Goal: Transaction & Acquisition: Purchase product/service

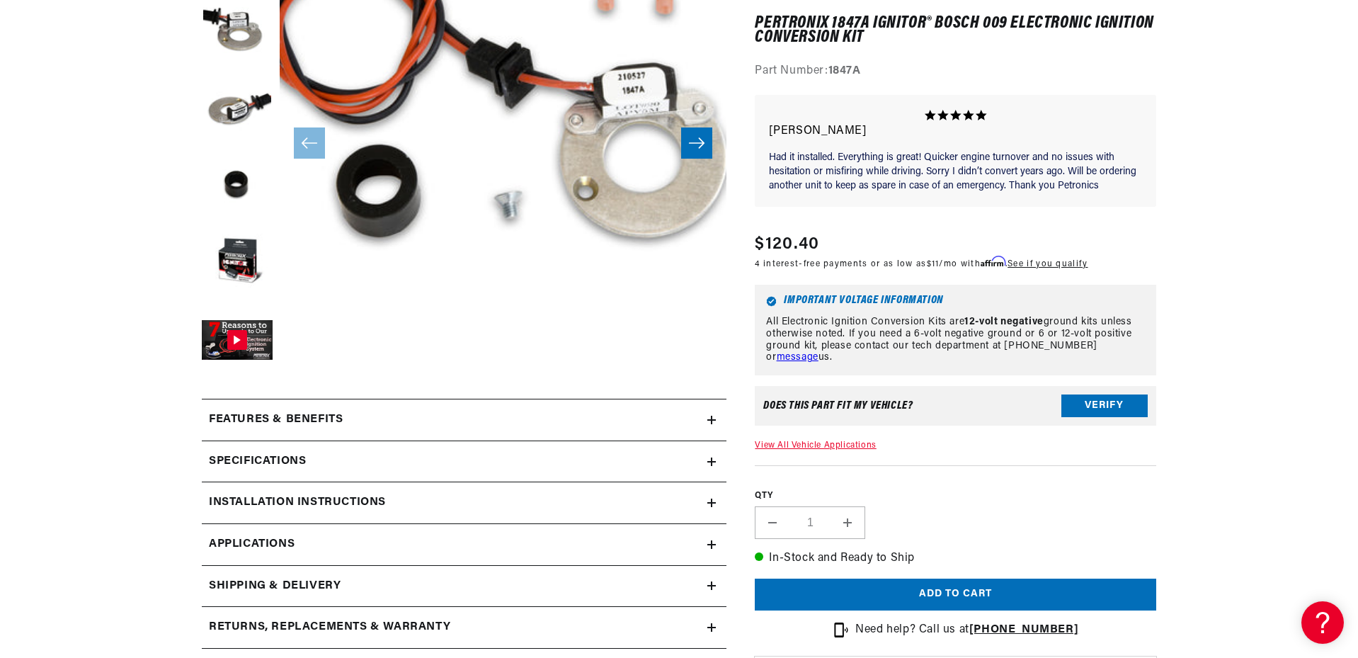
scroll to position [307, 0]
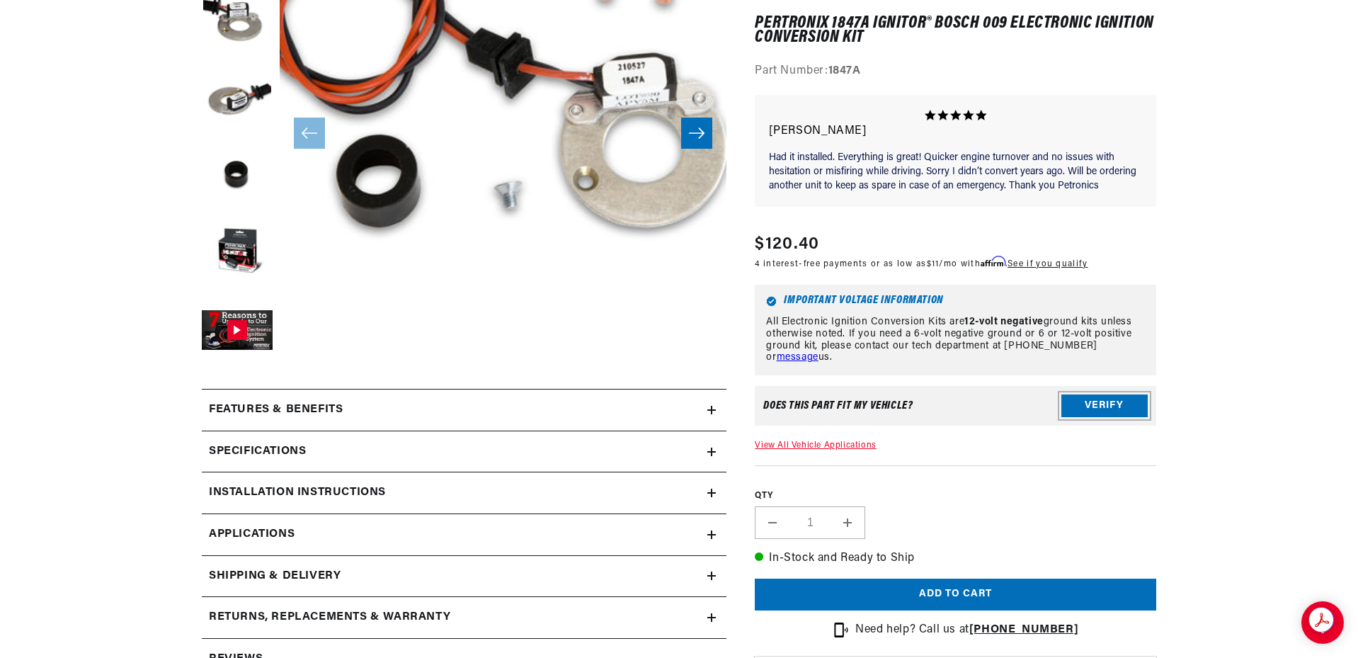
click at [1126, 404] on button "Verify" at bounding box center [1104, 405] width 86 height 23
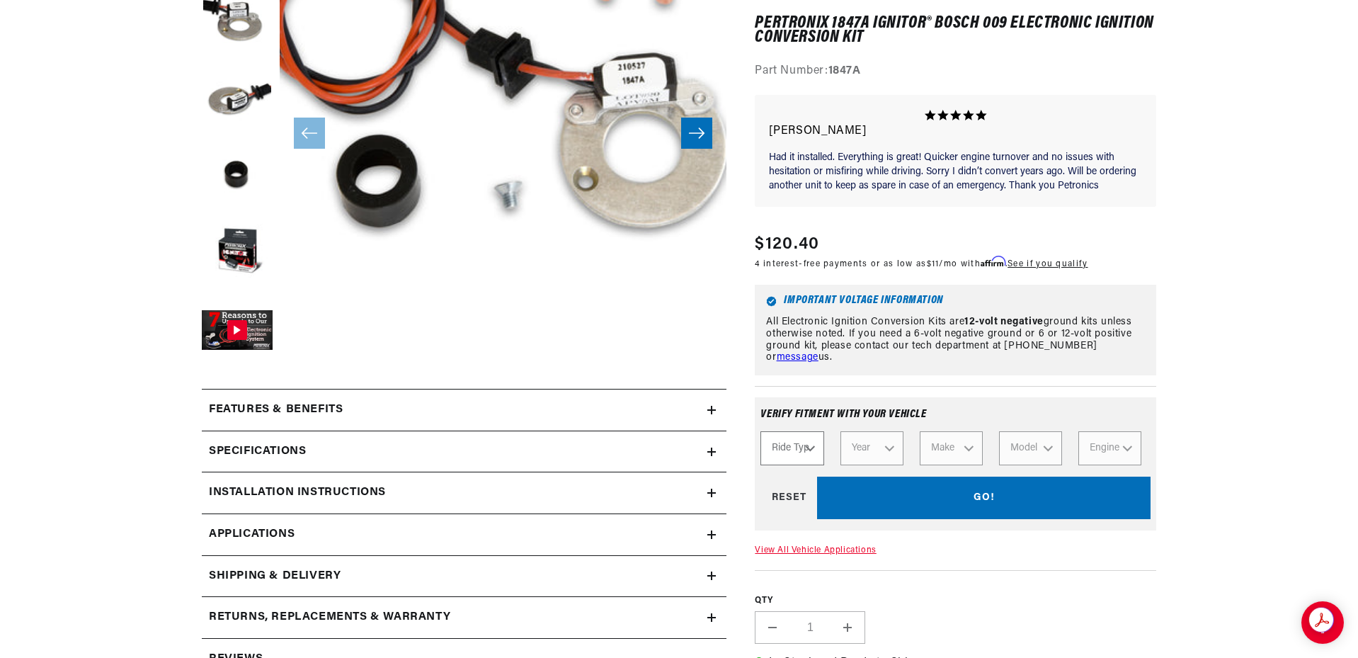
scroll to position [0, 0]
click at [809, 449] on select "Ride Type Automotive Agricultural Industrial Marine Motorcycle" at bounding box center [791, 448] width 63 height 34
select select "Agricultural"
click at [760, 431] on select "Ride Type Automotive Agricultural Industrial Marine Motorcycle" at bounding box center [791, 448] width 63 height 34
select select "Agricultural"
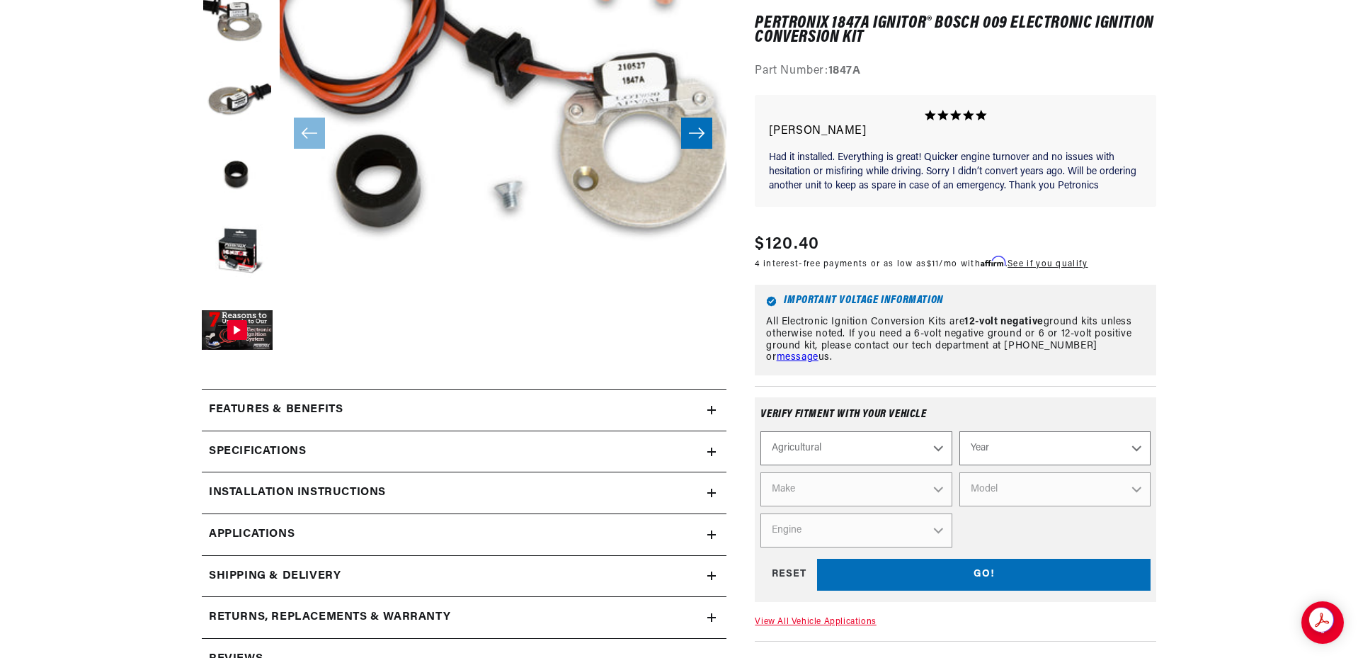
scroll to position [0, 529]
click at [1136, 445] on select "Year 1970 1965 1964 1960 1959 1958 1957 1939 1938 1937" at bounding box center [1054, 448] width 191 height 34
select select "1970"
click at [959, 431] on select "Year 1970 1965 1964 1960 1959 1958 1957 1939 1938 1937" at bounding box center [1054, 448] width 191 height 34
select select "1970"
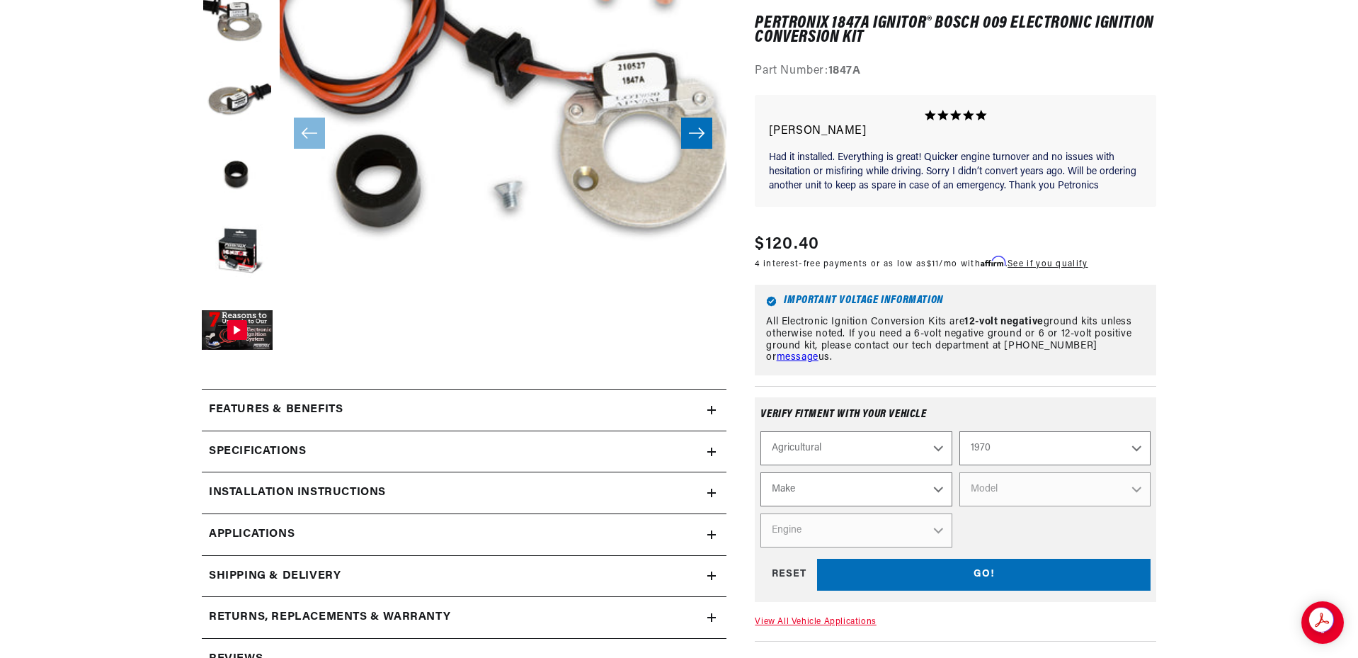
scroll to position [0, 0]
click at [935, 488] on select "Make International Harvester" at bounding box center [855, 489] width 191 height 34
click at [1136, 442] on select "1970 1965 1964 1960 1959 1958 1957 1939 1938 1937" at bounding box center [1054, 448] width 191 height 34
click at [959, 431] on select "1970 1965 1964 1960 1959 1958 1957 1939 1938 1937" at bounding box center [1054, 448] width 191 height 34
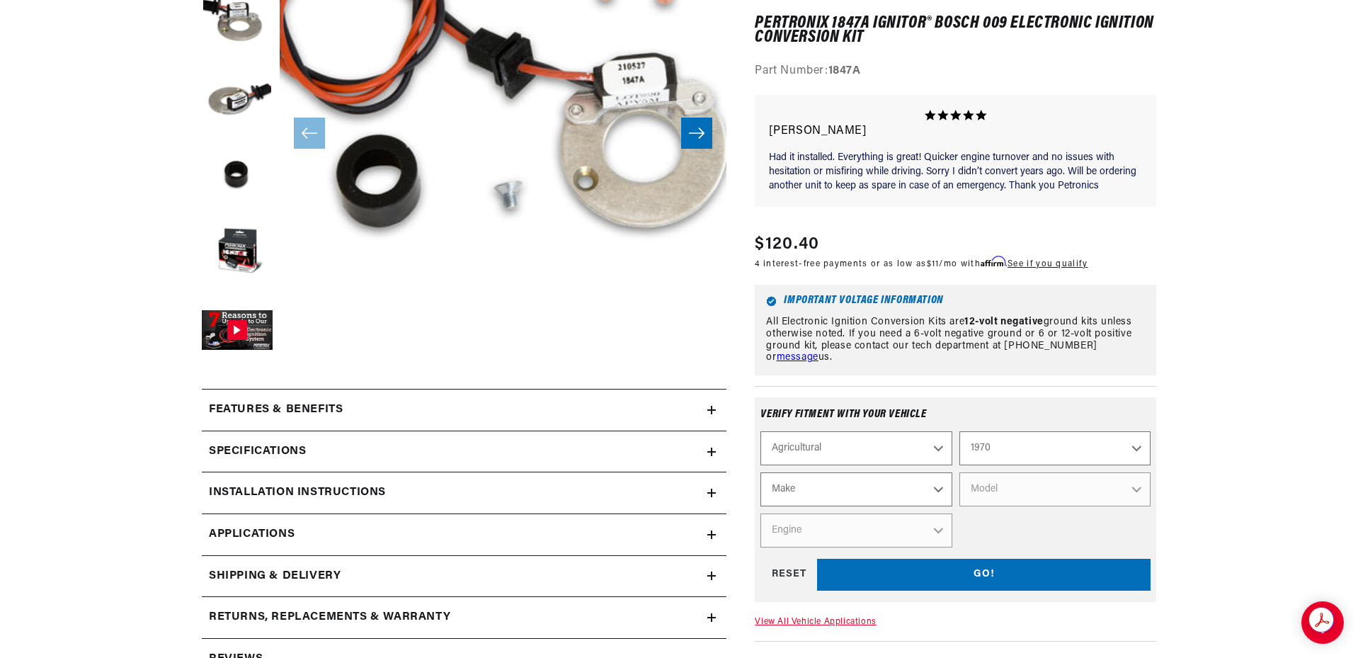
click at [939, 484] on select "Make International Harvester" at bounding box center [855, 489] width 191 height 34
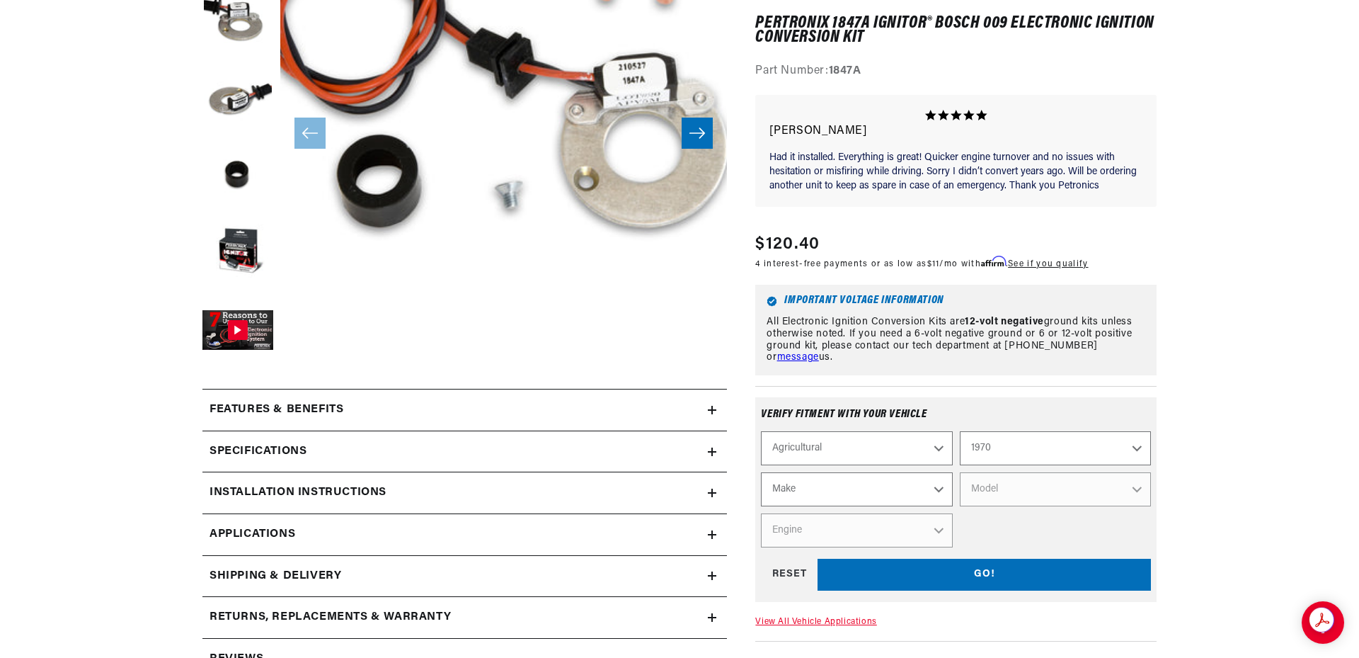
scroll to position [0, 0]
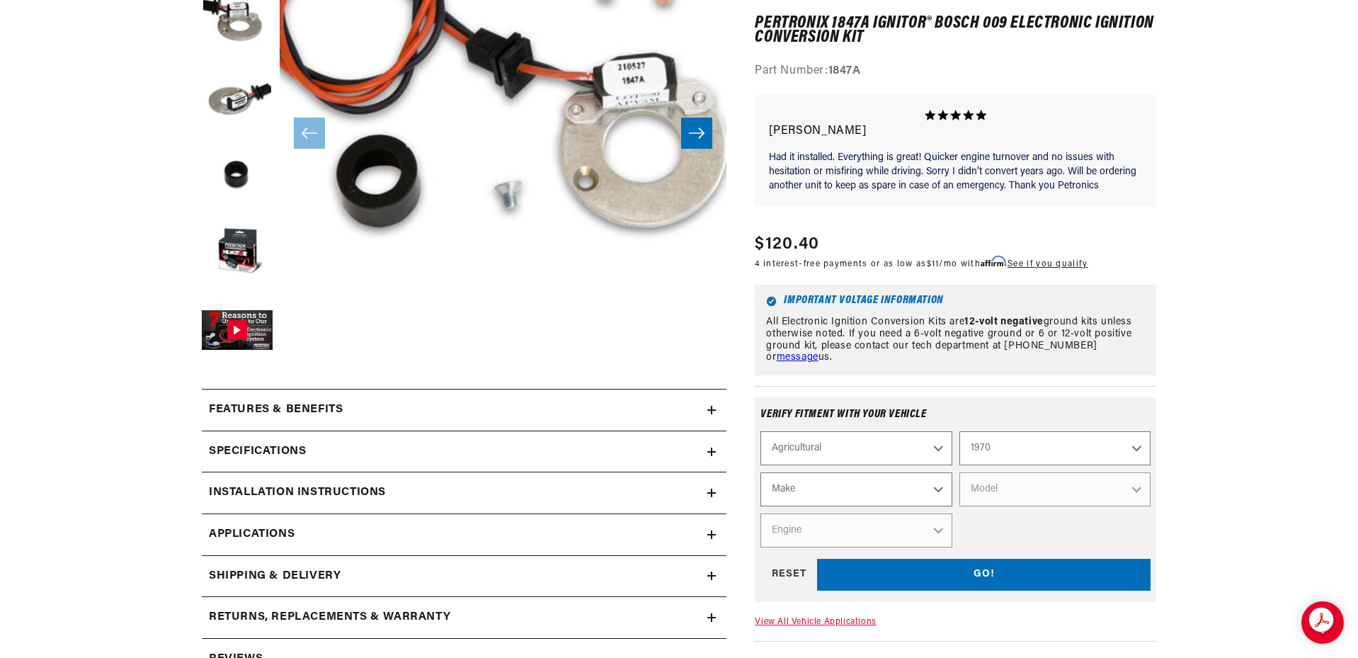
click at [235, 353] on button "Open media 1 in modal" at bounding box center [235, 353] width 0 height 0
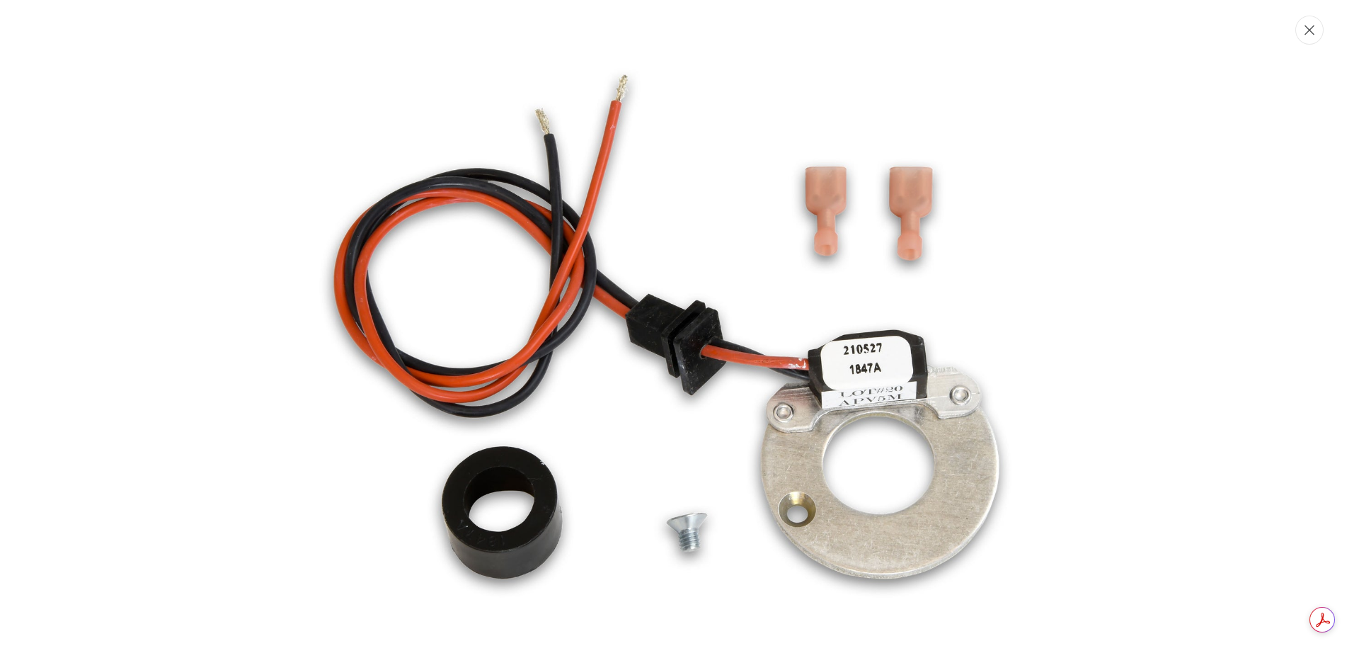
click at [1312, 33] on icon "Close" at bounding box center [1310, 30] width 10 height 11
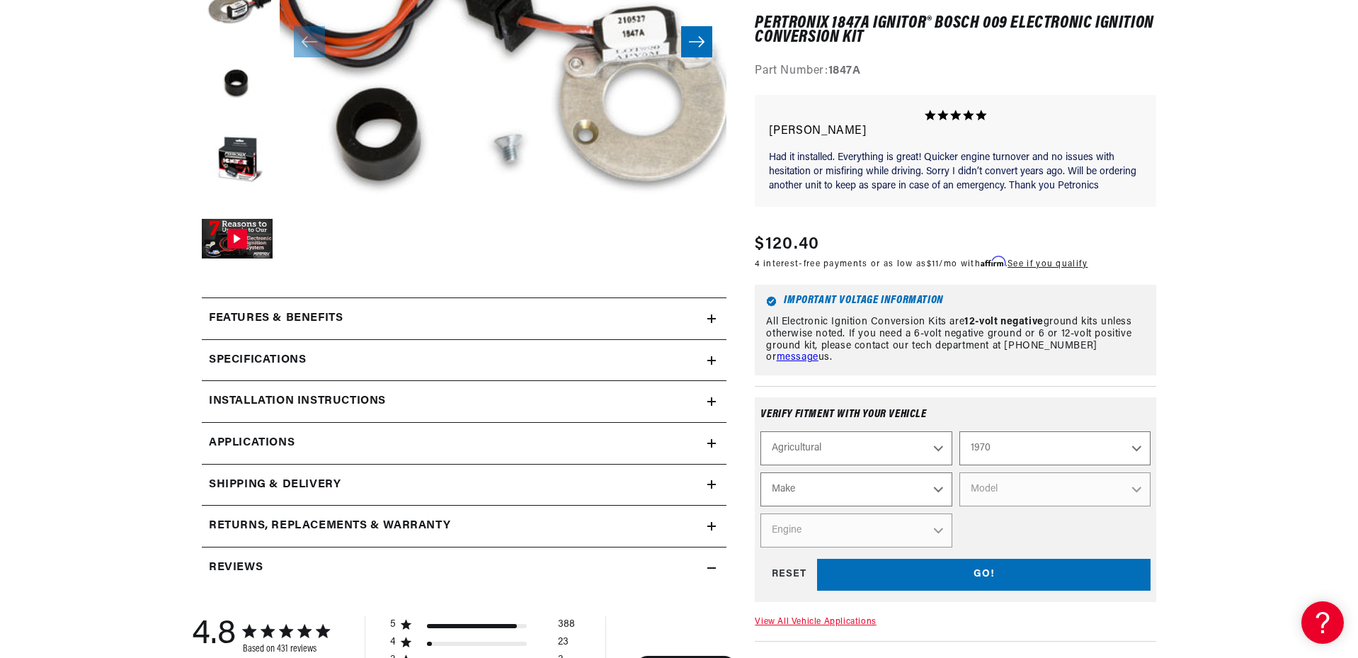
scroll to position [472, 0]
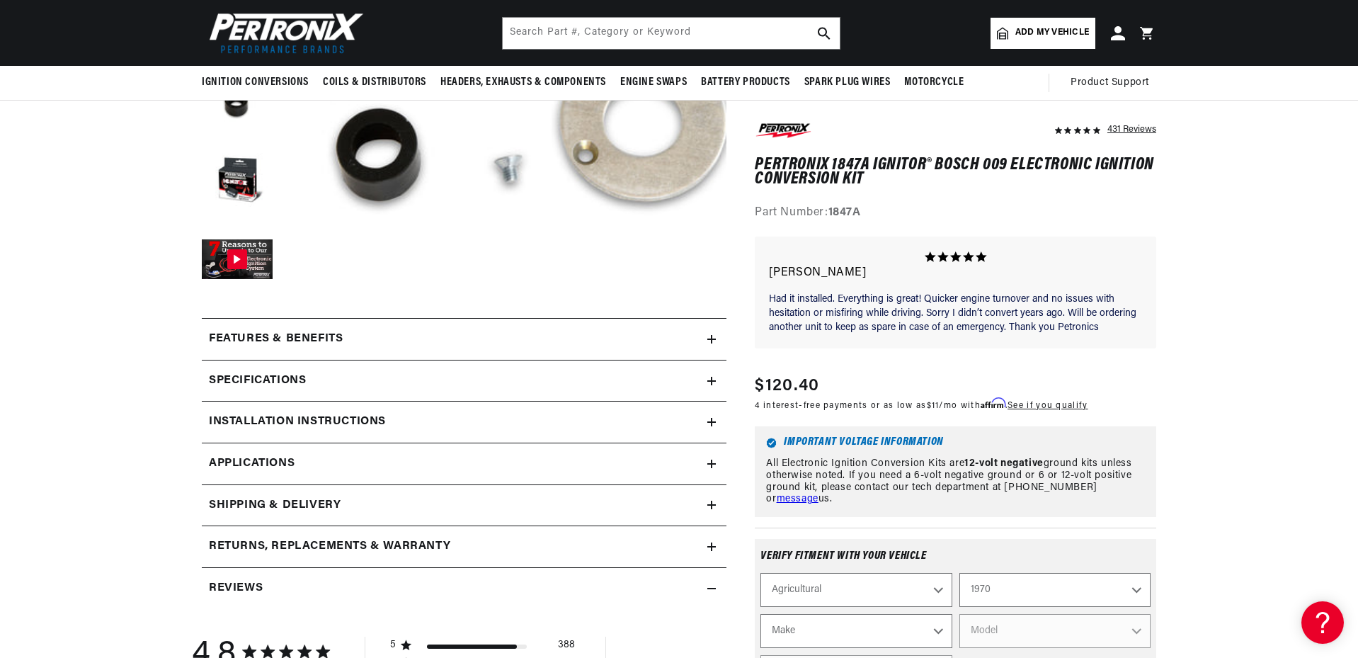
scroll to position [0, 0]
drag, startPoint x: 759, startPoint y: 162, endPoint x: 927, endPoint y: 163, distance: 168.5
click at [927, 163] on h1 "PerTronix 1847A Ignitor® Bosch 009 Electronic Ignition Conversion Kit" at bounding box center [955, 172] width 401 height 29
copy h1 "PerTronix 1847A Ignitor"
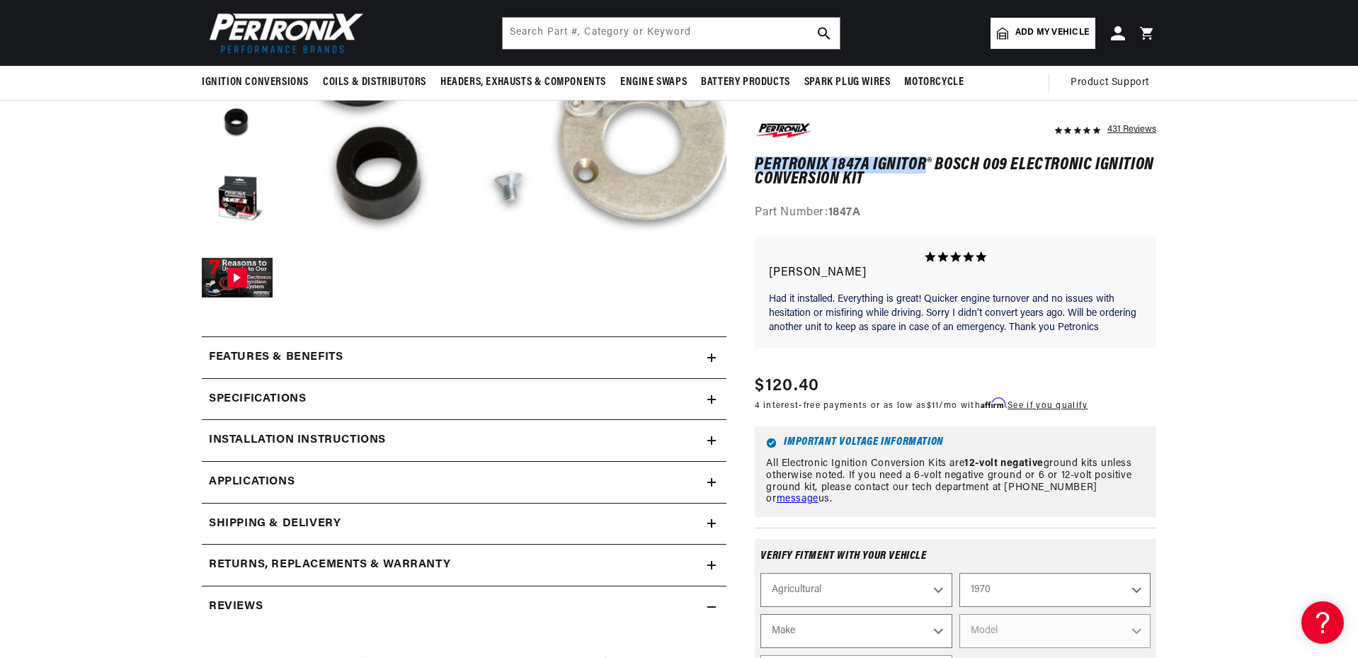
scroll to position [354, 0]
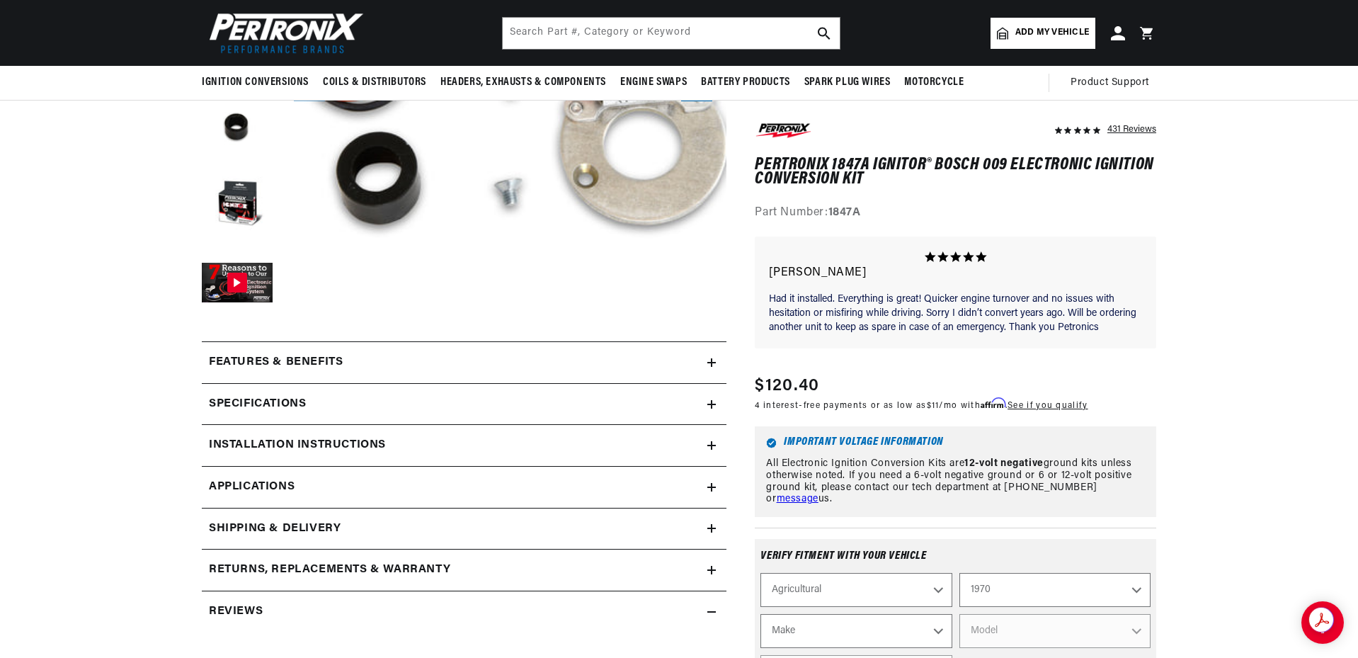
click at [712, 404] on icon at bounding box center [711, 404] width 8 height 0
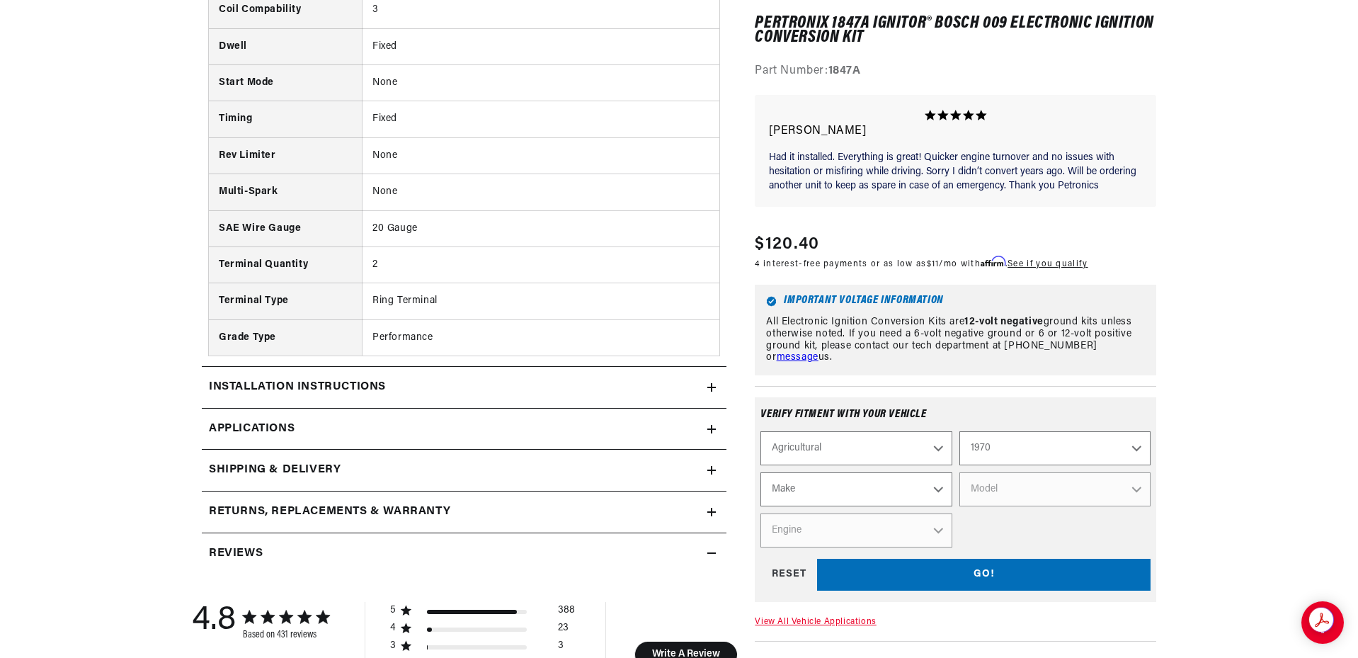
scroll to position [0, 16]
click at [716, 428] on link "Applications" at bounding box center [464, 430] width 525 height 42
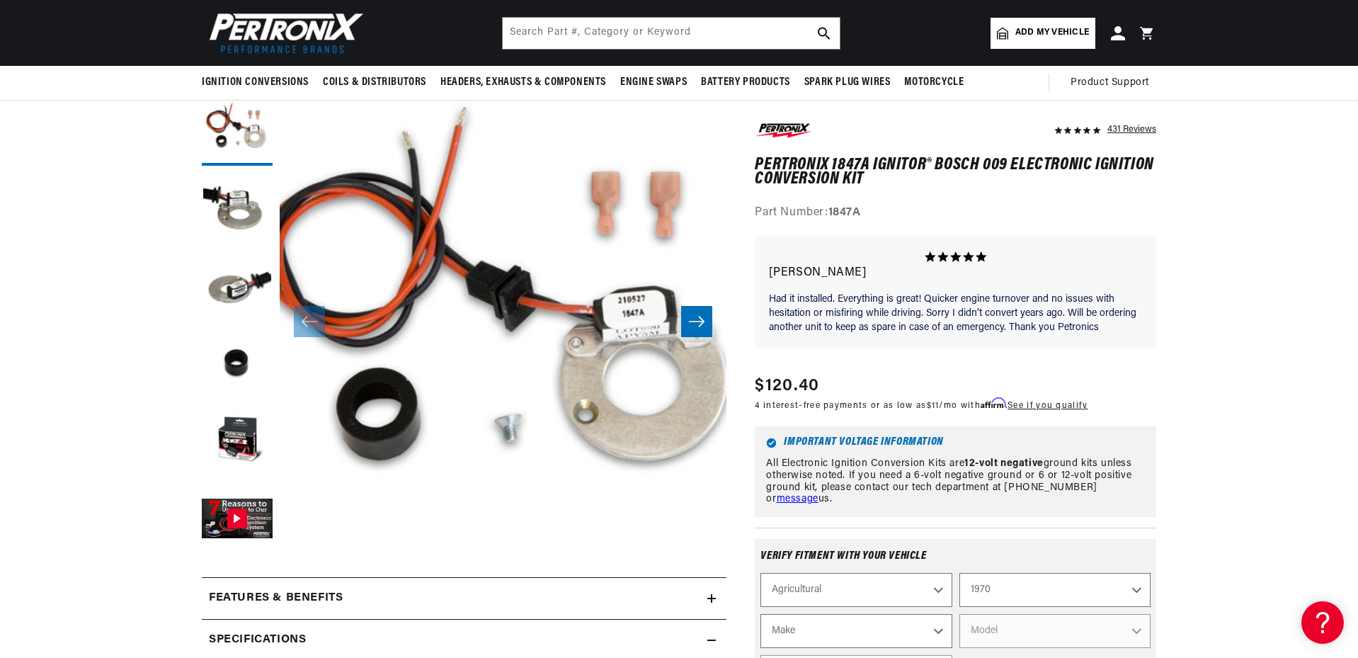
scroll to position [66, 0]
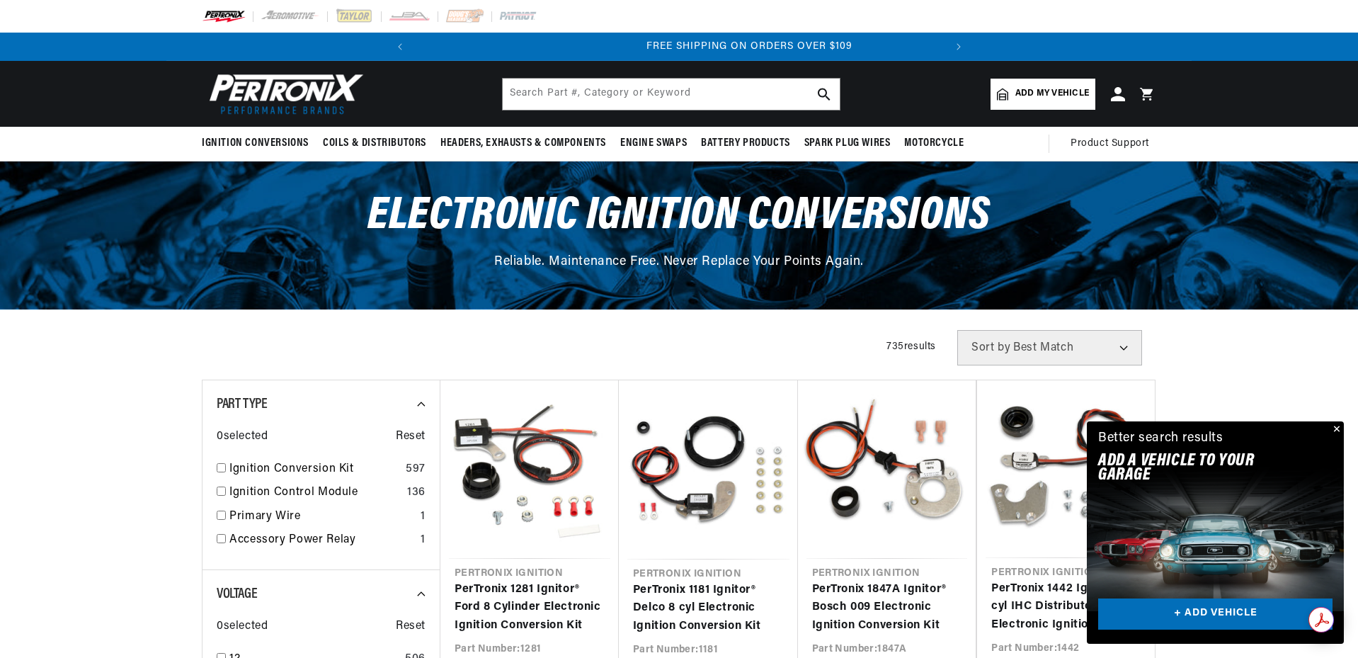
scroll to position [0, 529]
click at [1336, 429] on button "Close" at bounding box center [1335, 429] width 17 height 17
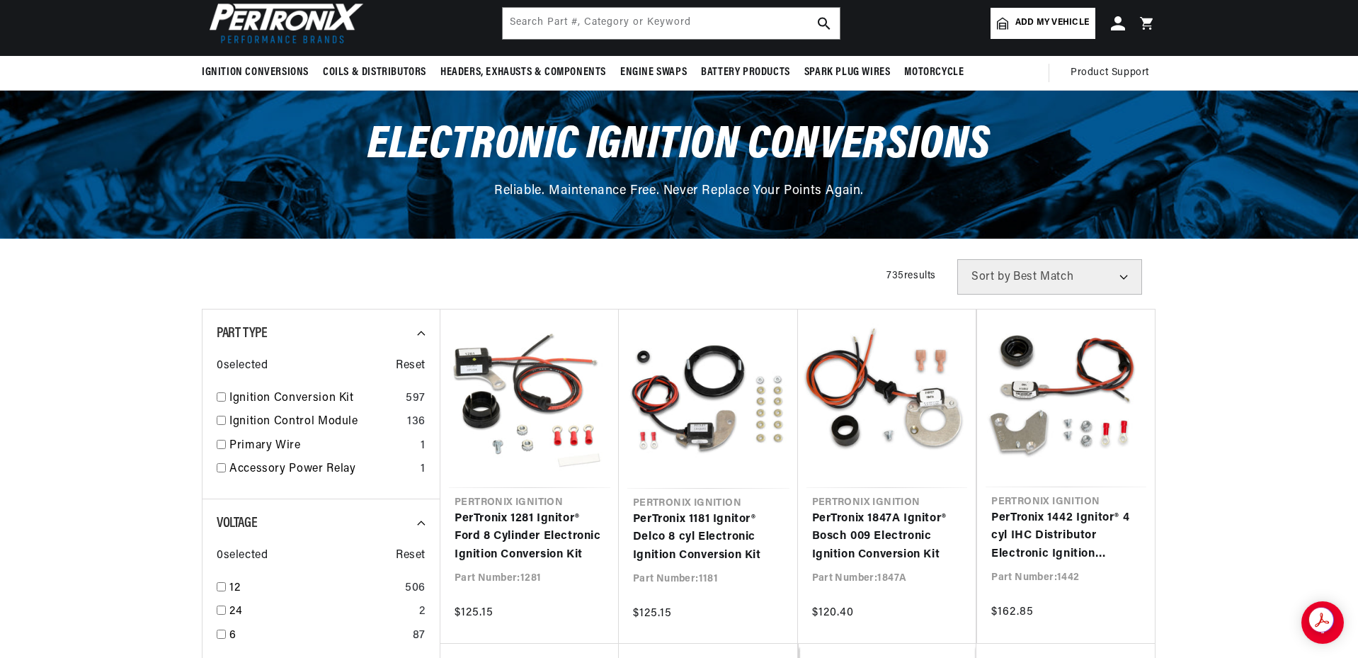
scroll to position [0, 0]
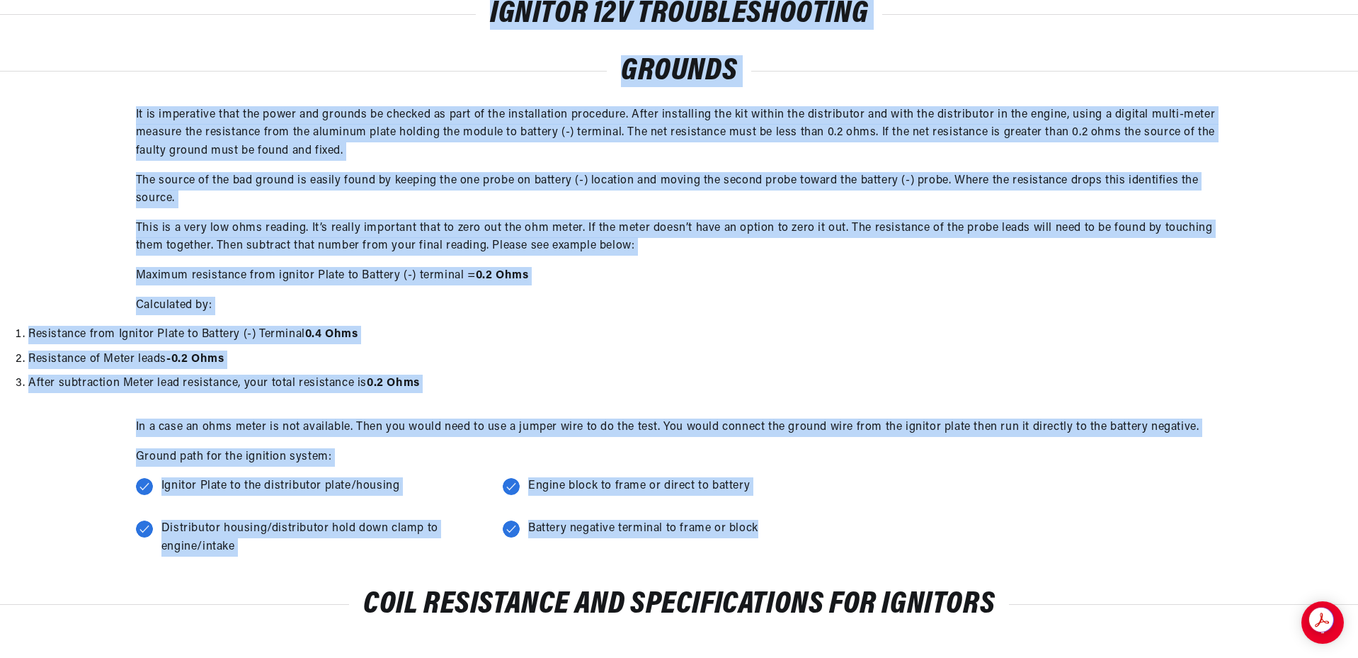
drag, startPoint x: 491, startPoint y: 13, endPoint x: 767, endPoint y: 531, distance: 587.5
copy main "Ignitor 12V Troubleshooting Grounds It is imperative that the power and grounds…"
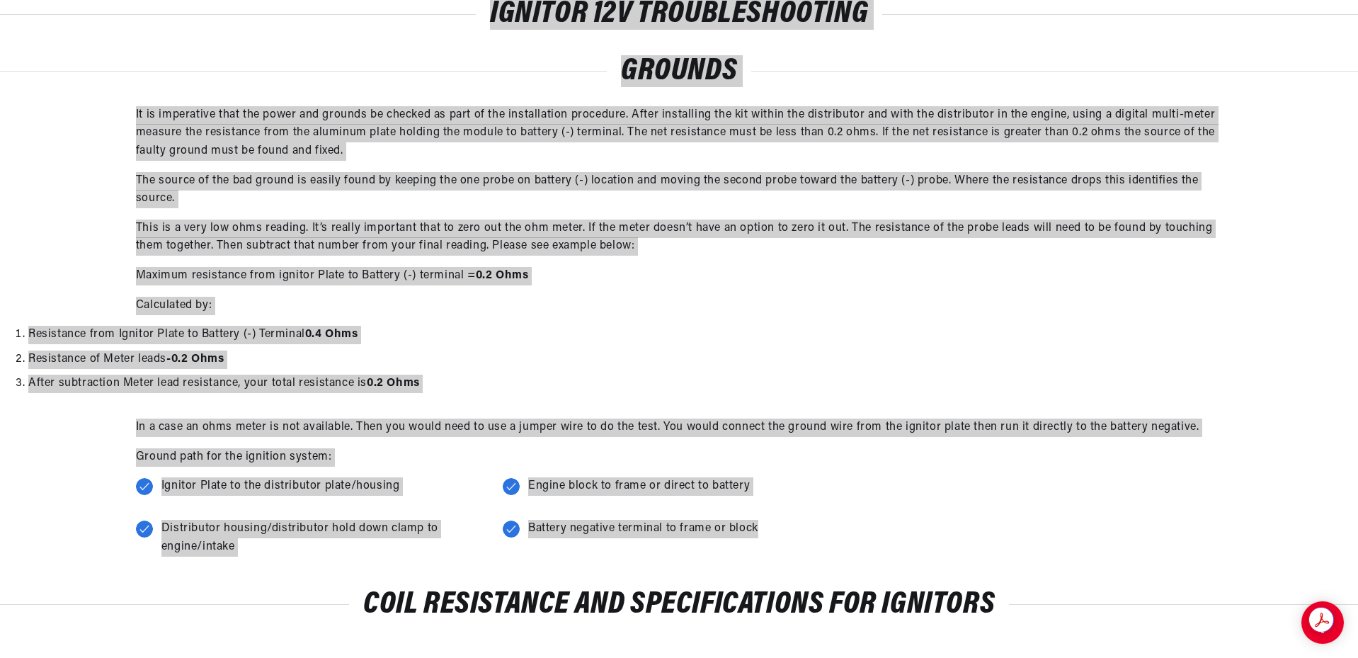
scroll to position [0, 529]
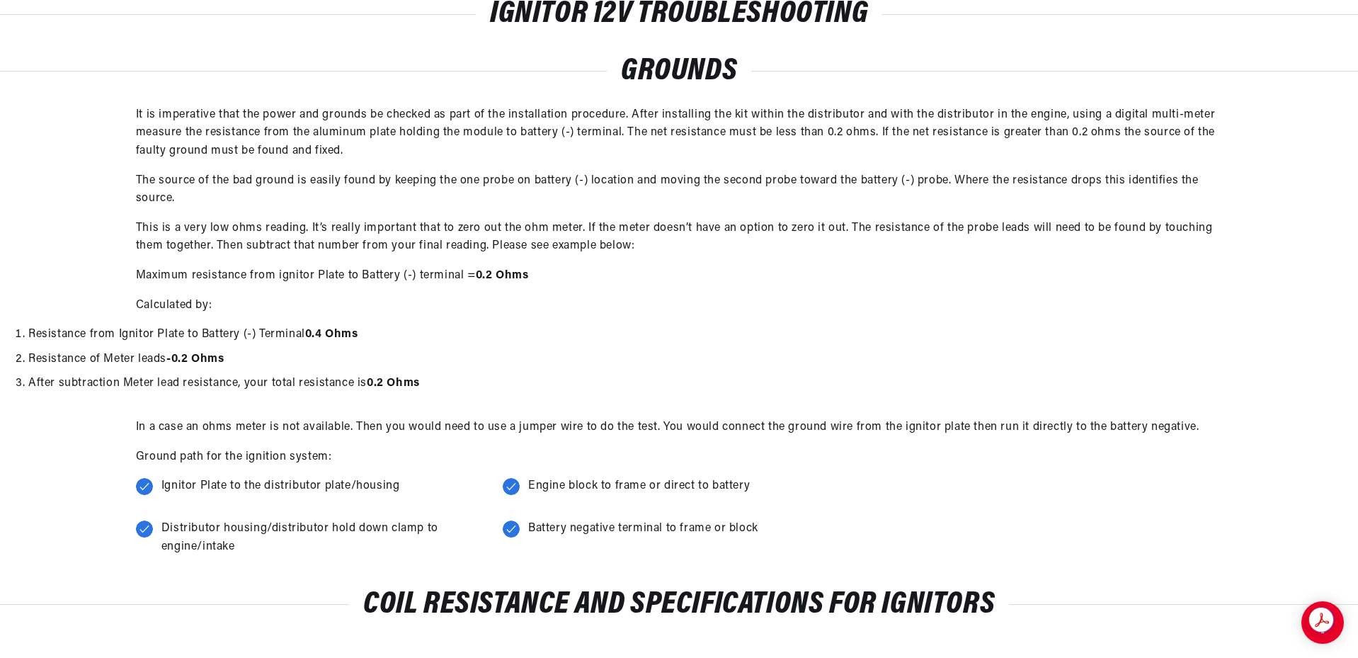
click at [267, 571] on div "Coil Resistance and Specifications for Ignitors" at bounding box center [679, 619] width 1358 height 113
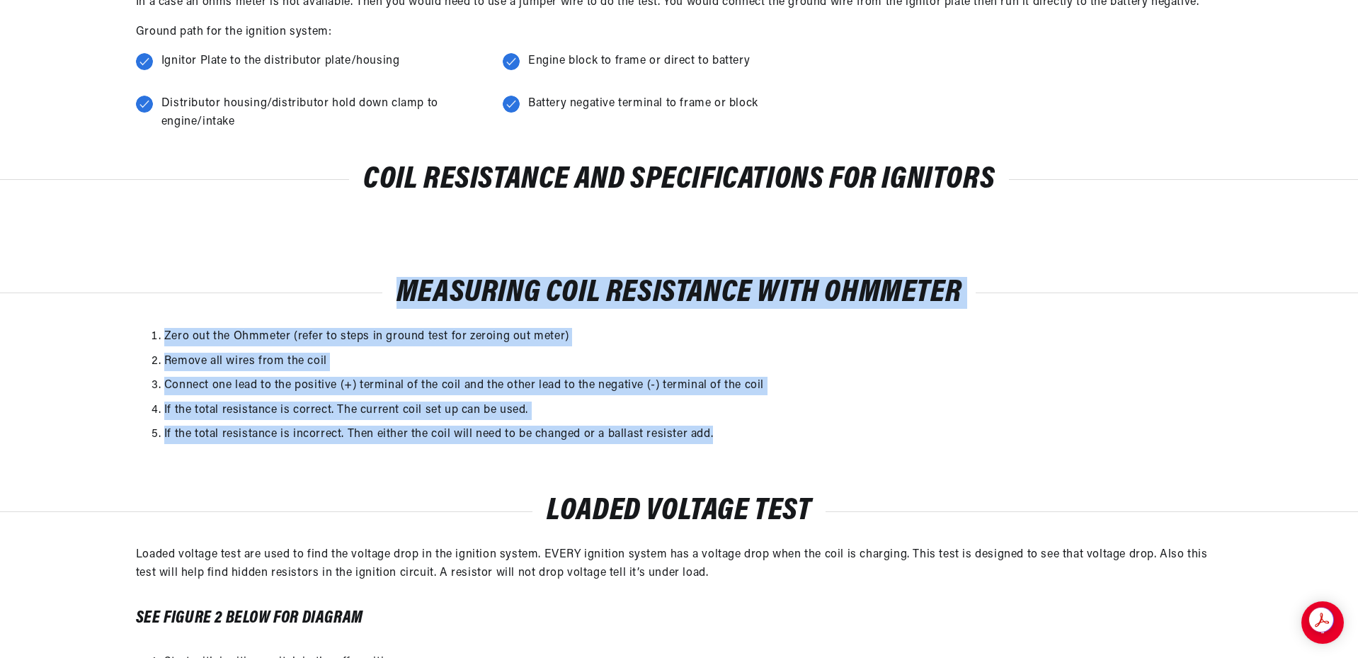
drag, startPoint x: 403, startPoint y: 290, endPoint x: 793, endPoint y: 453, distance: 423.0
click at [793, 453] on div "Measuring Coil Resistance with Ohmmeter Zero out the Ohmmeter (refer to steps i…" at bounding box center [679, 368] width 1358 height 176
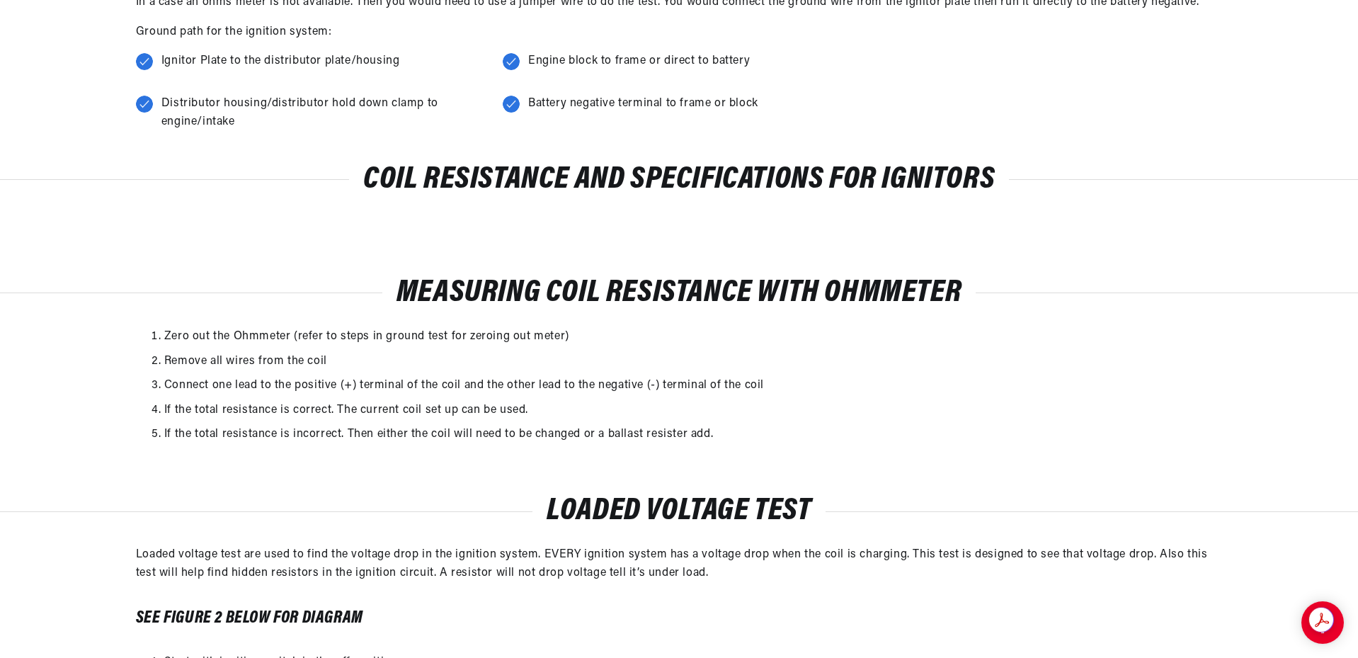
click at [492, 219] on div "Coil Resistance and Specifications for Ignitors" at bounding box center [679, 194] width 1358 height 113
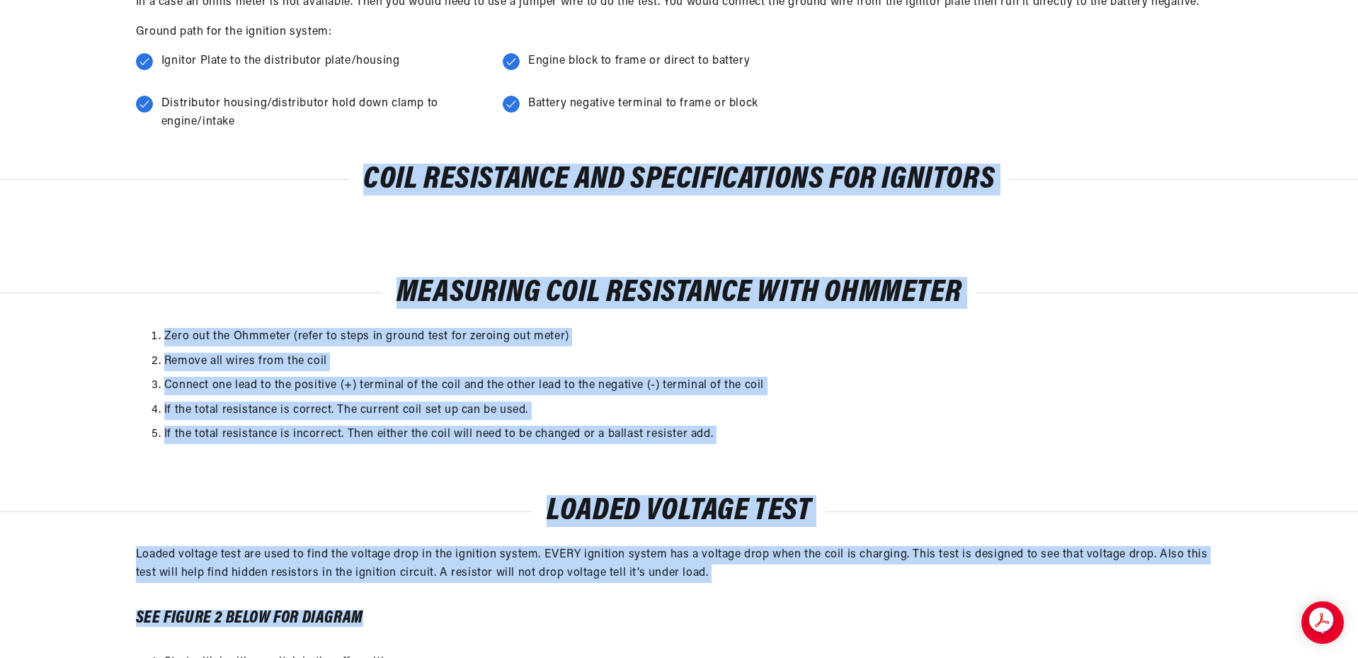
drag, startPoint x: 363, startPoint y: 171, endPoint x: 683, endPoint y: 612, distance: 544.9
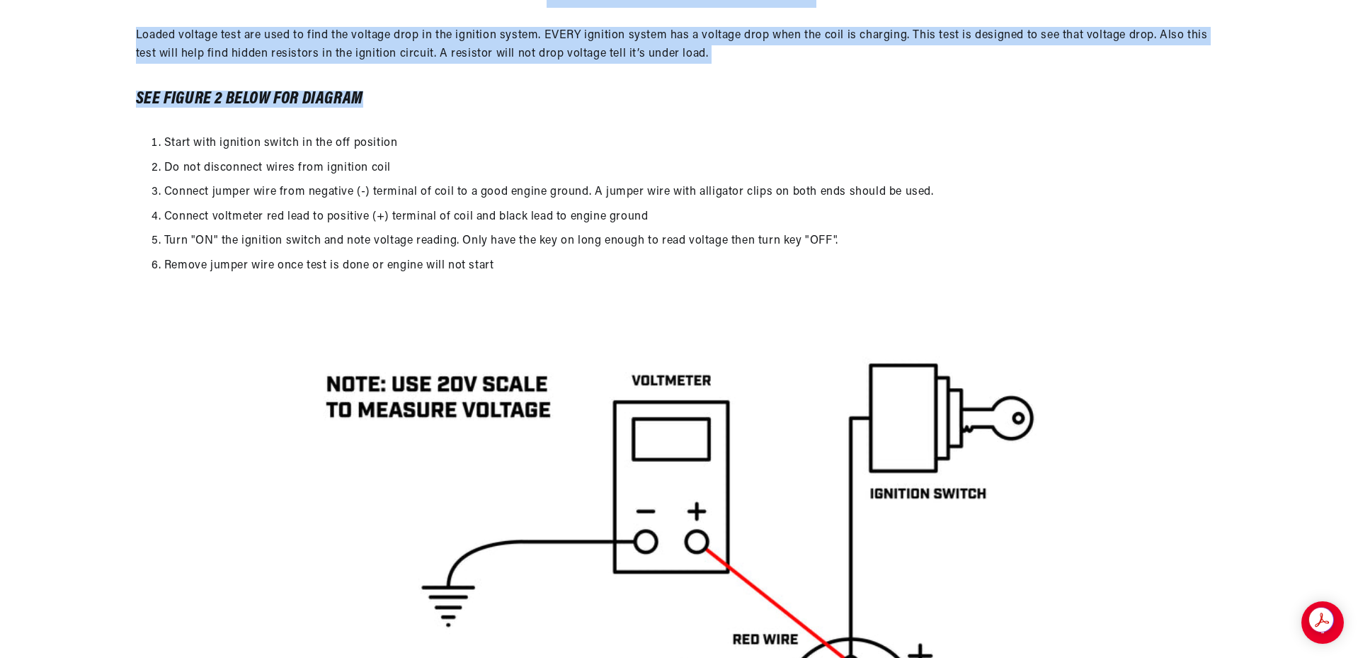
scroll to position [0, 0]
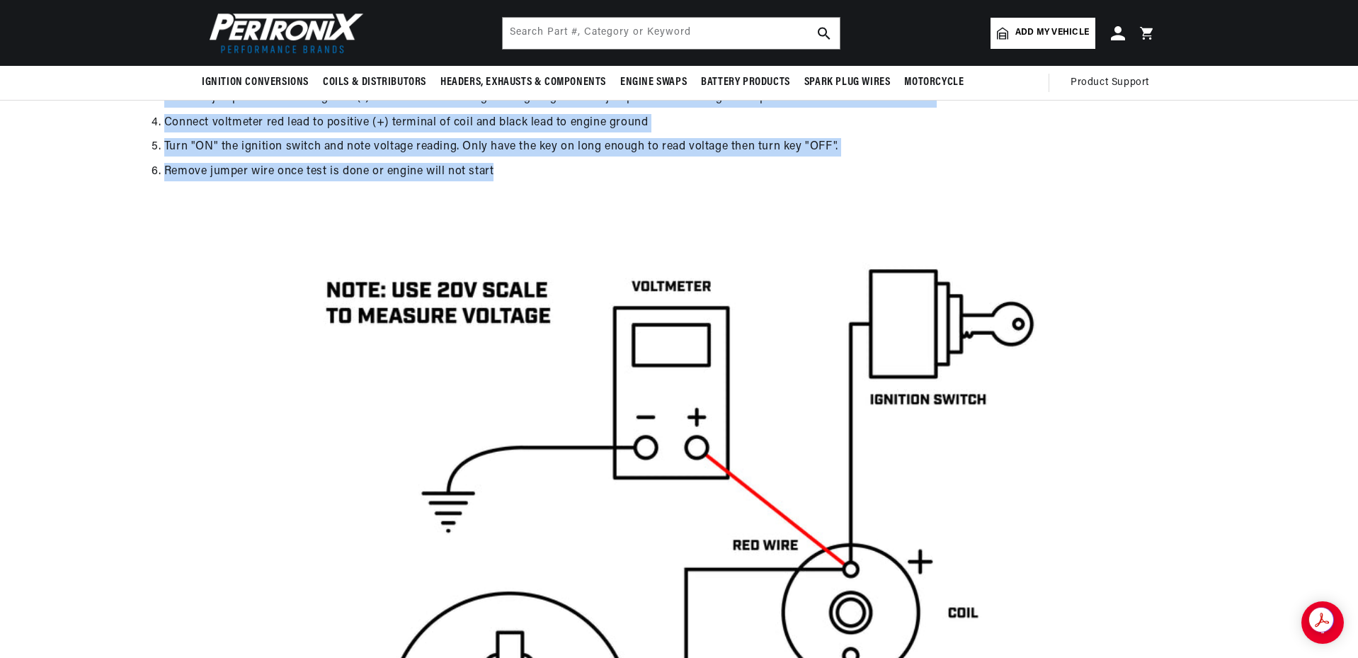
click at [528, 171] on li "Remove jumper wire once test is done or engine will not start" at bounding box center [693, 172] width 1058 height 18
copy main "Coil Resistance and Specifications for Ignitors Measuring Coil Resistance with …"
click at [697, 379] on img at bounding box center [679, 579] width 744 height 744
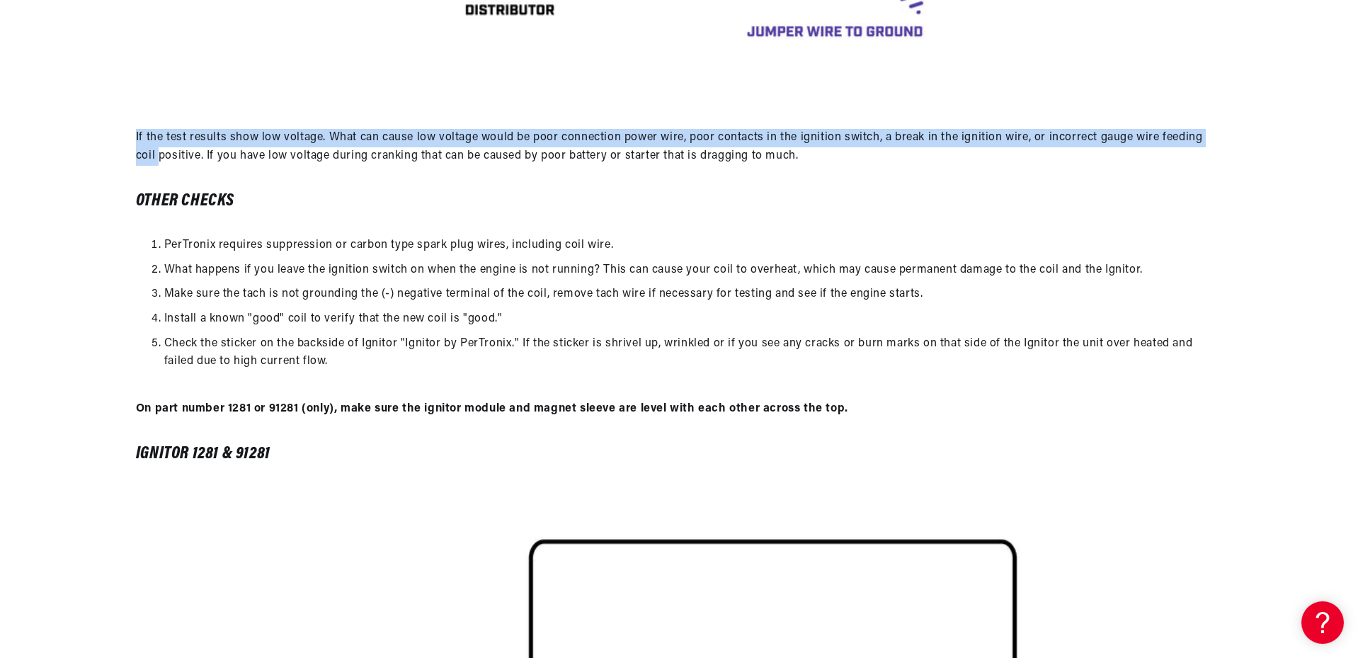
scroll to position [0, 529]
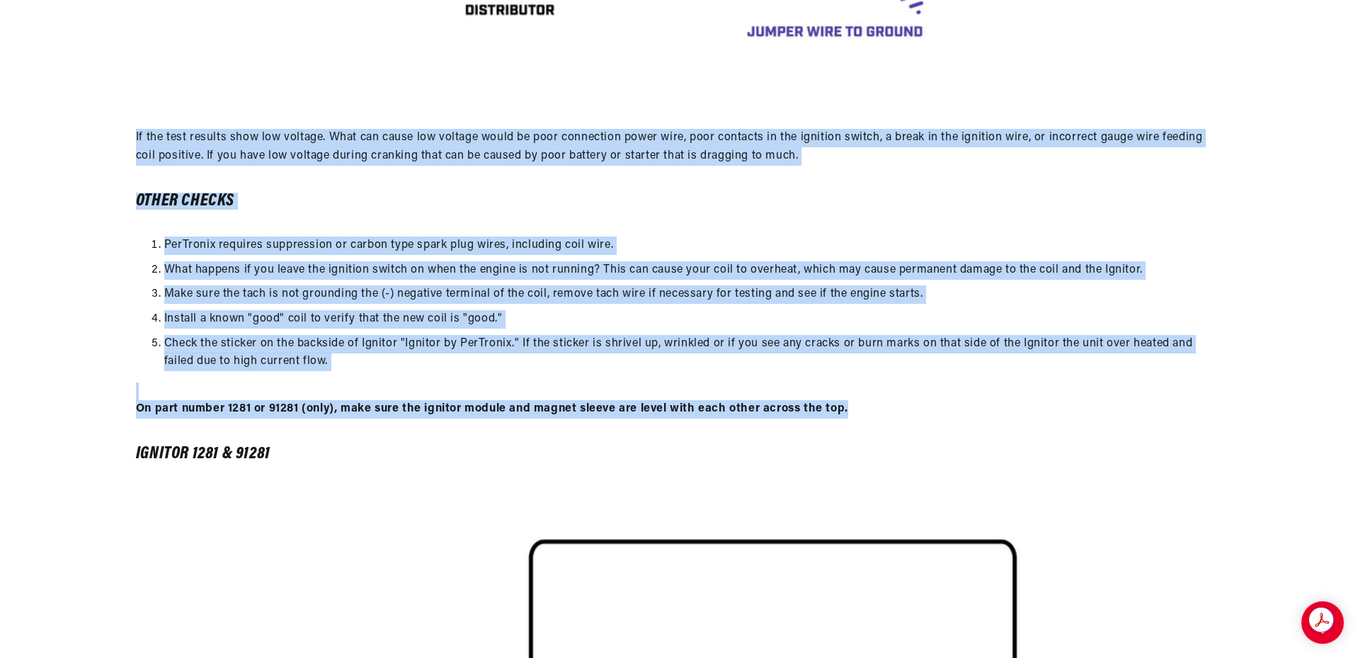
drag, startPoint x: 136, startPoint y: 133, endPoint x: 862, endPoint y: 409, distance: 776.4
click at [862, 409] on div "If the test results show low voltage. What can cause low voltage would be poor …" at bounding box center [679, 295] width 1086 height 332
copy div "If the test results show low voltage. What can cause low voltage would be poor …"
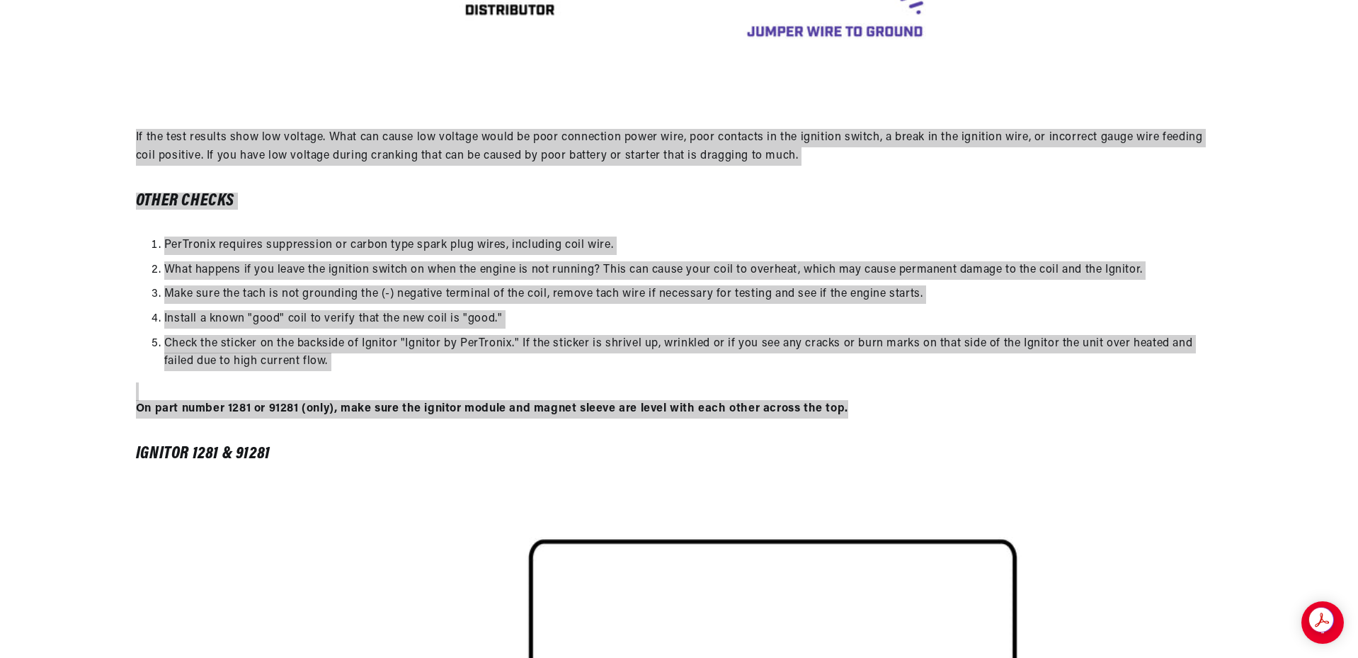
scroll to position [0, 0]
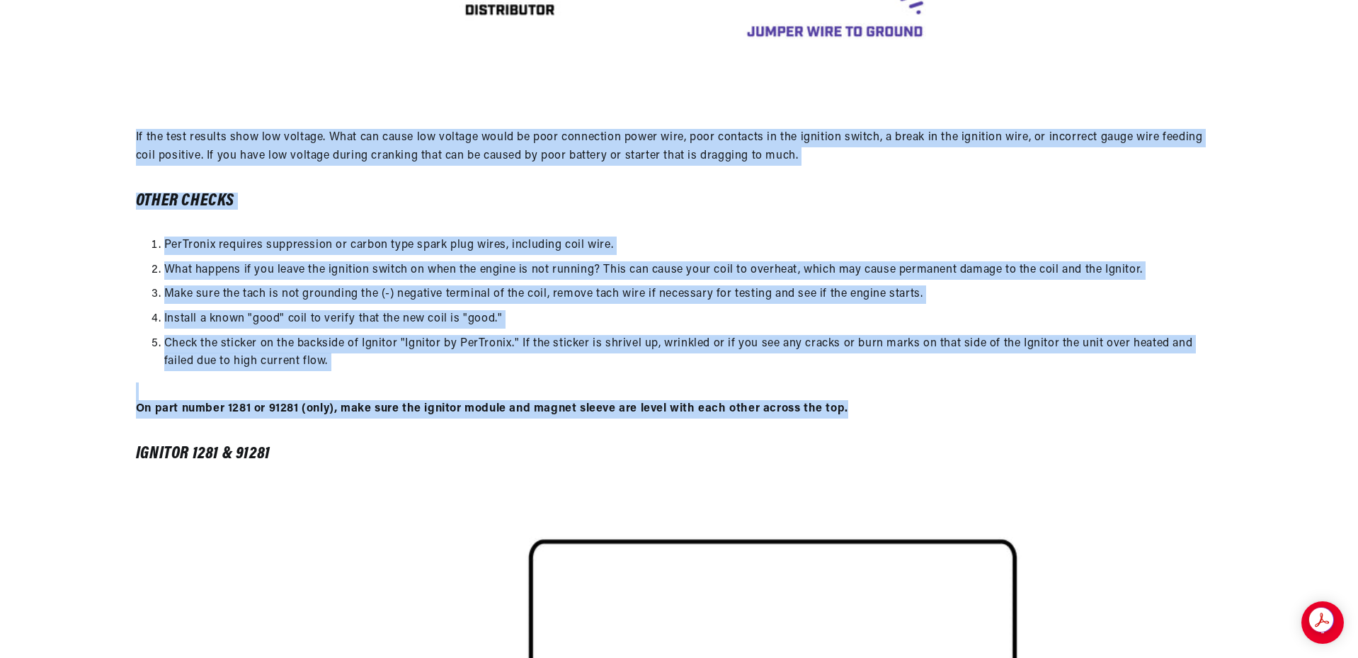
click at [1059, 400] on p "On part number 1281 or 91281 (only), make sure the ignitor module and magnet sl…" at bounding box center [679, 400] width 1086 height 36
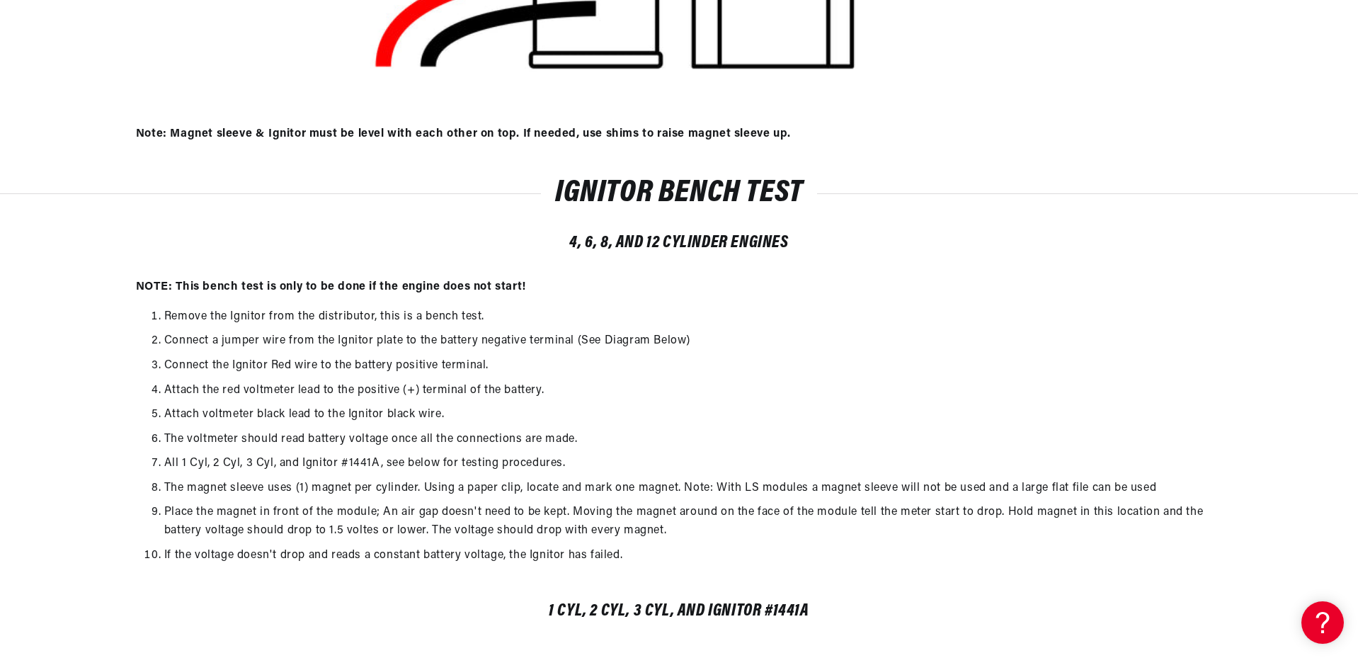
scroll to position [0, 529]
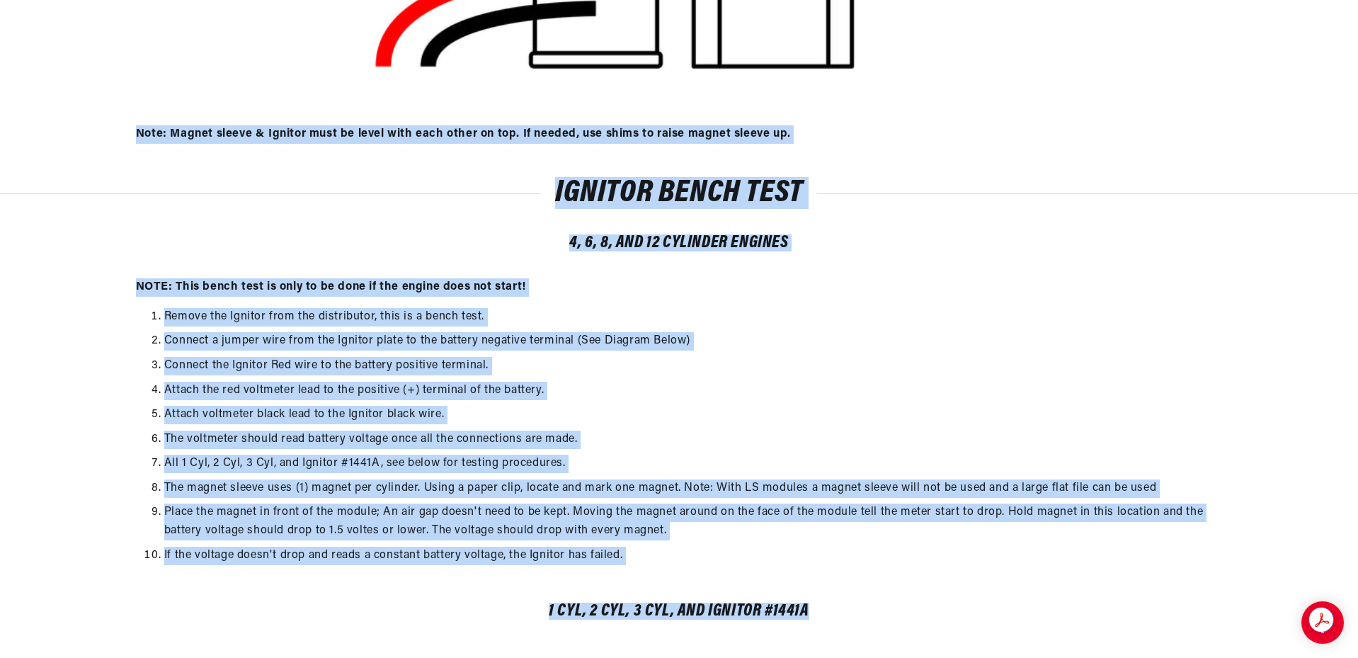
drag, startPoint x: 143, startPoint y: 132, endPoint x: 852, endPoint y: 617, distance: 859.3
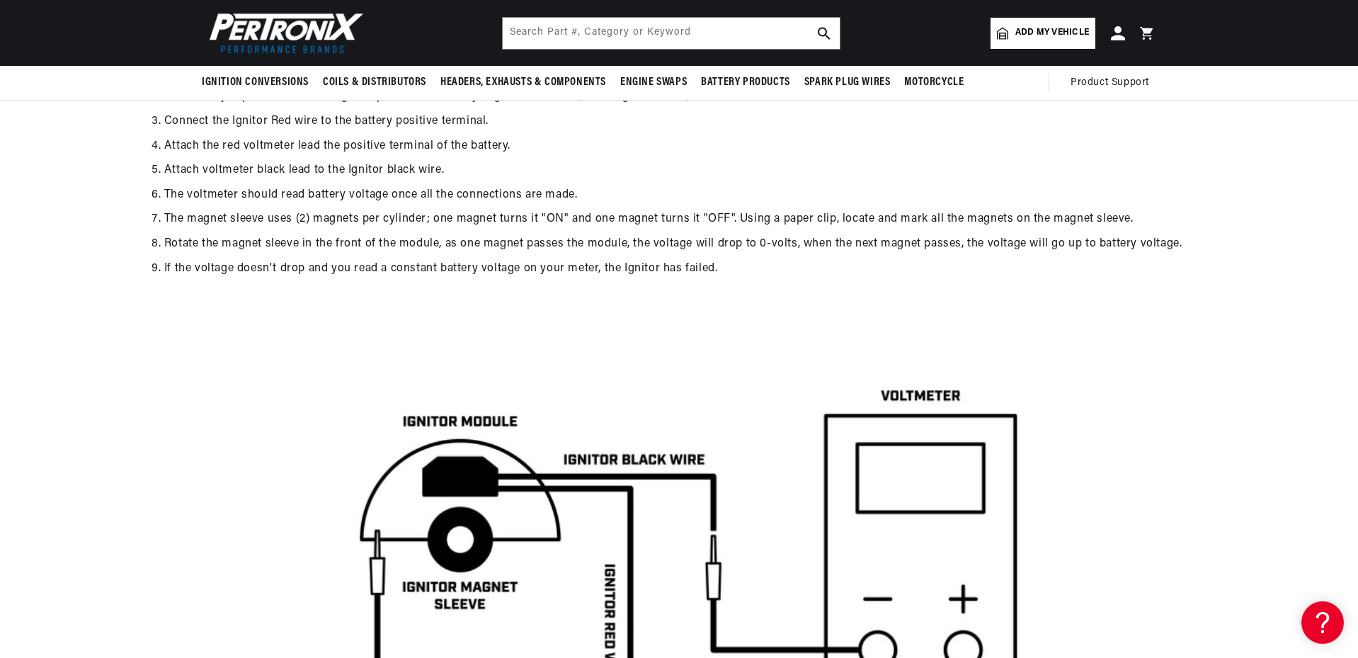
scroll to position [3540, 0]
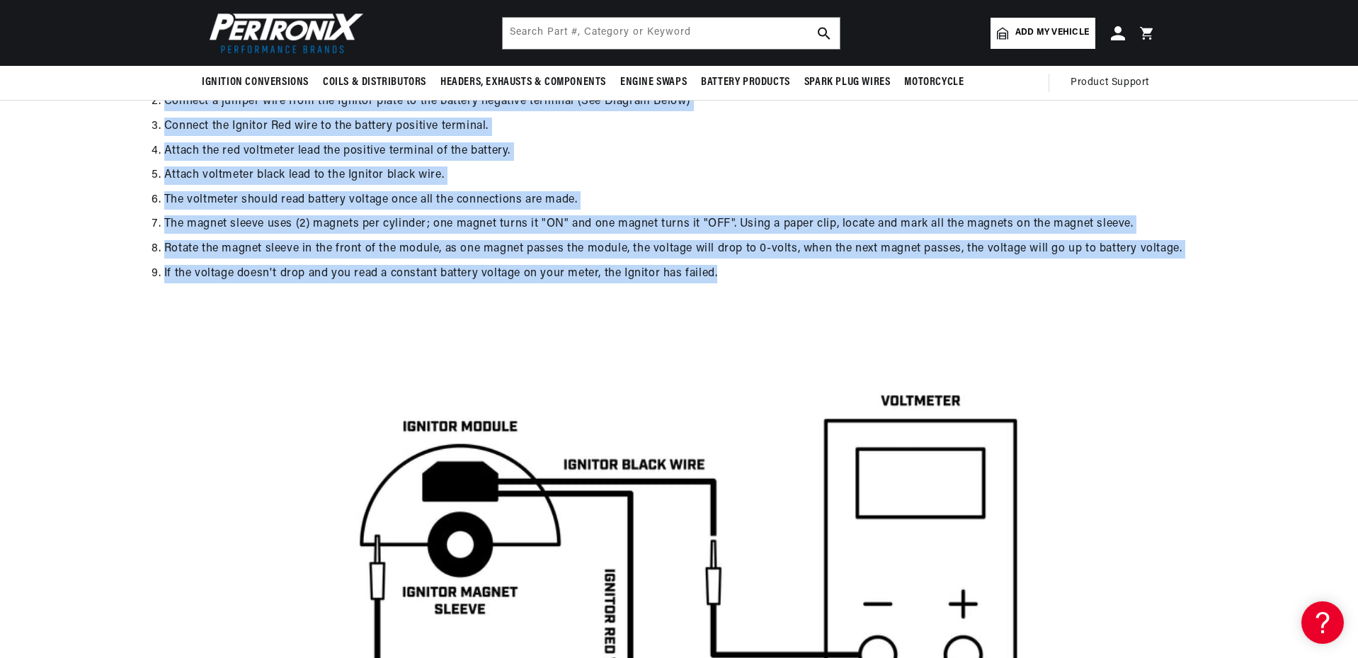
click at [763, 278] on li "If the voltage doesn't drop and you read a constant battery voltage on your met…" at bounding box center [693, 274] width 1058 height 18
copy main "Note: Magnet sleeve & Ignitor must be level with each other on top. If needed, …"
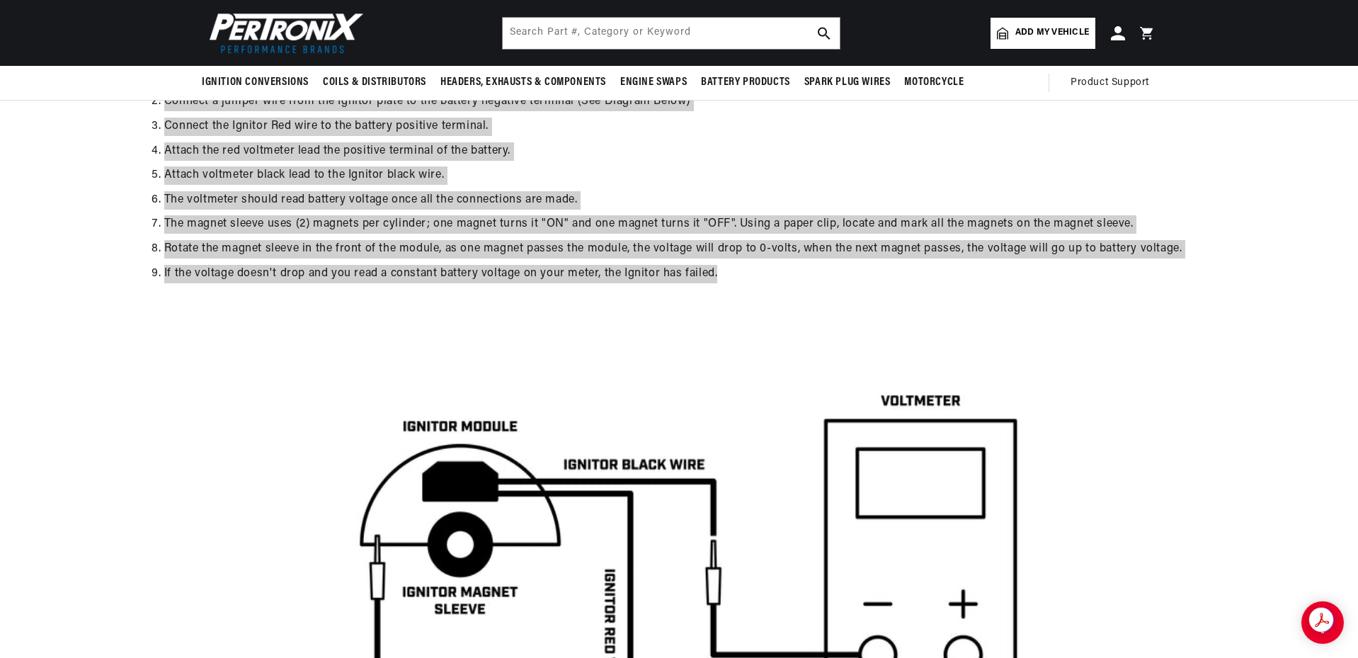
scroll to position [0, 529]
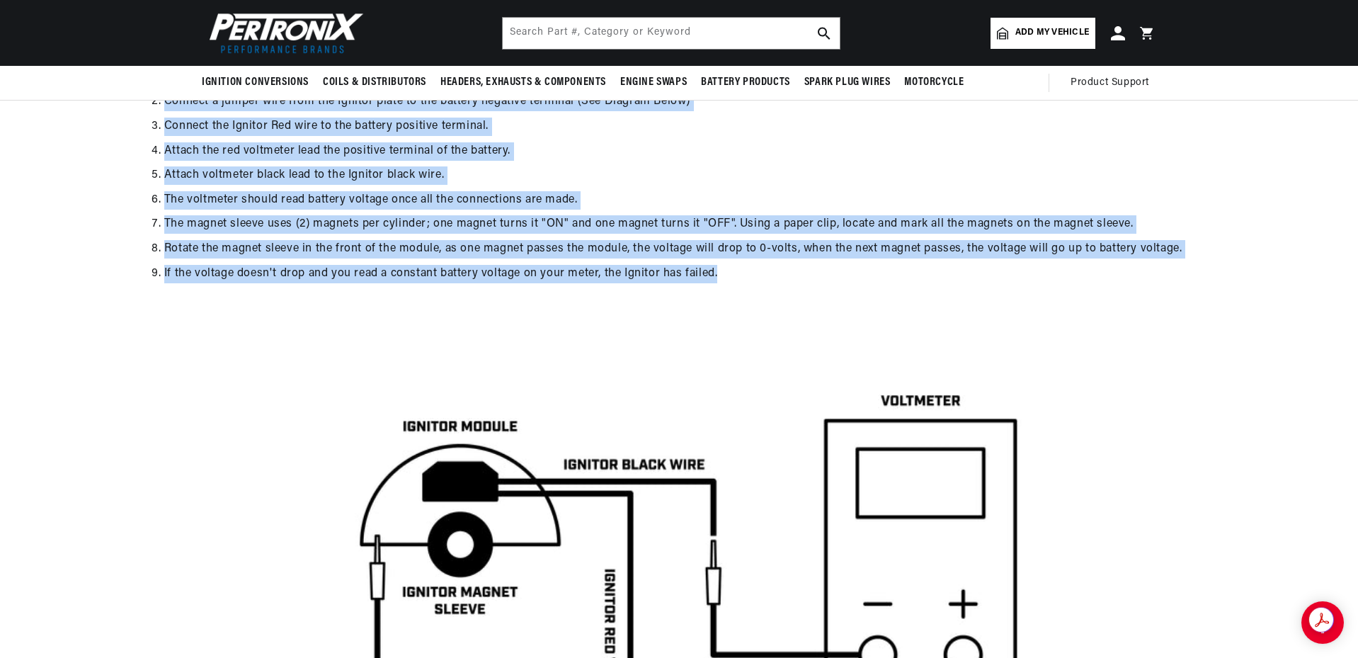
click at [1227, 202] on div "Remove the Ignitor from the distributor, this is a bench test. Connect a jumper…" at bounding box center [679, 175] width 1358 height 236
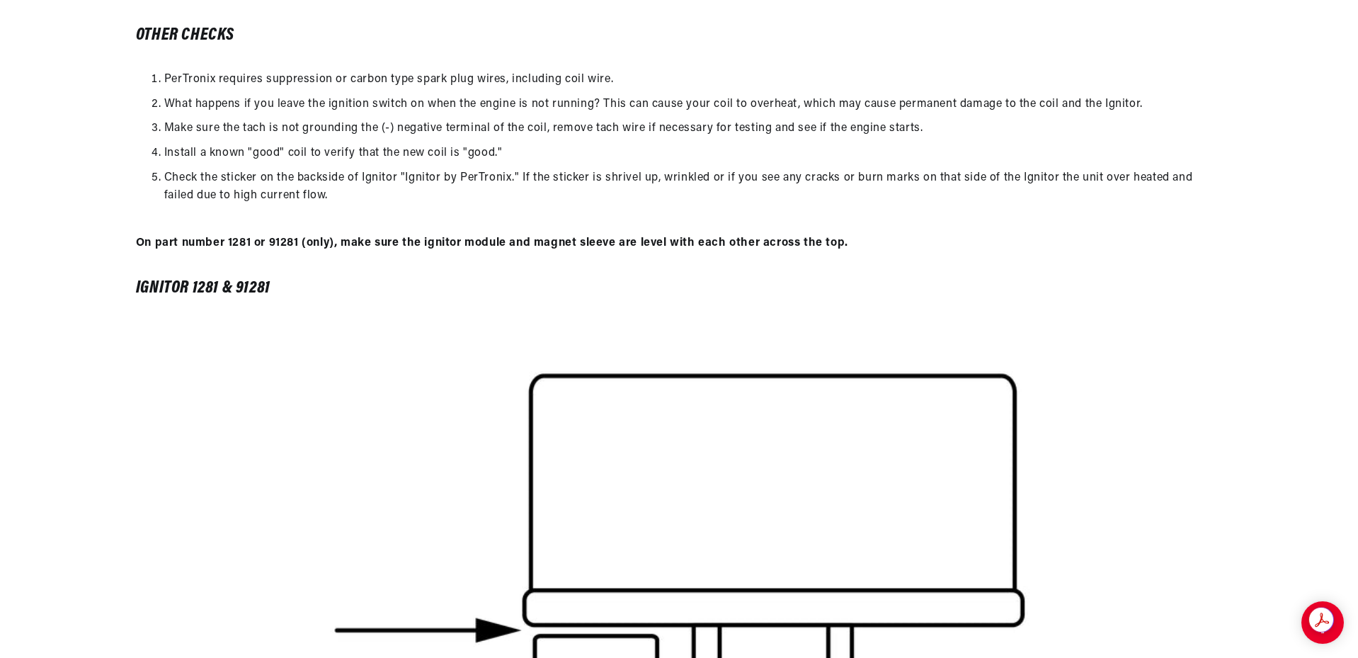
click at [1159, 298] on div "If the test results show low voltage. What can cause low voltage would be poor …" at bounding box center [679, 143] width 1358 height 360
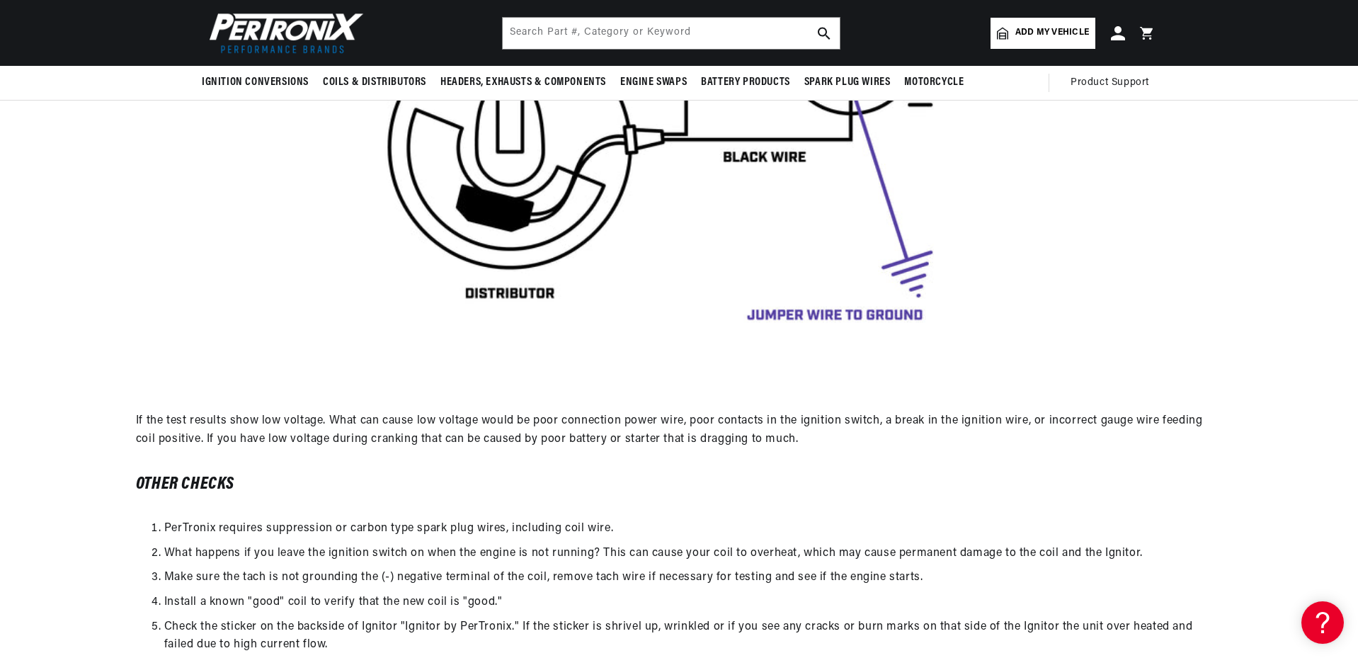
click at [1150, 297] on div at bounding box center [679, 12] width 1358 height 744
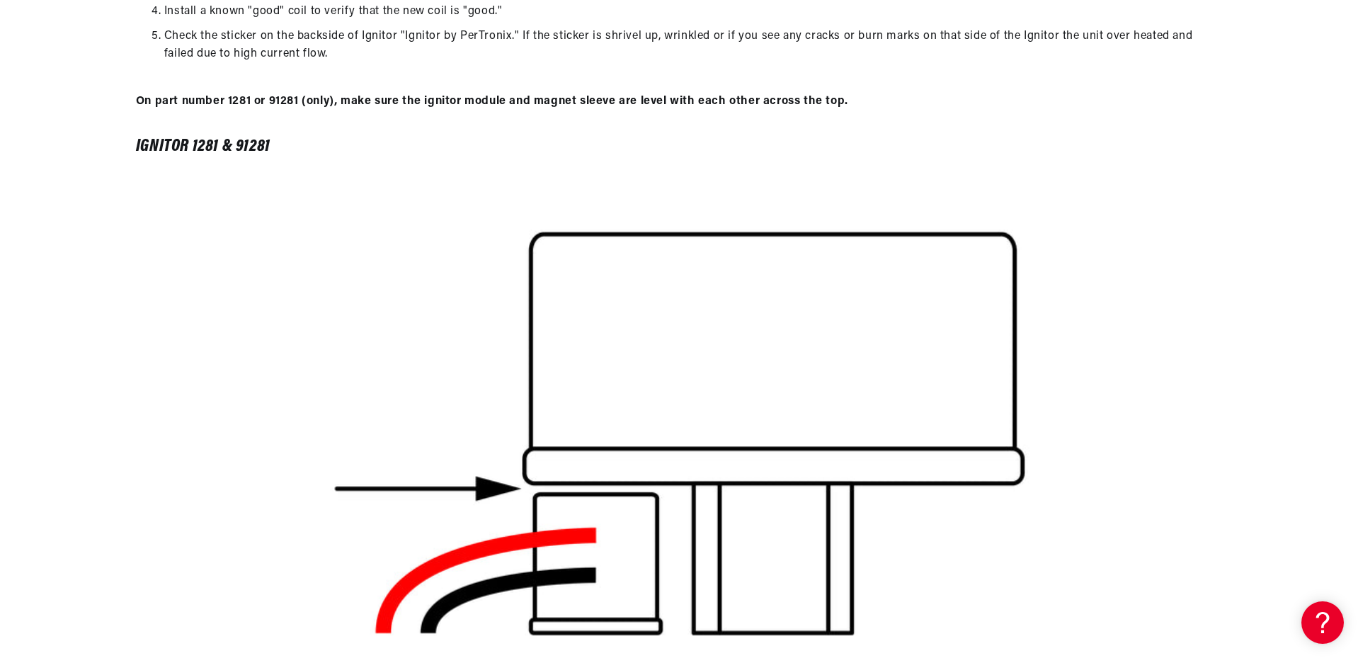
scroll to position [0, 0]
drag, startPoint x: 129, startPoint y: 142, endPoint x: 287, endPoint y: 148, distance: 158.7
click at [321, 142] on div "If the test results show low voltage. What can cause low voltage would be poor …" at bounding box center [679, 2] width 1358 height 360
copy h5 "Ignitor 1281 & 91281"
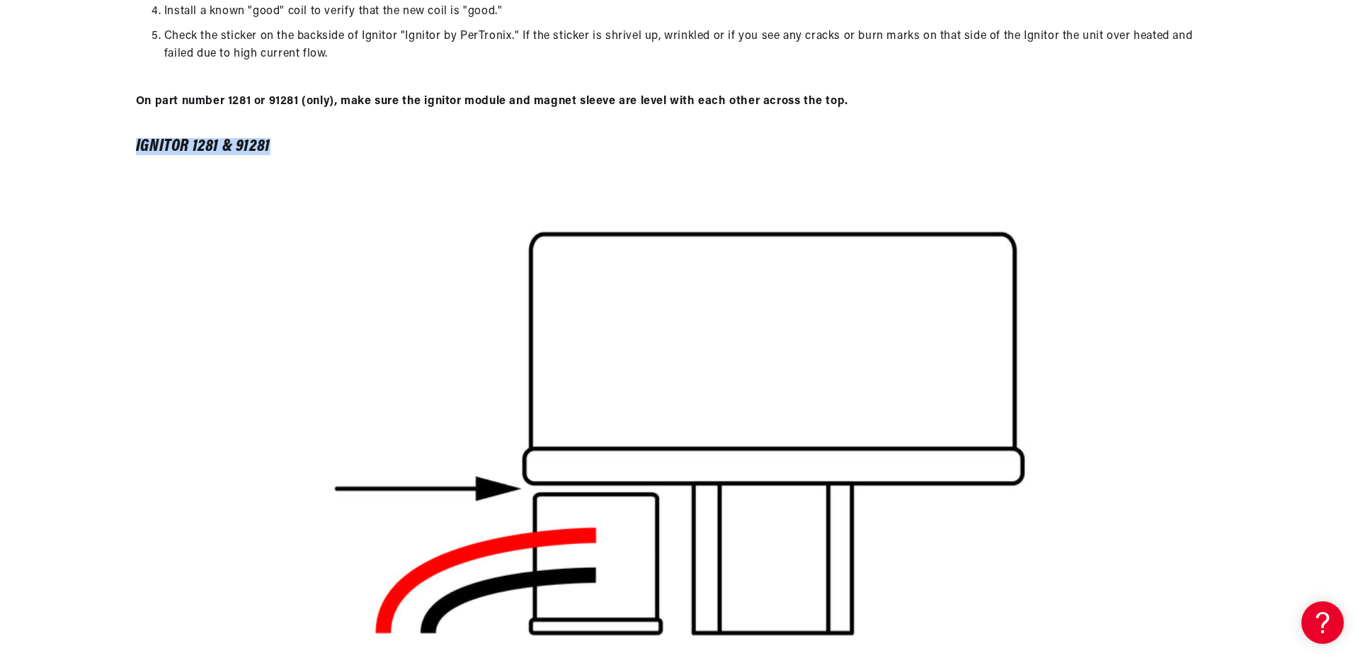
click at [804, 355] on img at bounding box center [679, 436] width 744 height 509
click at [1160, 467] on div at bounding box center [679, 436] width 1358 height 509
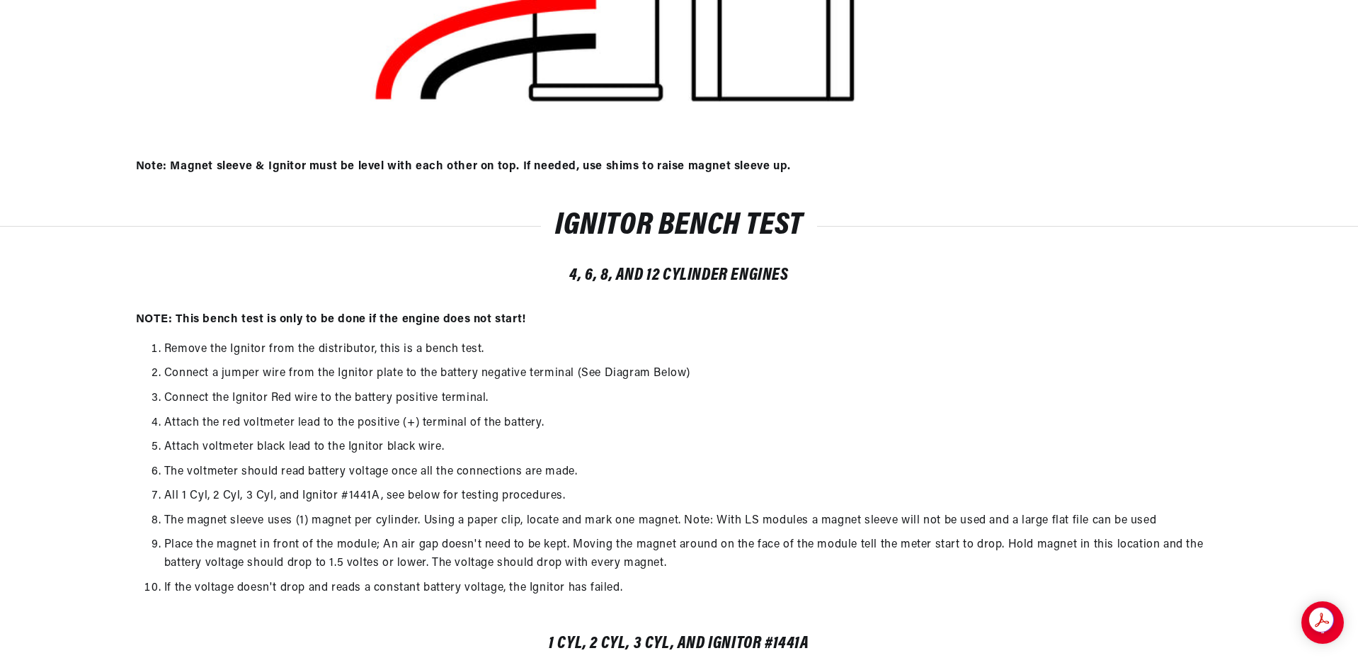
scroll to position [2926, 0]
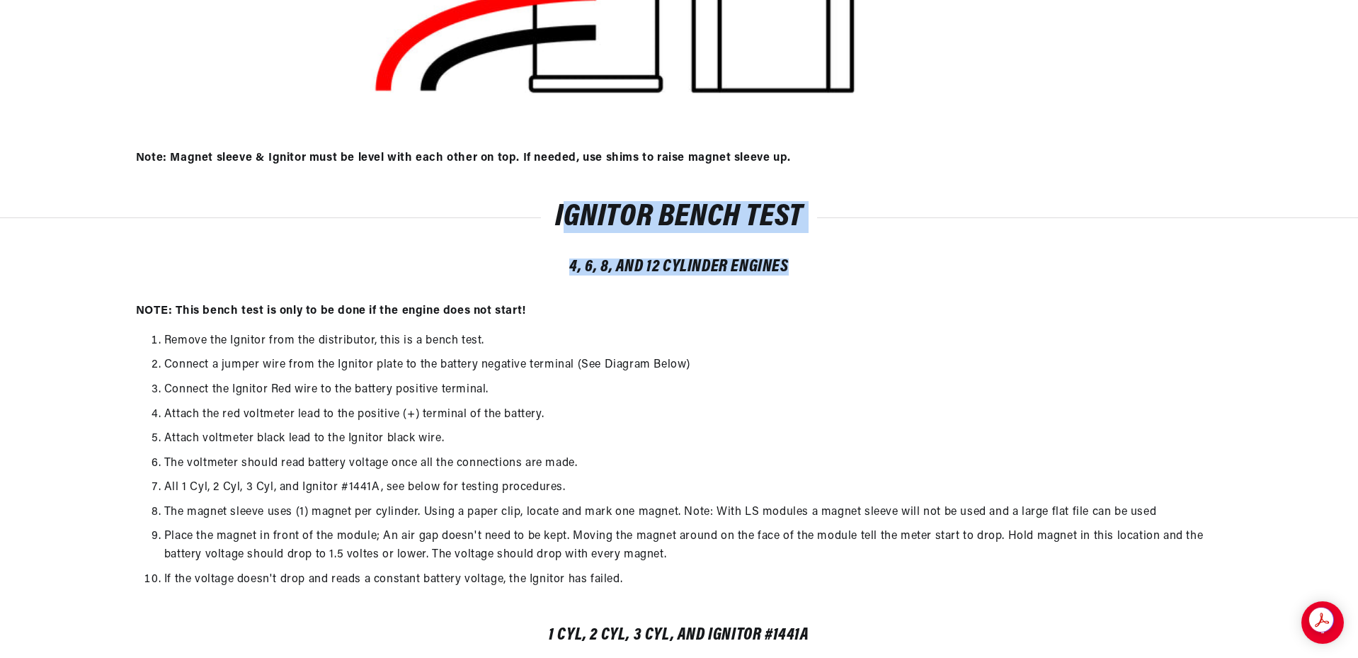
drag, startPoint x: 560, startPoint y: 213, endPoint x: 855, endPoint y: 260, distance: 298.2
click at [855, 260] on div "Ignitor Bench Test 4, 6, 8, and 12 Cylinder Engines" at bounding box center [679, 253] width 1358 height 98
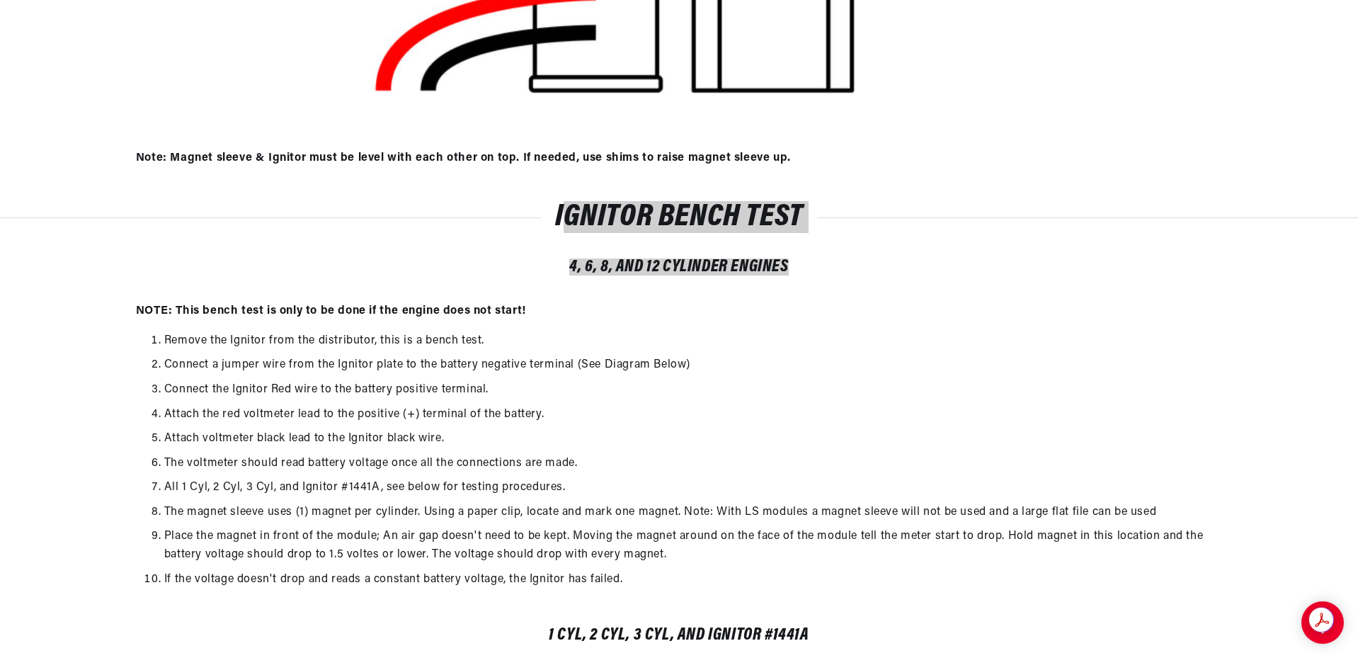
scroll to position [0, 529]
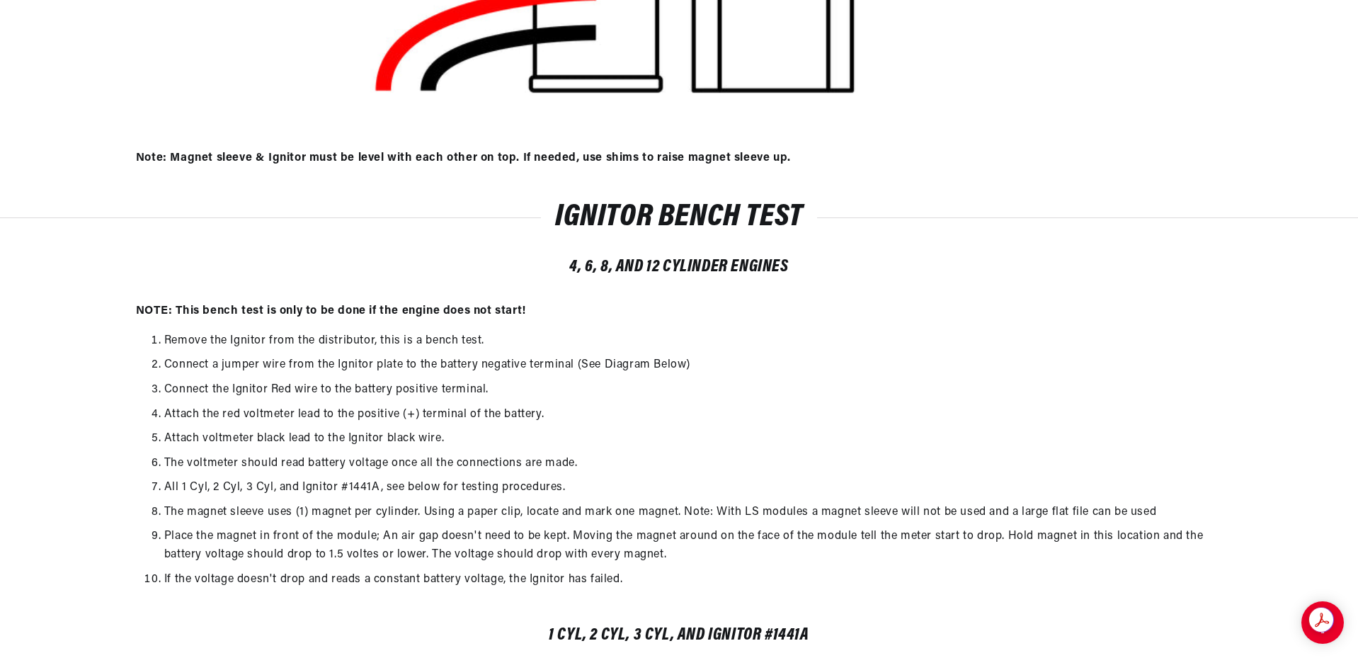
click at [986, 473] on ol "Remove the Ignitor from the distributor, this is a bench test. Connect a jumper…" at bounding box center [679, 460] width 1086 height 257
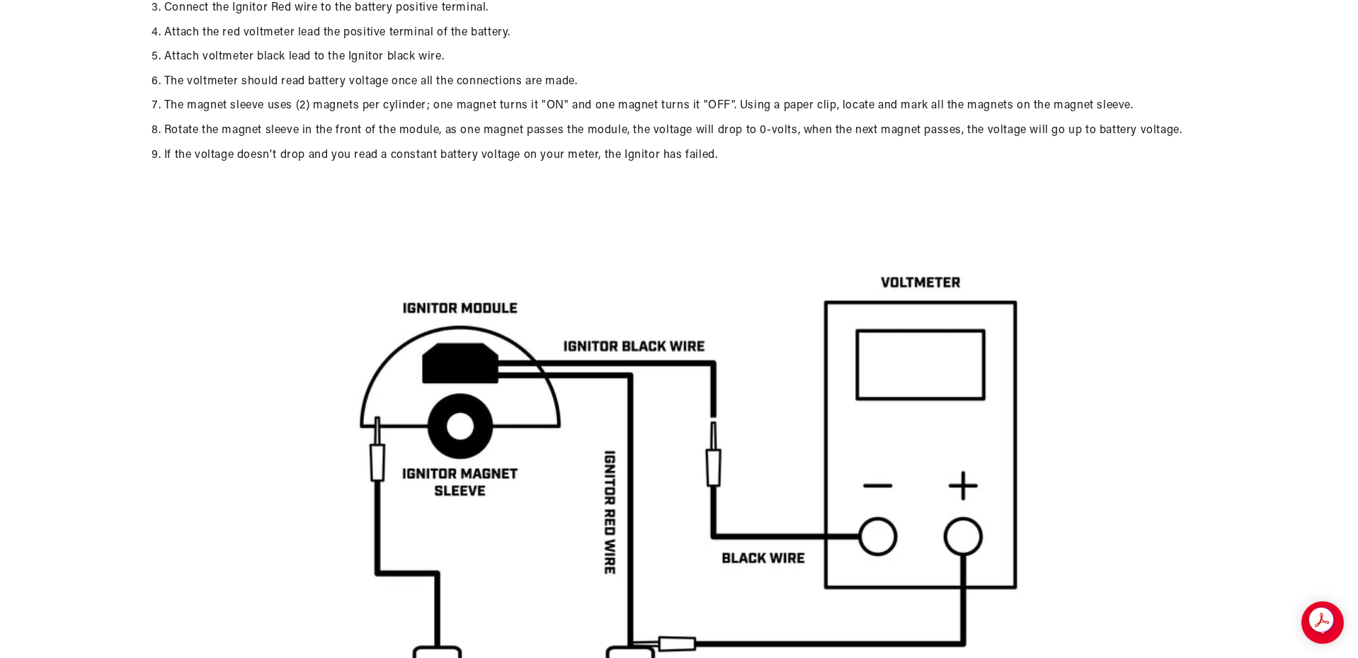
scroll to position [0, 0]
click at [684, 261] on img at bounding box center [679, 584] width 744 height 744
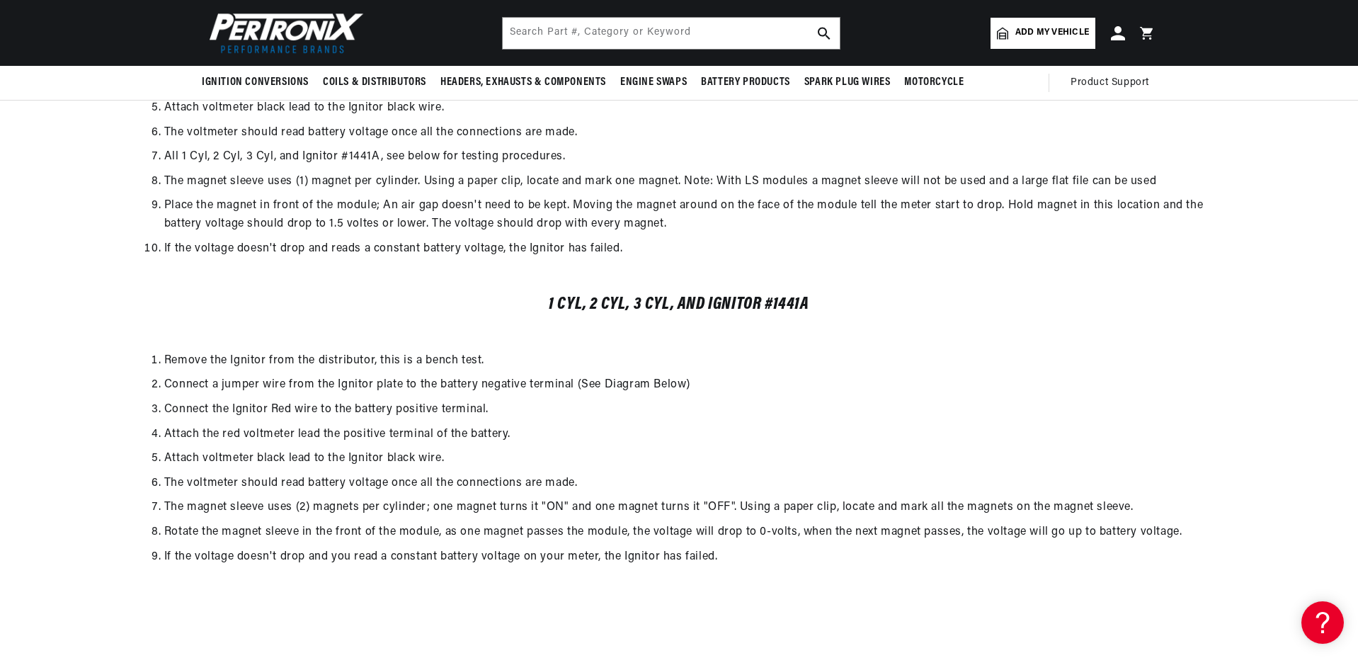
scroll to position [0, 529]
click at [766, 494] on ol "Remove the Ignitor from the distributor, this is a bench test. Connect a jumper…" at bounding box center [679, 459] width 1086 height 214
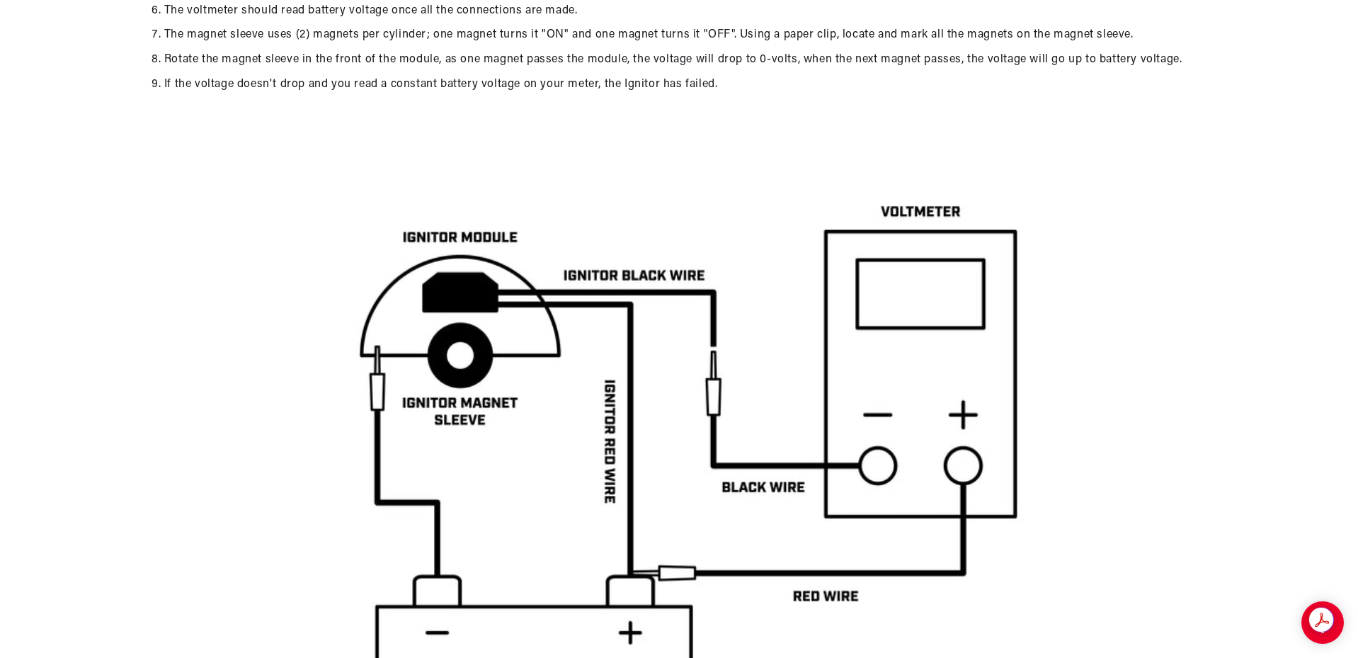
scroll to position [0, 0]
click at [1335, 286] on div at bounding box center [679, 514] width 1358 height 744
click at [1302, 249] on div at bounding box center [679, 514] width 1358 height 744
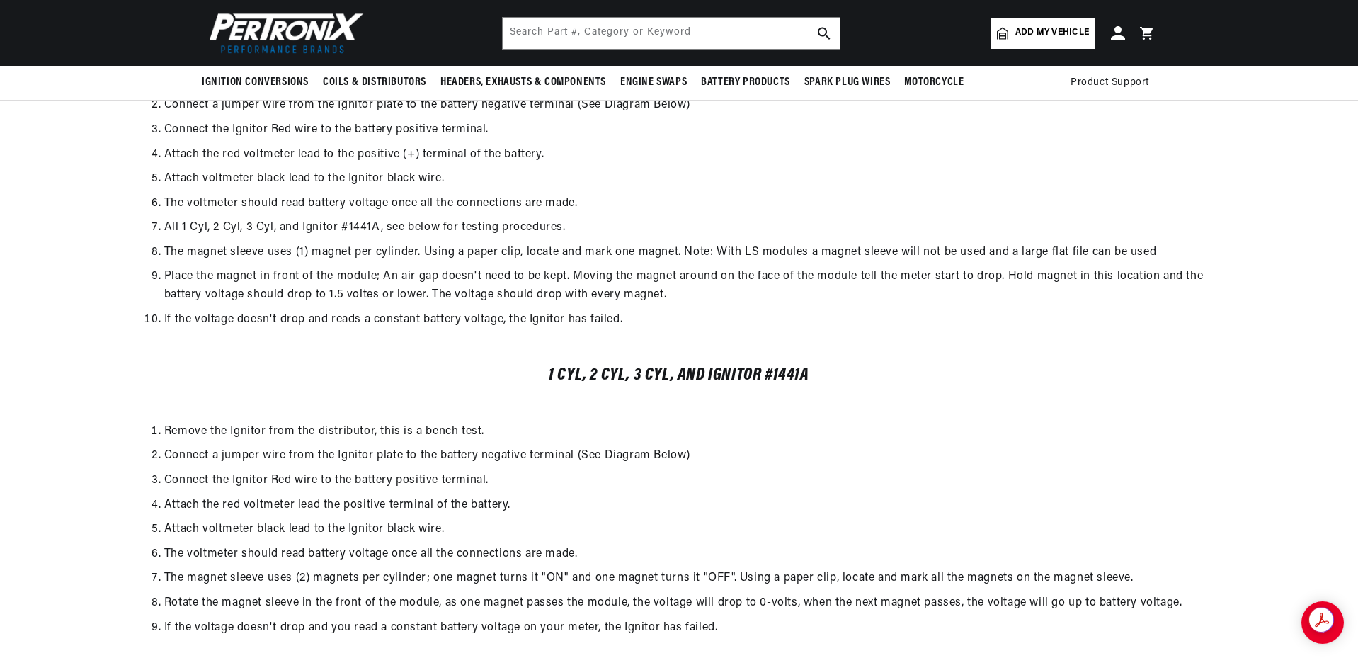
scroll to position [0, 529]
click at [1349, 315] on div "NOTE: This bench test is only to be done if the engine does not start! Remove t…" at bounding box center [679, 190] width 1358 height 297
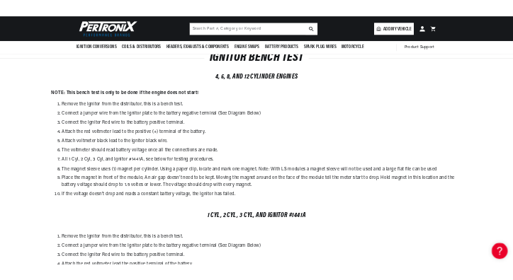
scroll to position [2950, 0]
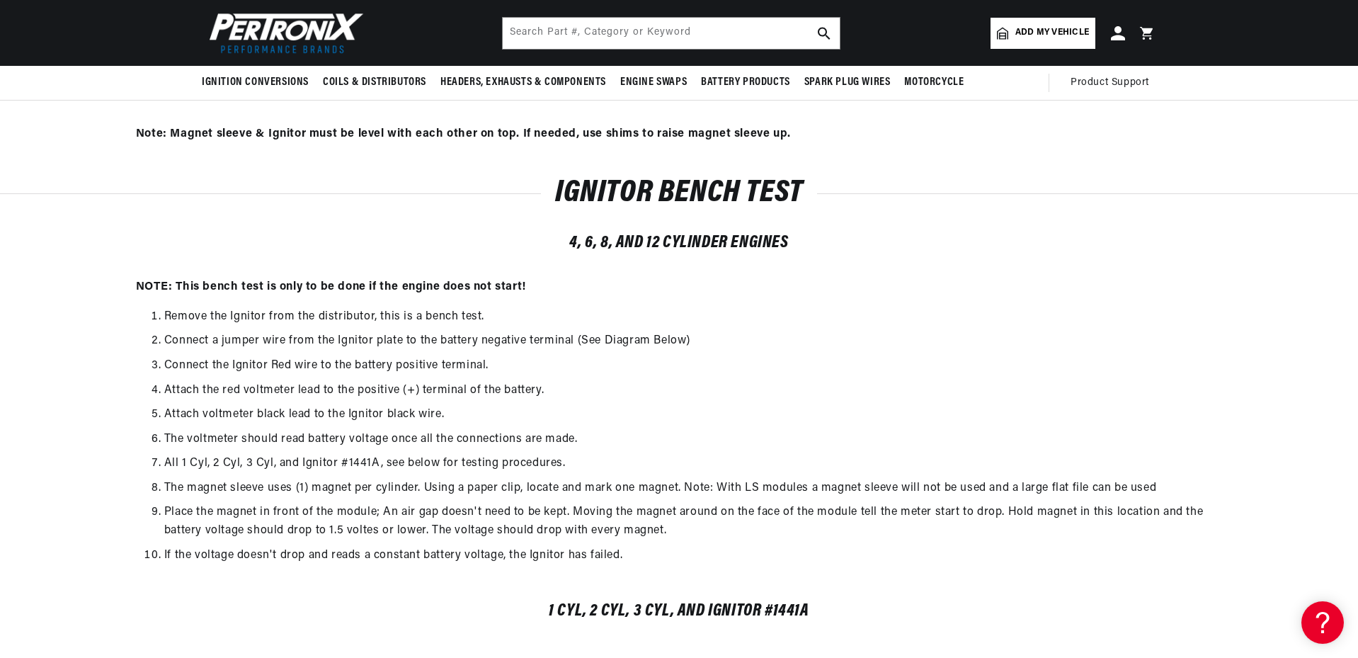
drag, startPoint x: 1346, startPoint y: 294, endPoint x: 1287, endPoint y: 278, distance: 60.8
click at [1284, 283] on div "NOTE: This bench test is only to be done if the engine does not start! Remove t…" at bounding box center [679, 426] width 1358 height 297
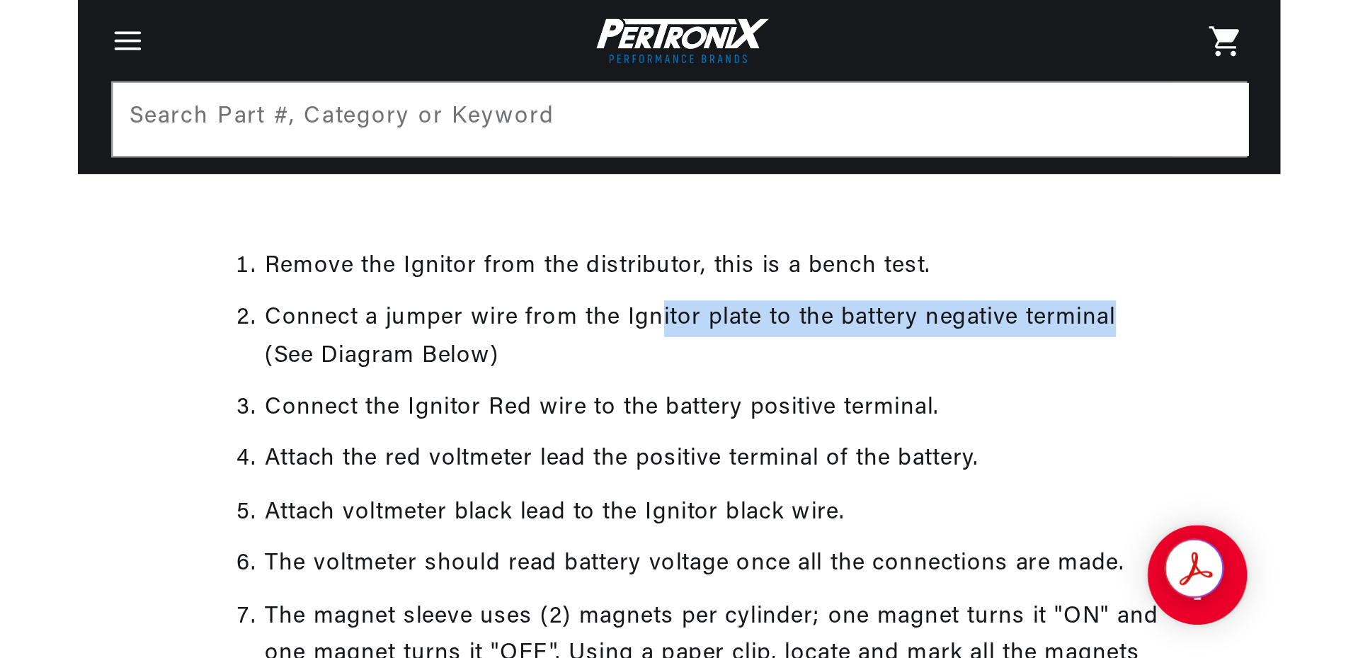
scroll to position [0, 0]
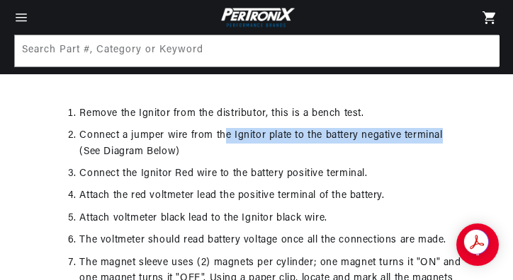
drag, startPoint x: 442, startPoint y: 134, endPoint x: 227, endPoint y: 124, distance: 215.5
click at [227, 124] on ol "Remove the Ignitor from the distributor, this is a bench test. Connect a jumper…" at bounding box center [256, 250] width 410 height 289
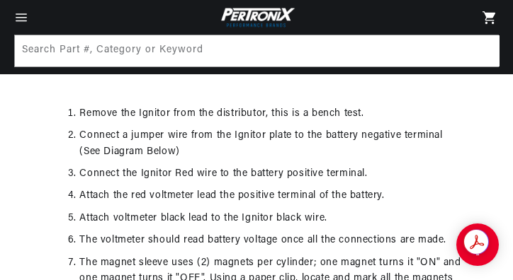
click at [428, 122] on li "Remove the Ignitor from the distributor, this is a bench test." at bounding box center [270, 114] width 382 height 16
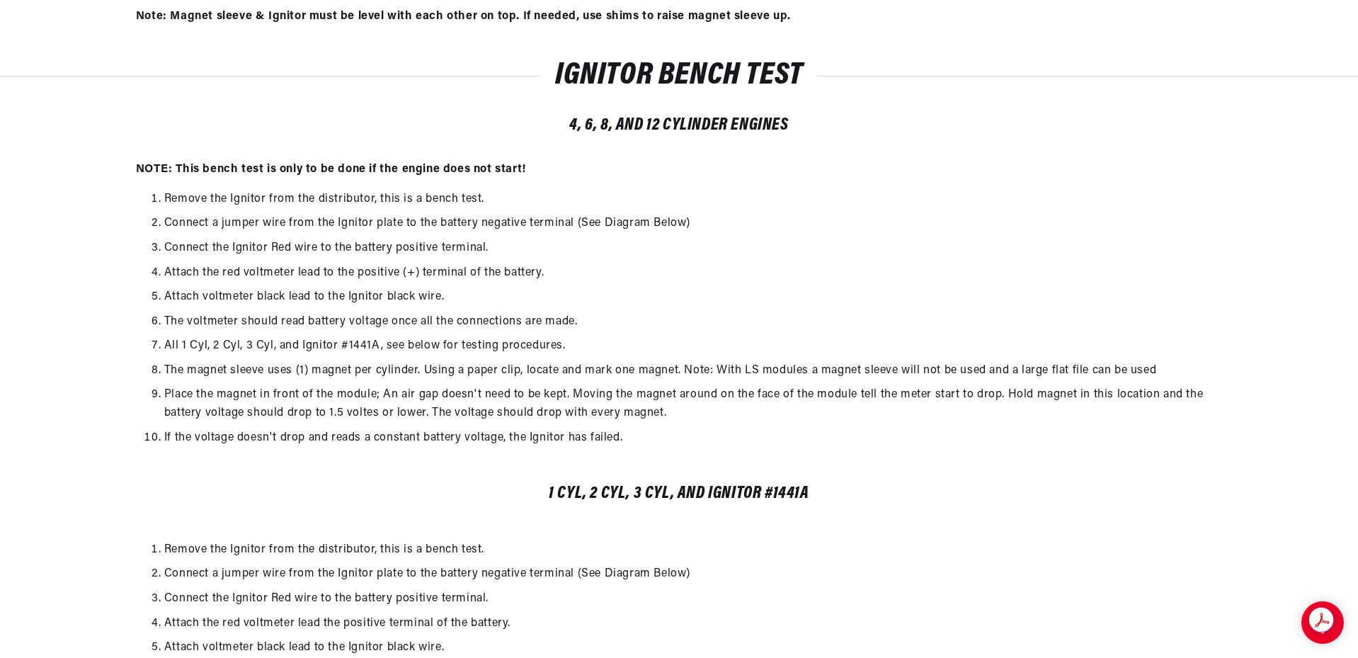
scroll to position [0, 529]
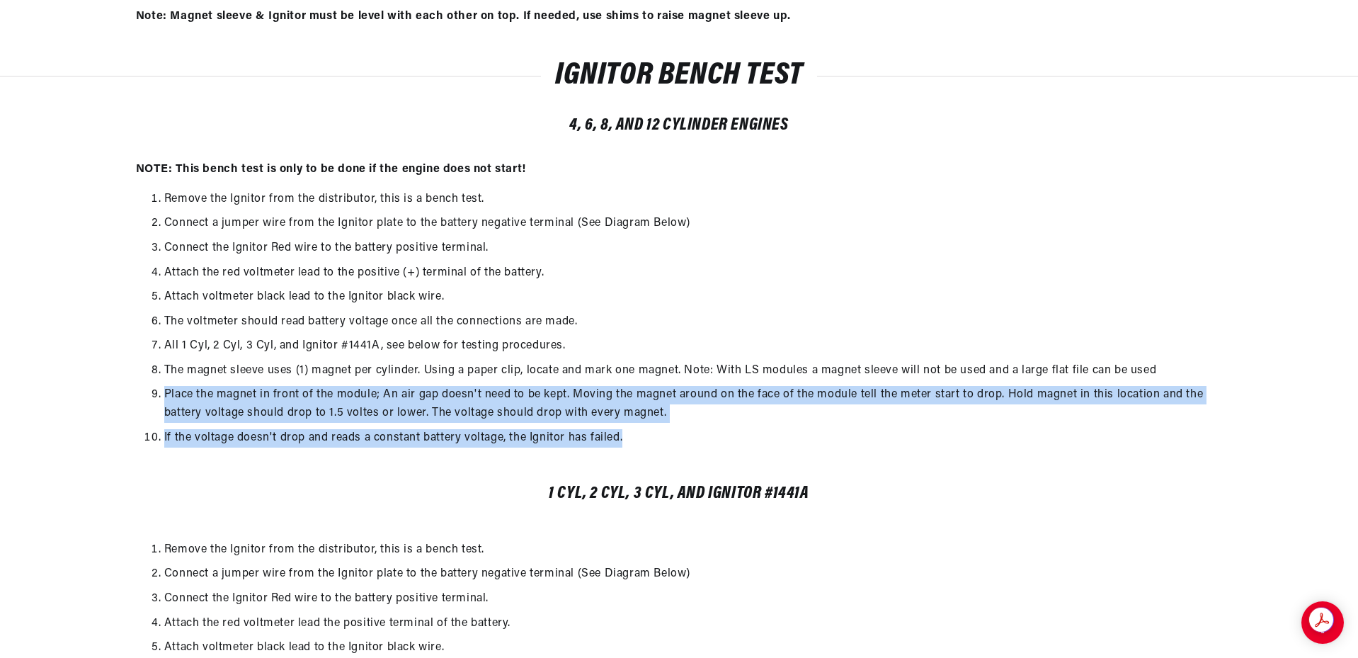
drag, startPoint x: 1357, startPoint y: 433, endPoint x: 1359, endPoint y: 364, distance: 68.7
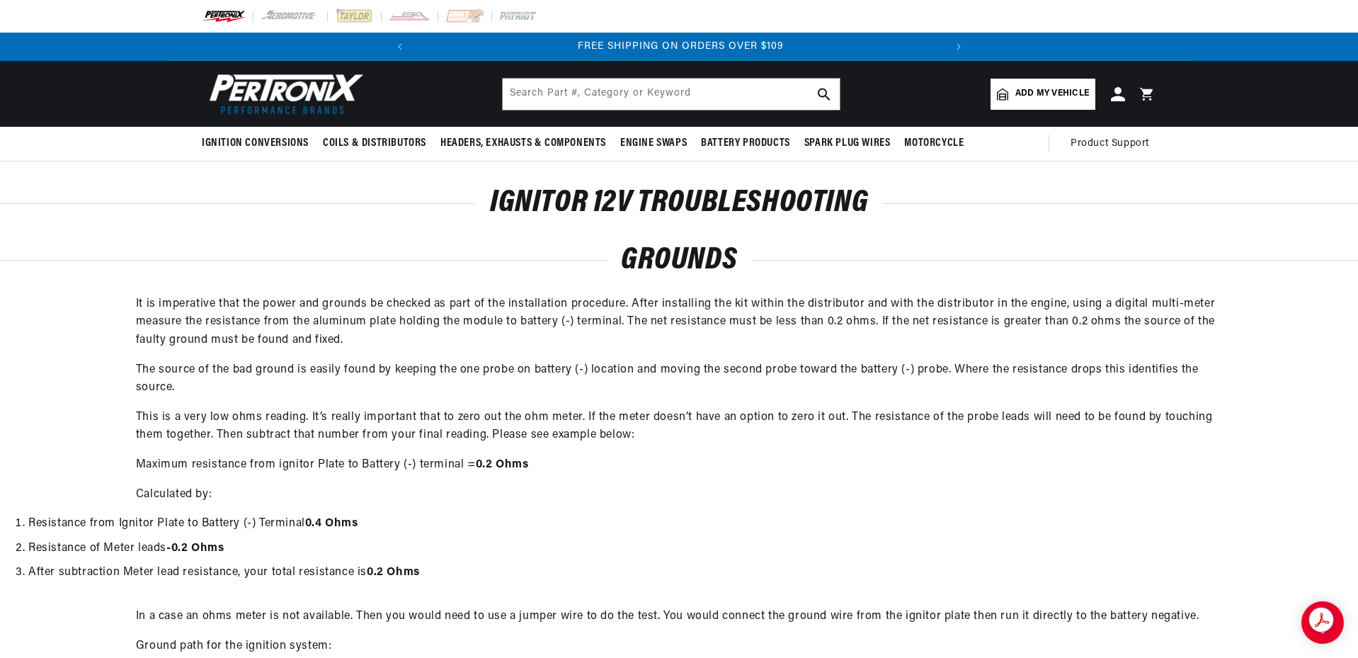
click at [1124, 417] on p "This is a very low ohms reading. It’s really important that to zero out the ohm…" at bounding box center [679, 427] width 1086 height 36
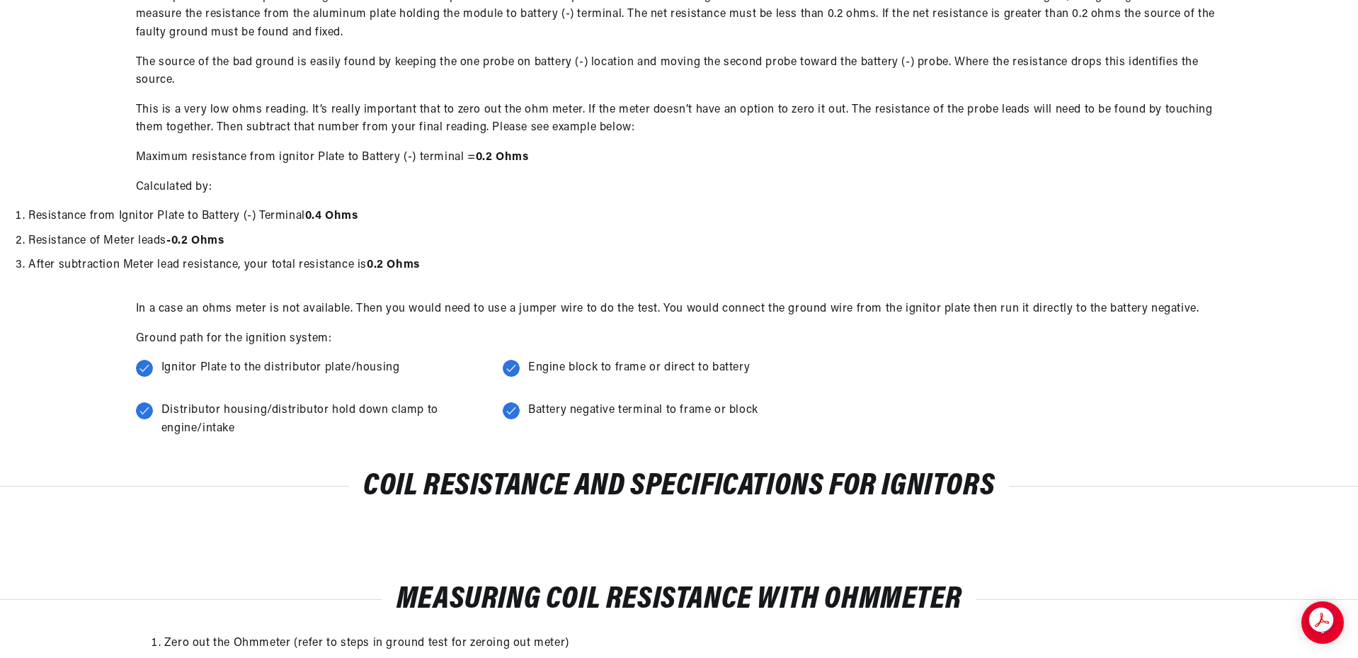
click at [1085, 439] on ul "Ignitor Plate to the distributor plate/housing Distributor housing/distributor …" at bounding box center [679, 401] width 1086 height 85
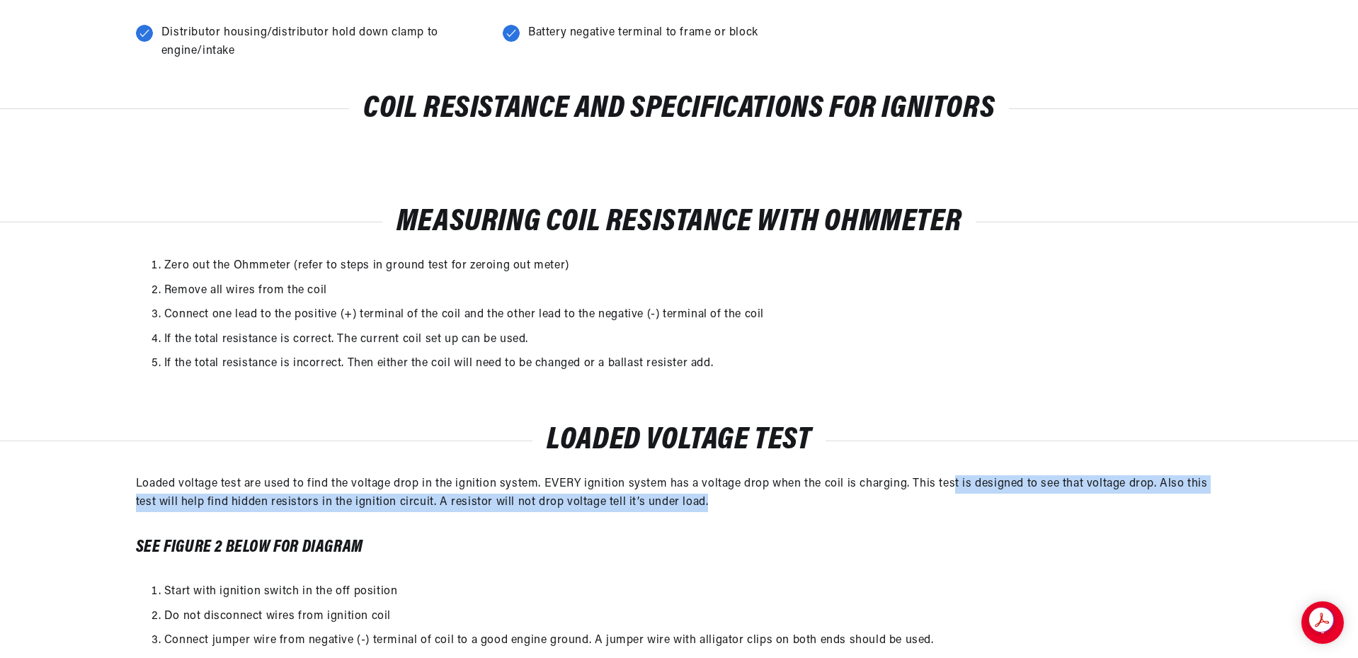
drag, startPoint x: 956, startPoint y: 489, endPoint x: 956, endPoint y: 499, distance: 10.6
click at [956, 499] on p "Loaded voltage test are used to find the voltage drop in the ignition system. E…" at bounding box center [679, 493] width 1086 height 36
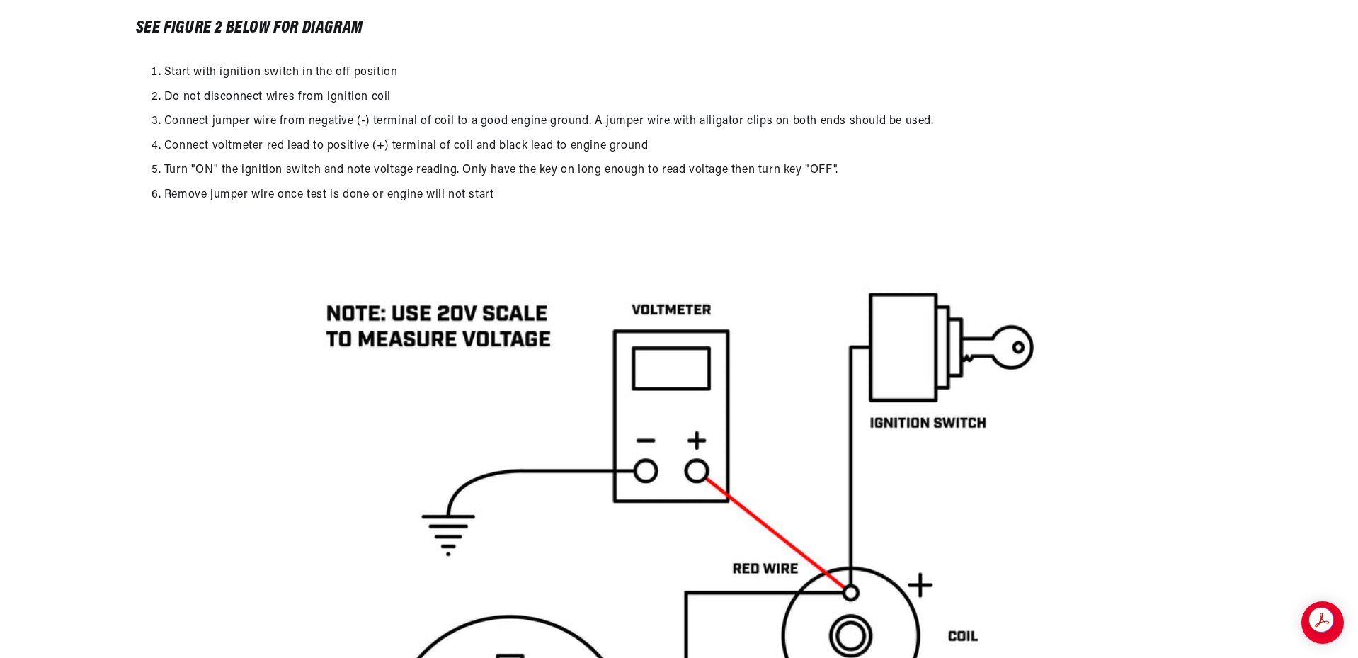
scroll to position [0, 0]
click at [996, 155] on li "Connect voltmeter red lead to positive (+) terminal of coil and black lead to e…" at bounding box center [693, 146] width 1058 height 18
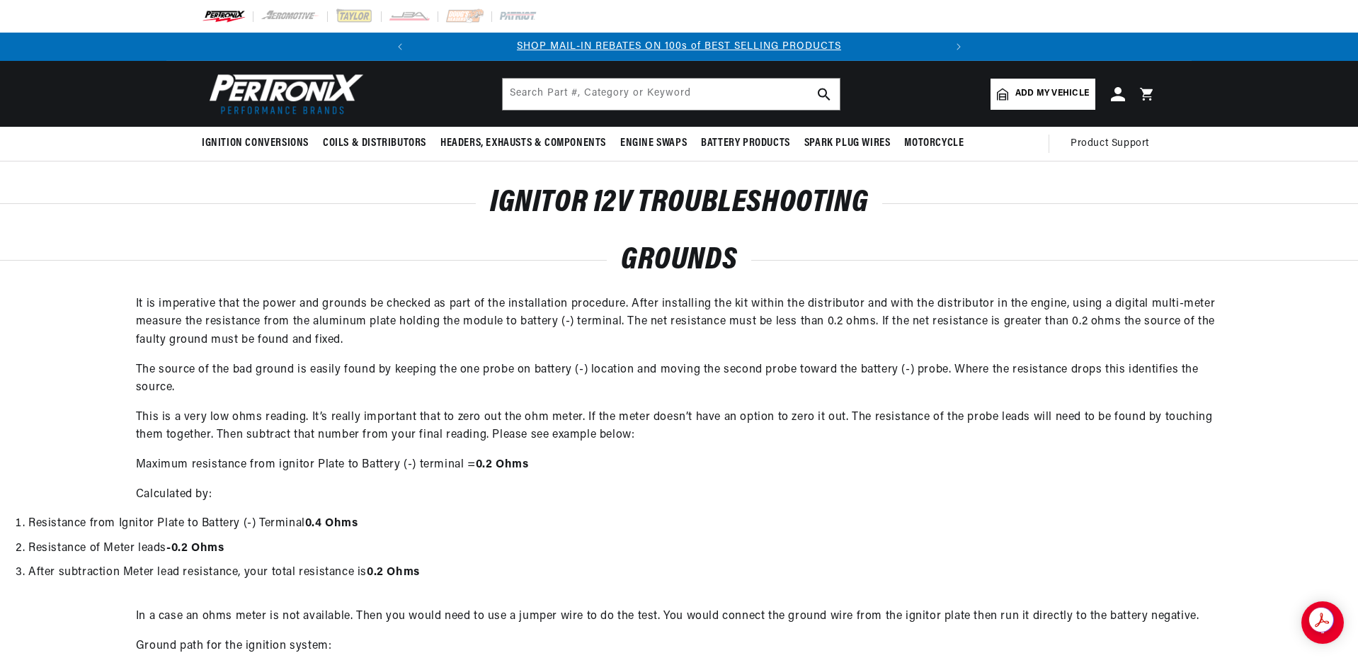
click at [990, 423] on p "This is a very low ohms reading. It’s really important that to zero out the ohm…" at bounding box center [679, 427] width 1086 height 36
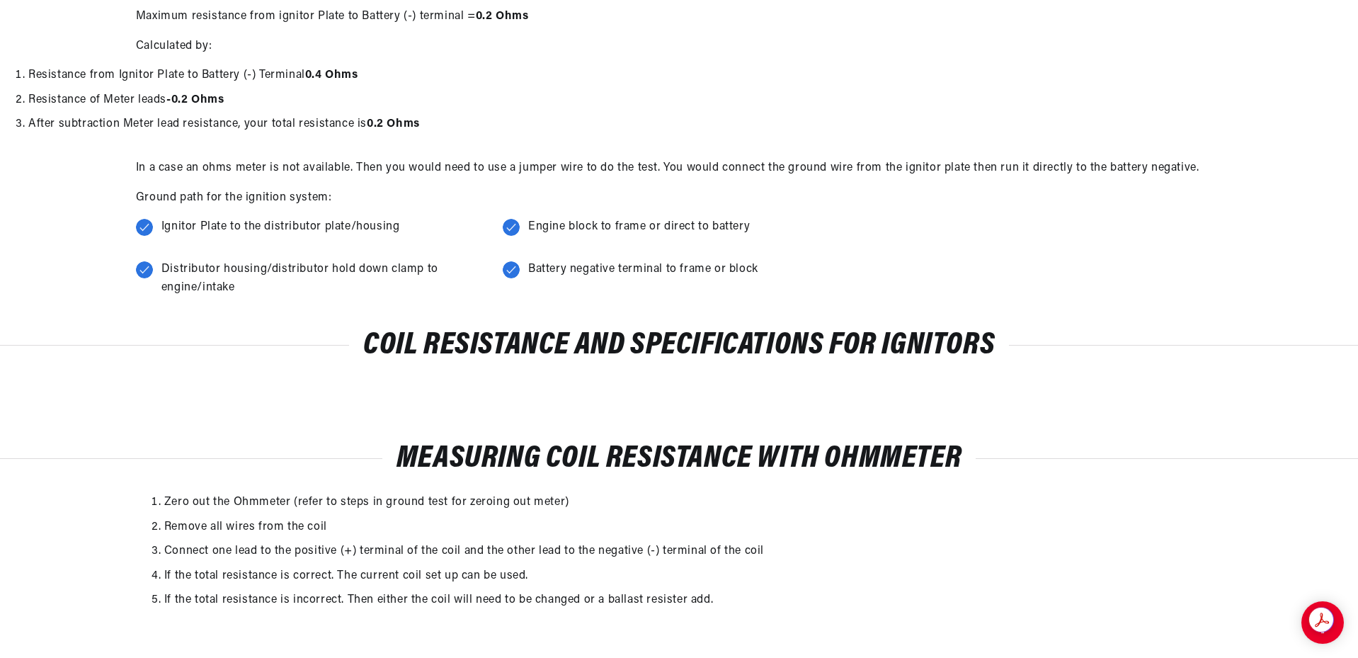
scroll to position [0, 28]
click at [1081, 419] on div "Measuring Coil Resistance with Ohmmeter Zero out the Ohmmeter (refer to steps i…" at bounding box center [679, 526] width 1358 height 218
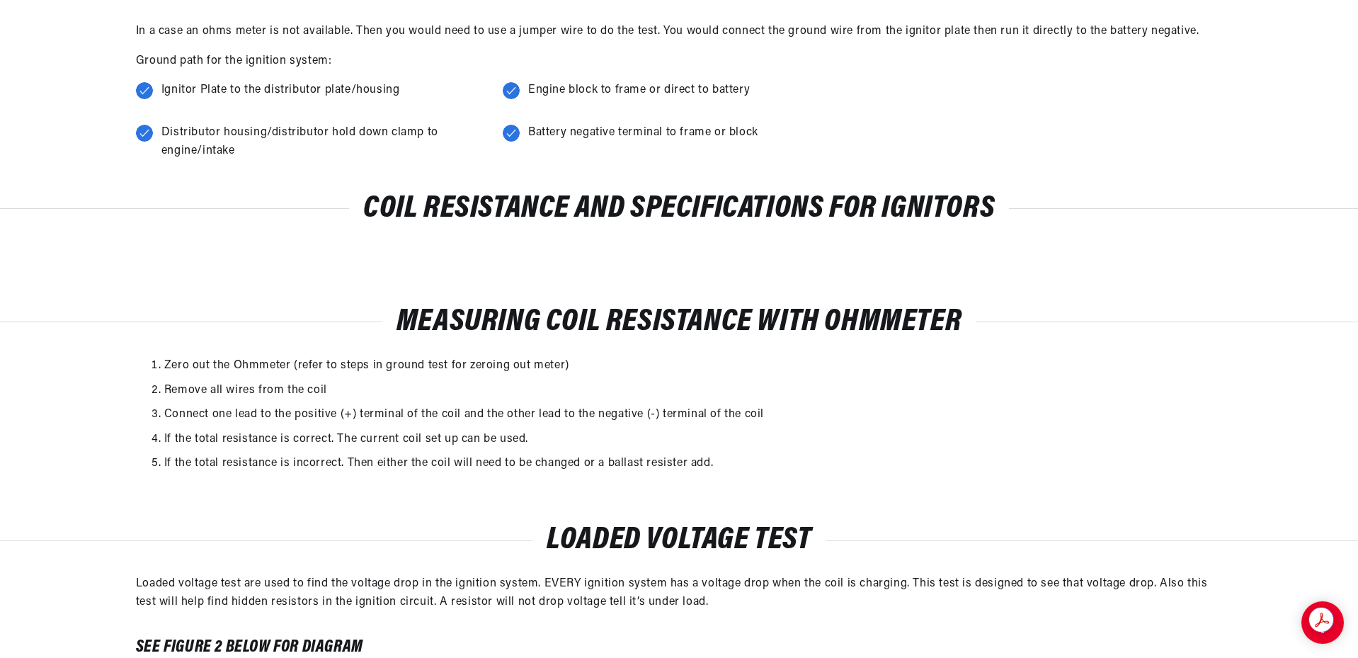
scroll to position [590, 0]
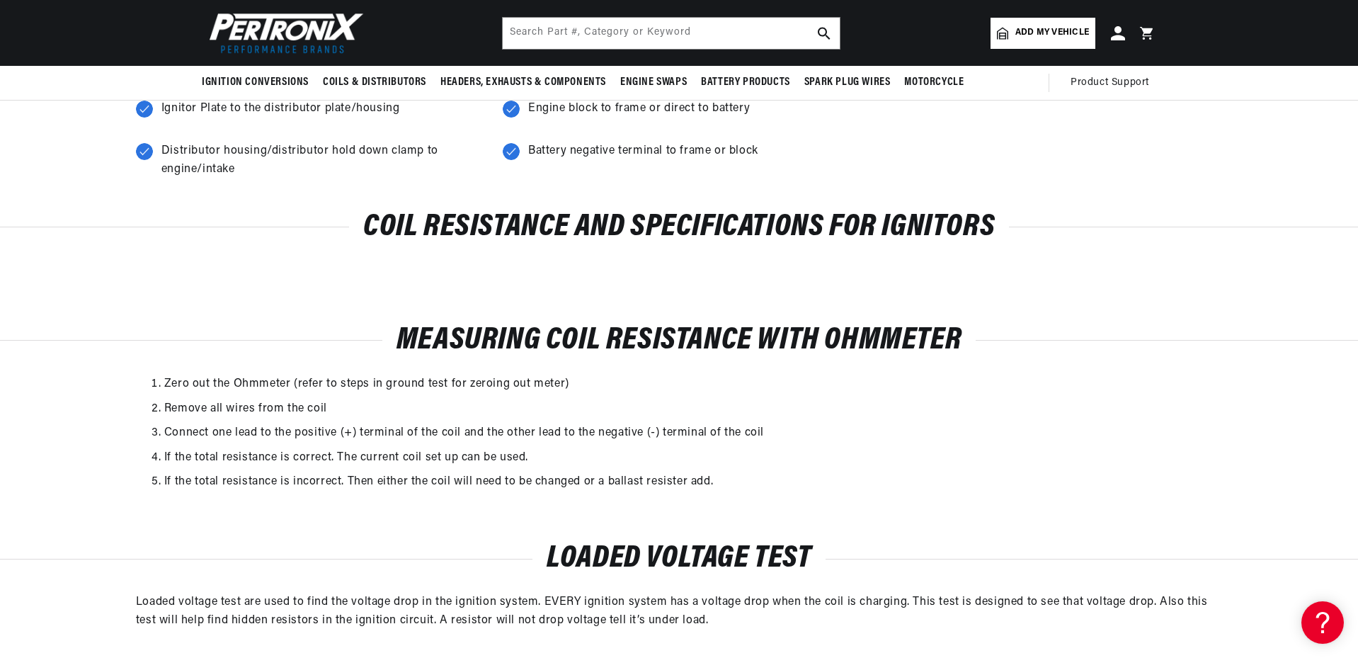
click at [1053, 274] on div "Coil Resistance and Specifications for Ignitors" at bounding box center [679, 241] width 1358 height 113
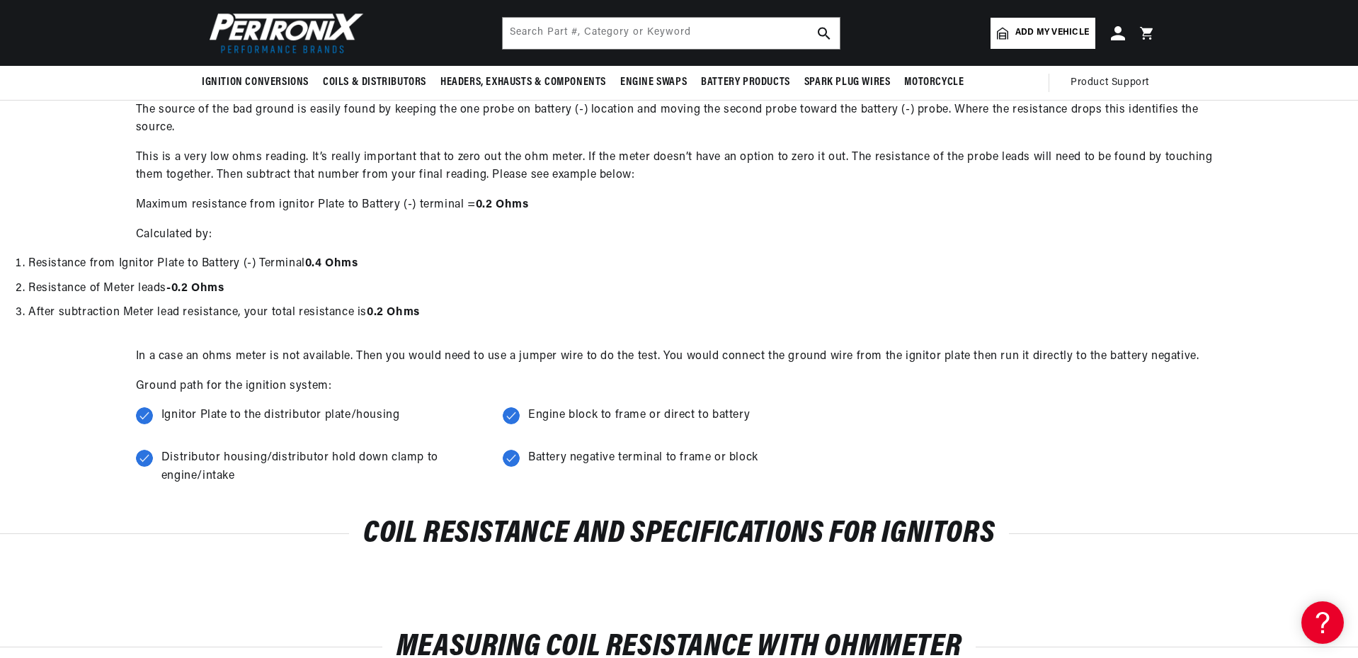
scroll to position [0, 0]
click at [1129, 312] on li "After subtraction Meter lead resistance, your total resistance is 0.2 Ohms" at bounding box center [693, 313] width 1330 height 18
click at [1160, 389] on p "Ground path for the ignition system:" at bounding box center [679, 386] width 1086 height 18
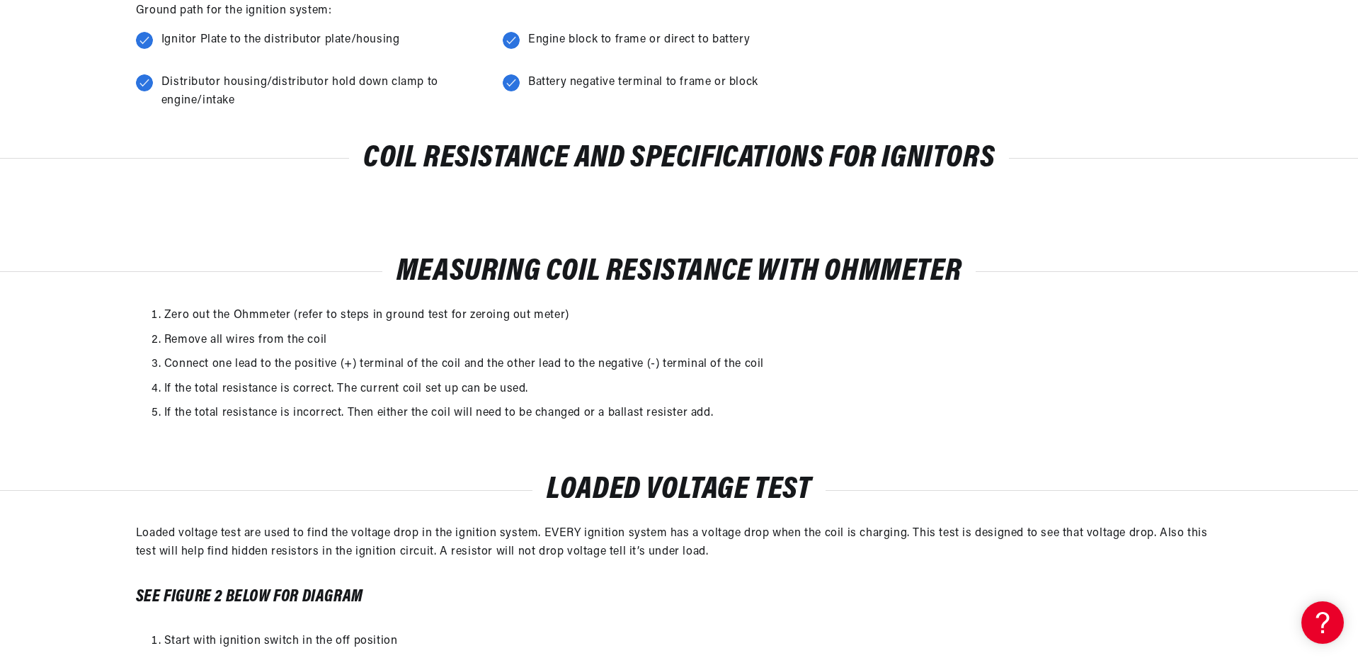
scroll to position [637, 0]
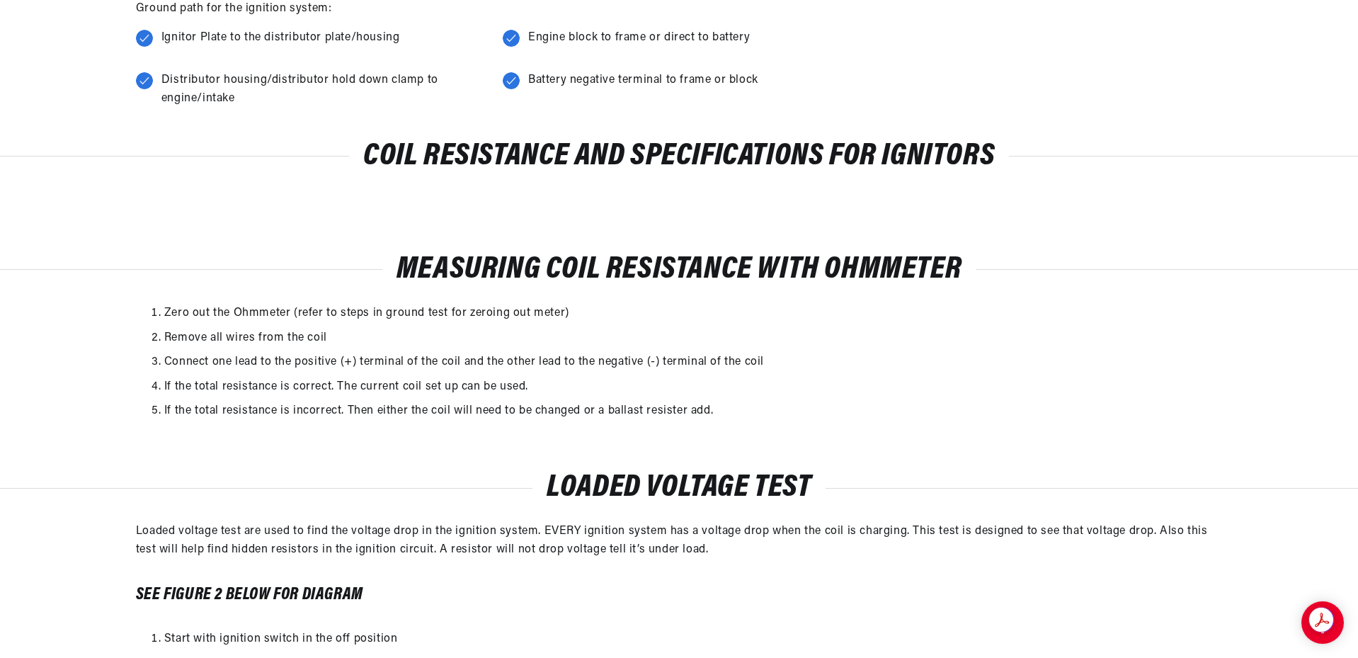
click at [1208, 436] on div "Measuring Coil Resistance with Ohmmeter Zero out the Ohmmeter (refer to steps i…" at bounding box center [679, 337] width 1358 height 218
click at [886, 428] on div "Measuring Coil Resistance with Ohmmeter Zero out the Ohmmeter (refer to steps i…" at bounding box center [679, 344] width 1358 height 176
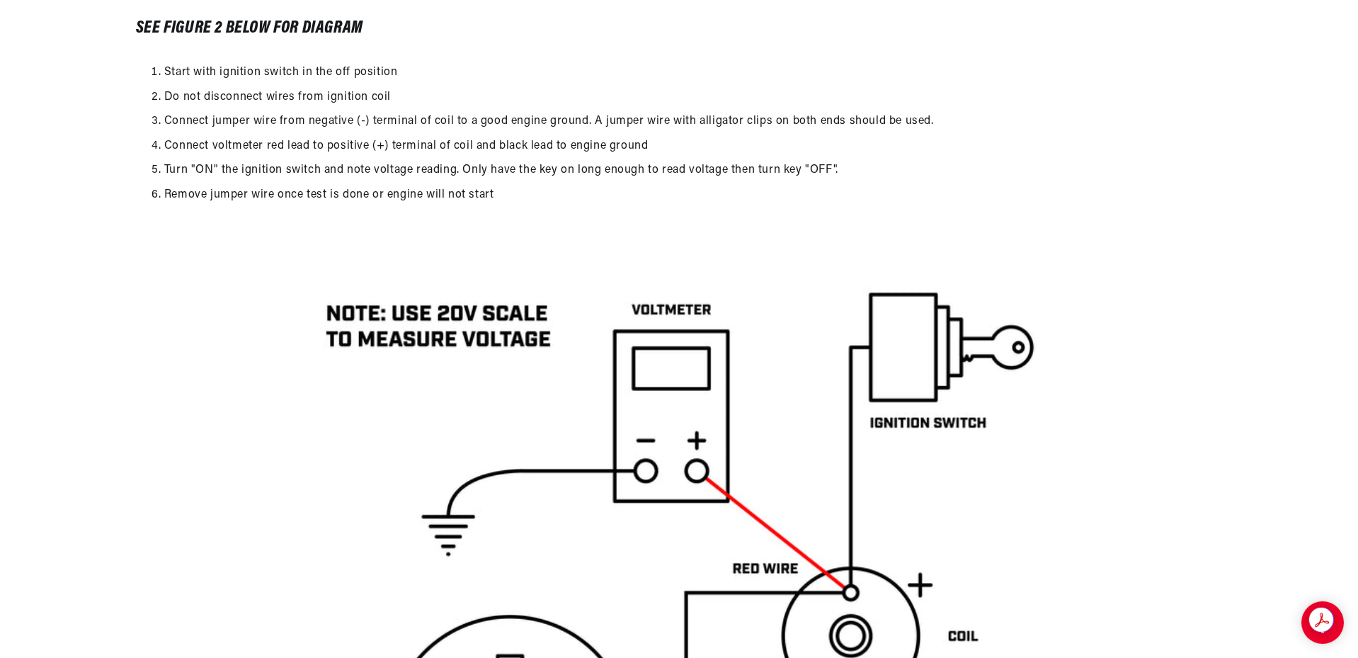
scroll to position [0, 529]
click at [945, 228] on div "Loaded Voltage Test Loaded voltage test are used to find the voltage drop in th…" at bounding box center [679, 55] width 1358 height 350
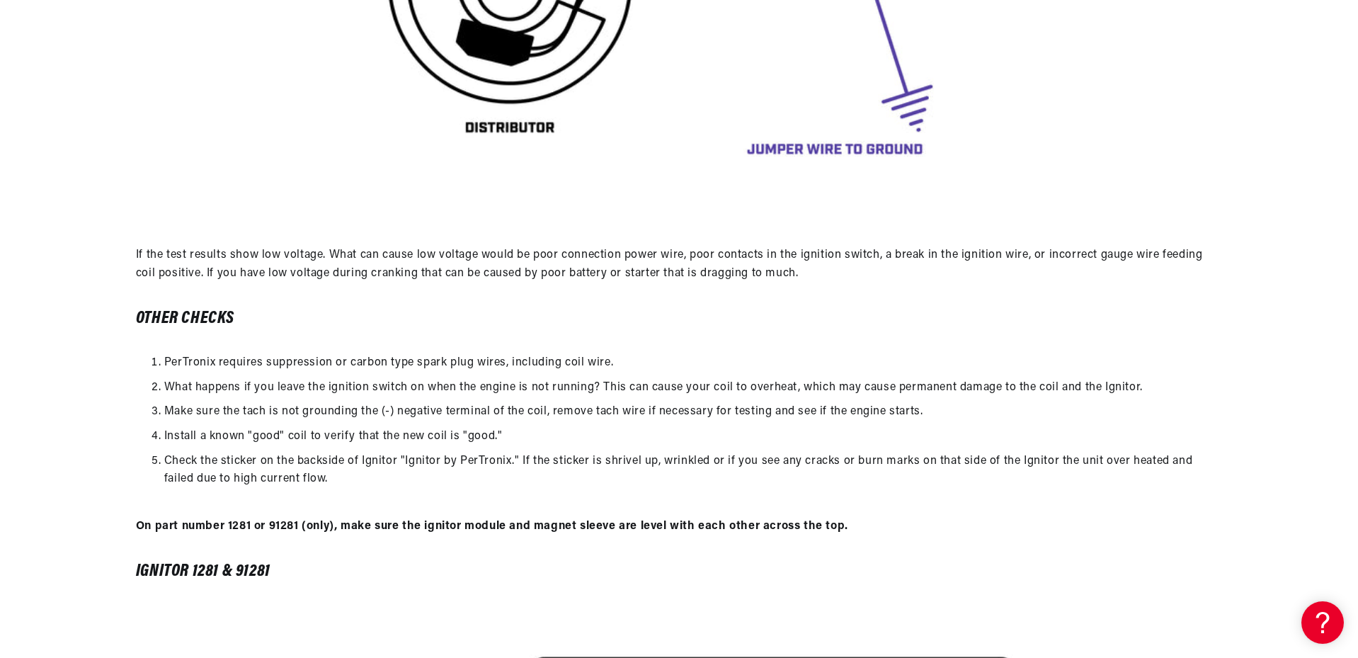
scroll to position [0, 0]
click at [1223, 411] on div "If the test results show low voltage. What can cause low voltage would be poor …" at bounding box center [679, 426] width 1358 height 360
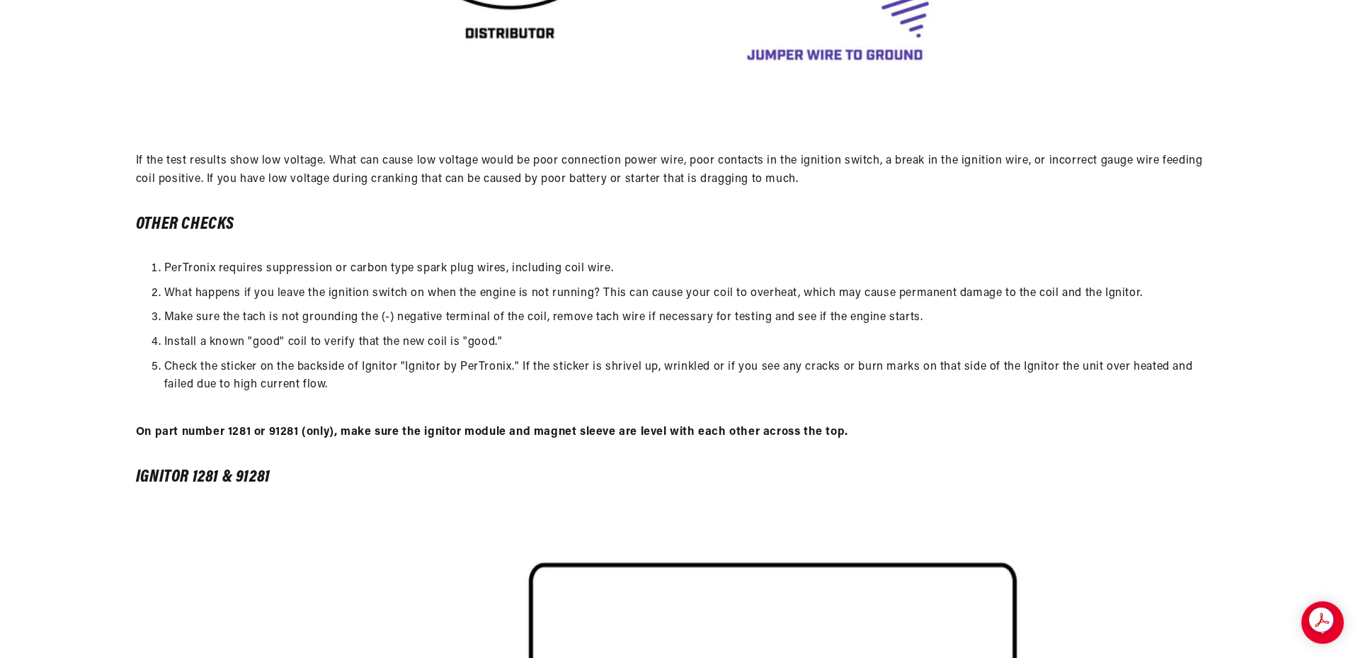
click at [1027, 373] on li "Check the sticker on the backside of Ignitor "Ignitor by PerTronix." If the sti…" at bounding box center [693, 376] width 1058 height 36
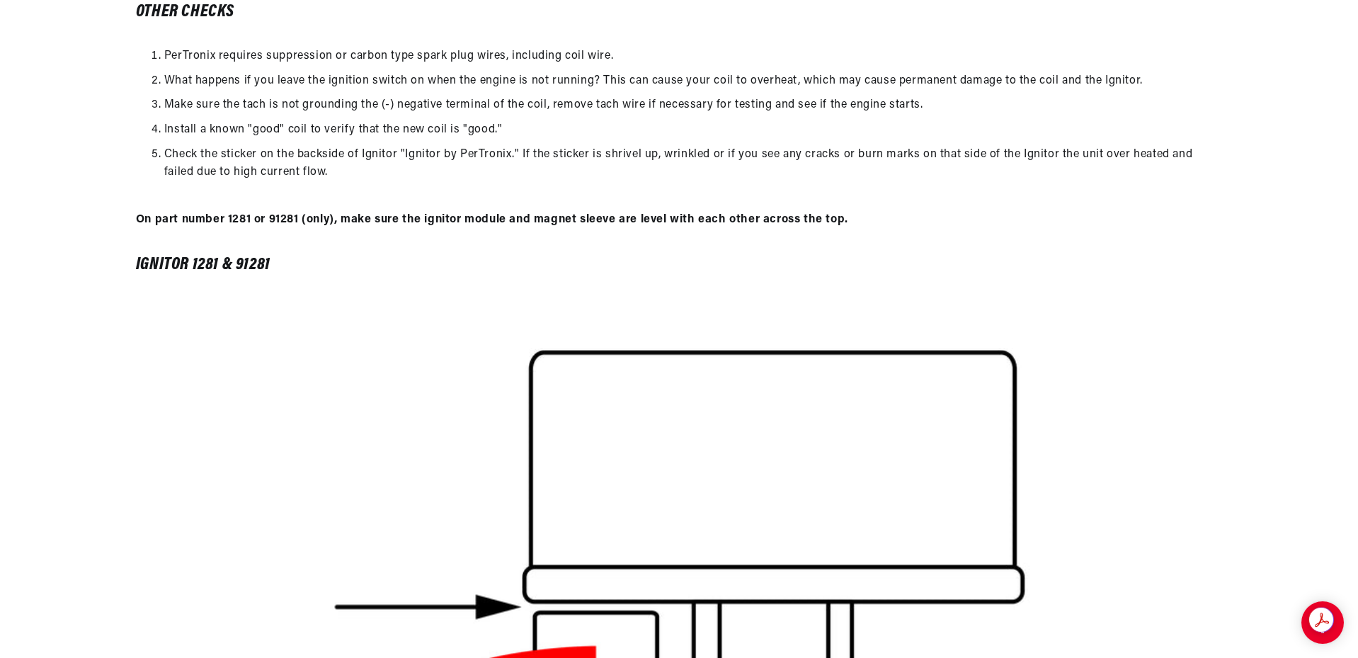
scroll to position [0, 529]
click at [1223, 484] on div at bounding box center [679, 554] width 1358 height 509
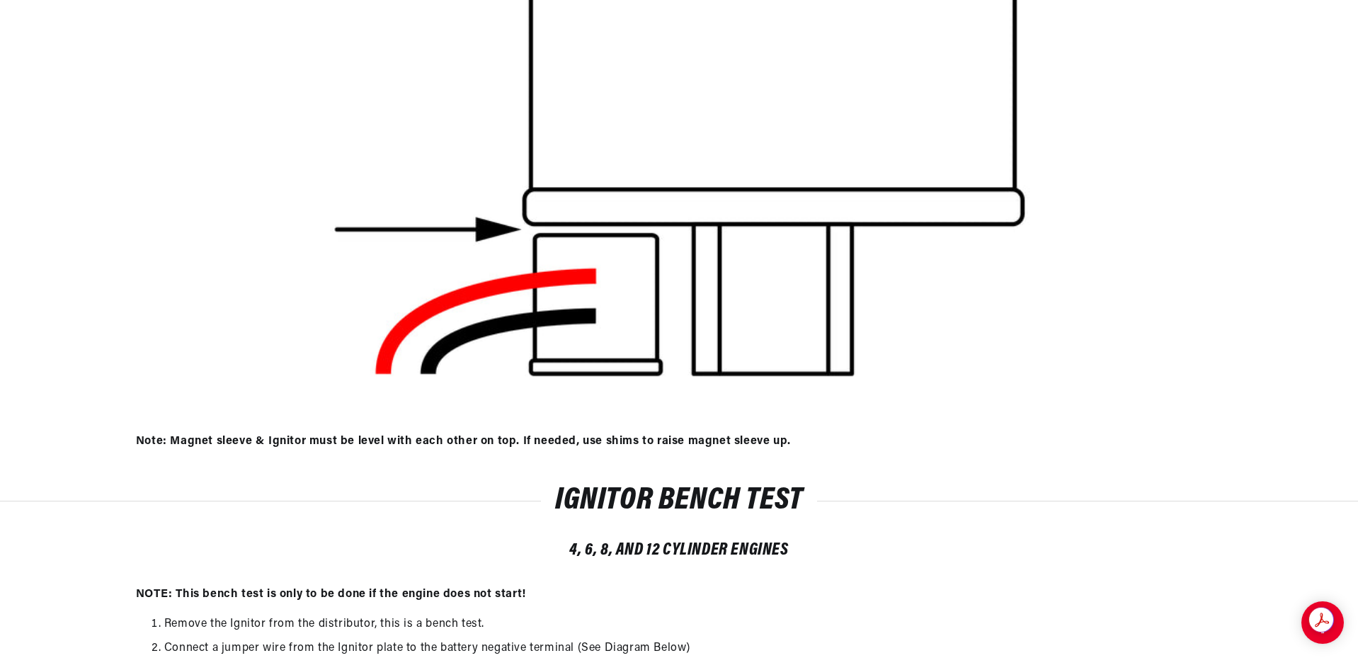
scroll to position [0, 0]
click at [1163, 466] on div "Note: Magnet sleeve & Ignitor must be level with each other on top. If needed, …" at bounding box center [679, 460] width 1358 height 55
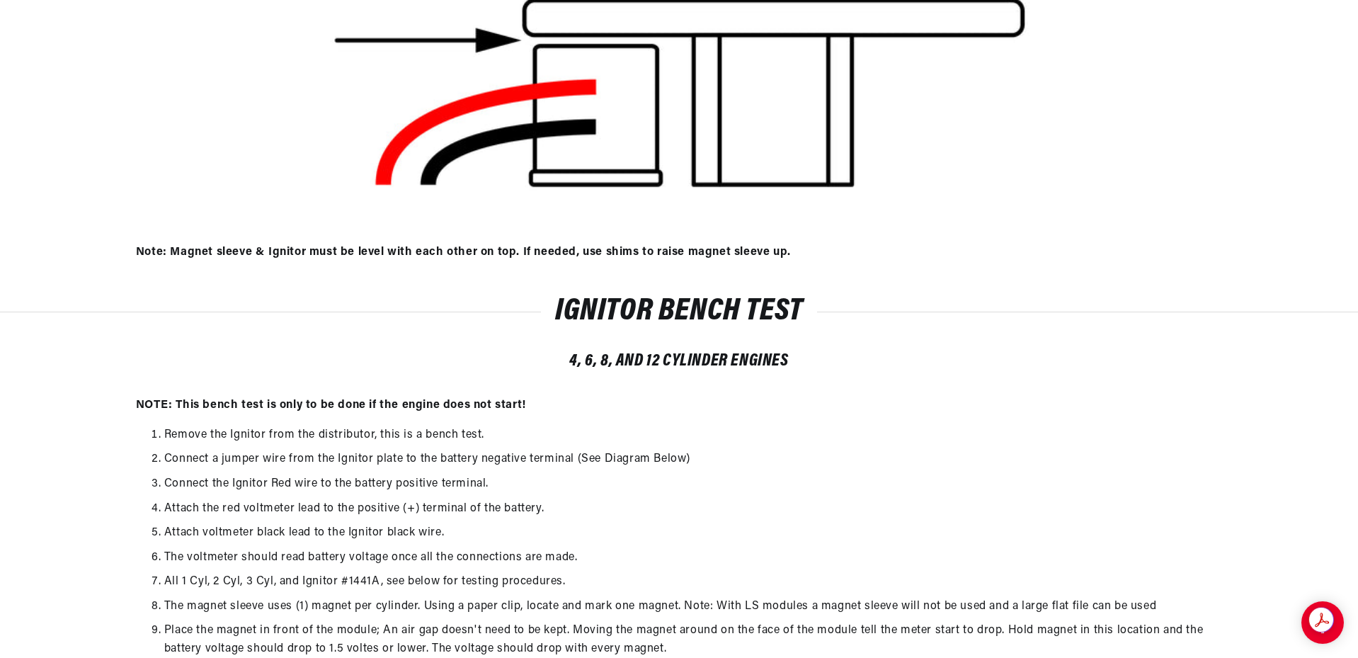
scroll to position [0, 529]
click at [1116, 394] on div "Ignitor Bench Test 4, 6, 8, and 12 Cylinder Engines" at bounding box center [679, 347] width 1358 height 98
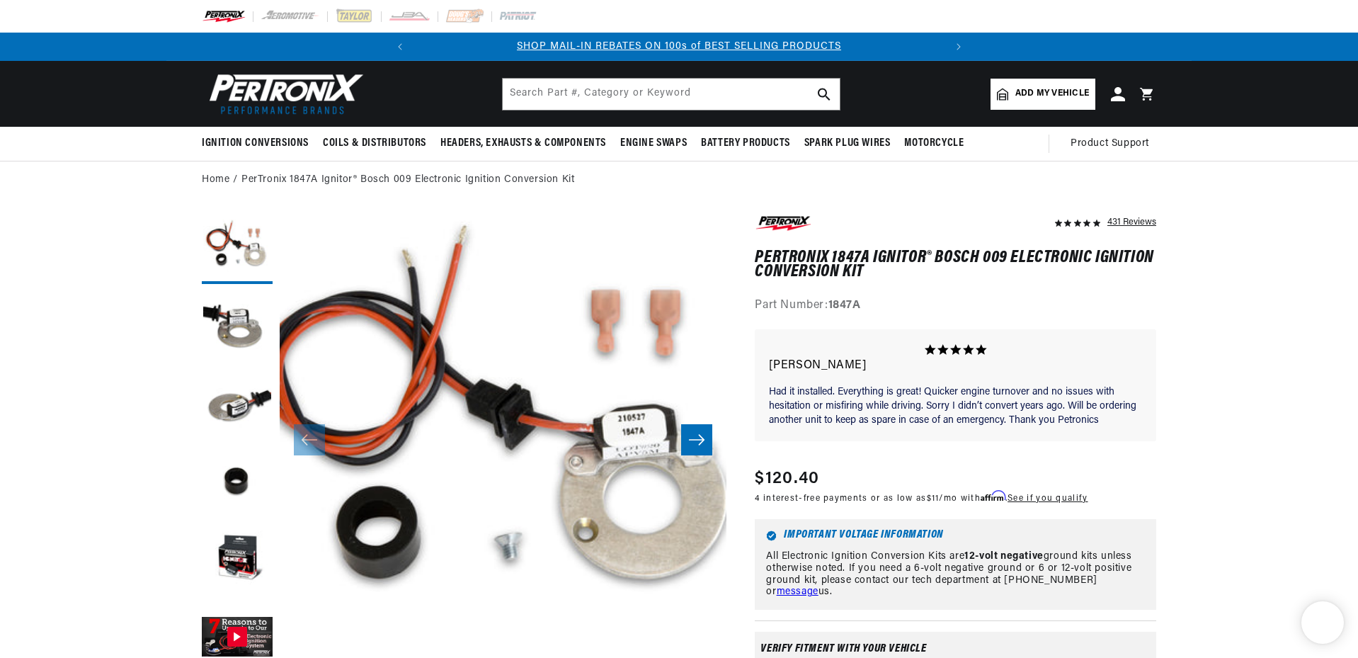
select select "Agricultural"
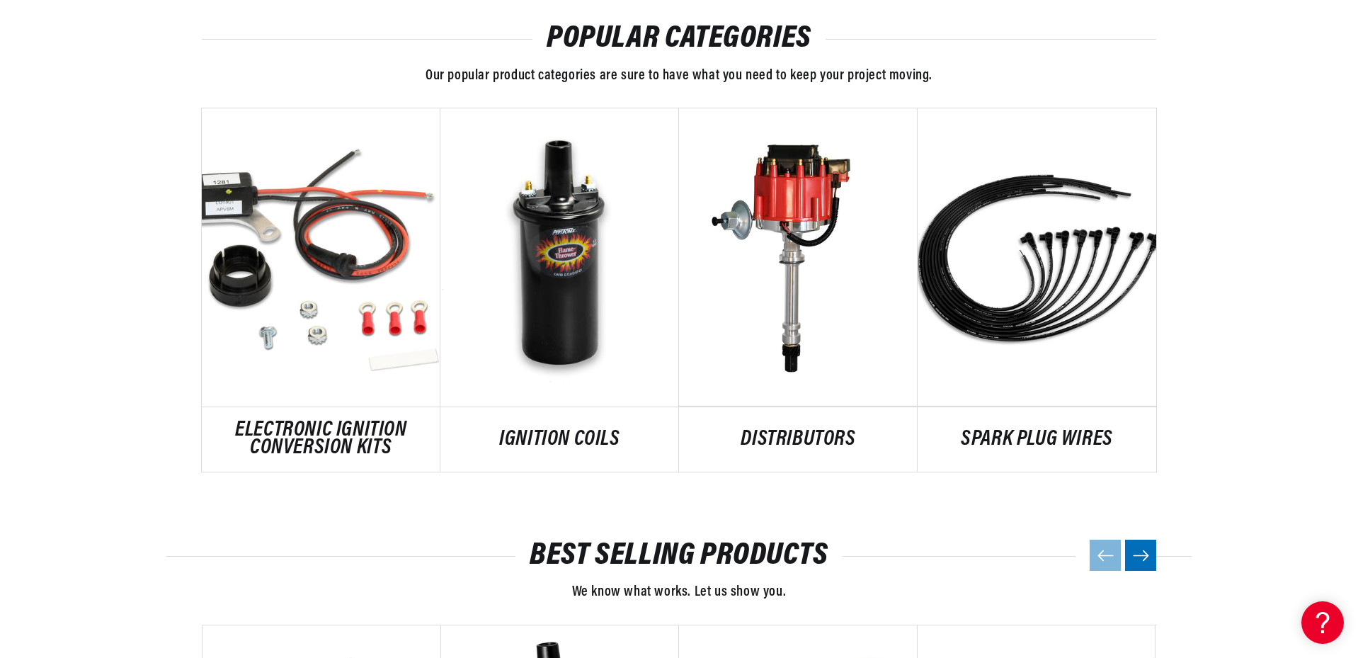
scroll to position [0, 529]
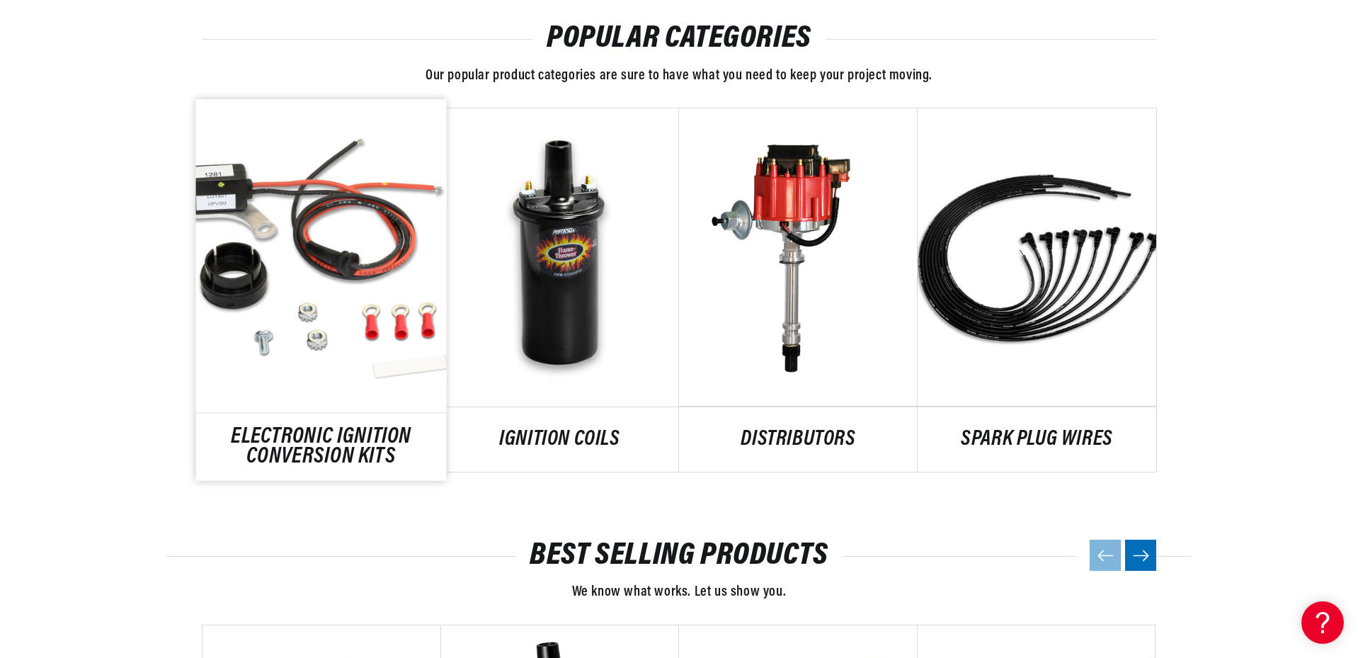
click at [336, 437] on link "ELECTRONIC IGNITION CONVERSION KITS" at bounding box center [321, 447] width 251 height 38
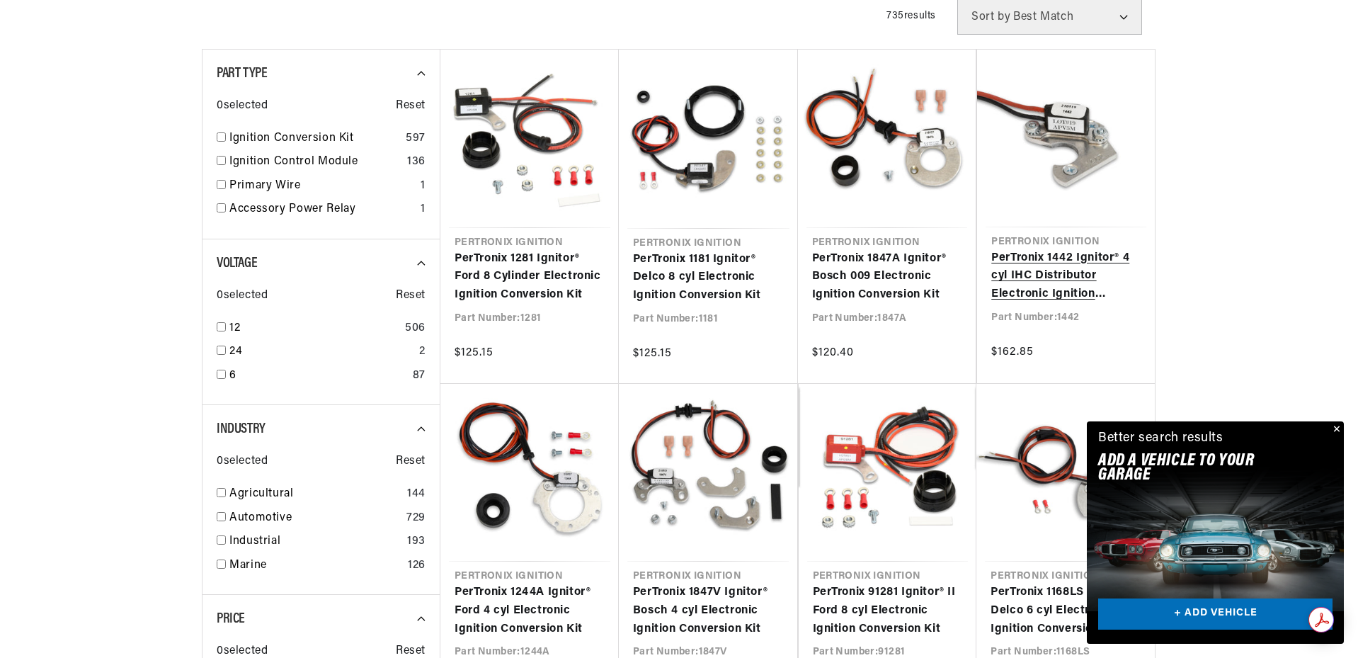
scroll to position [0, 529]
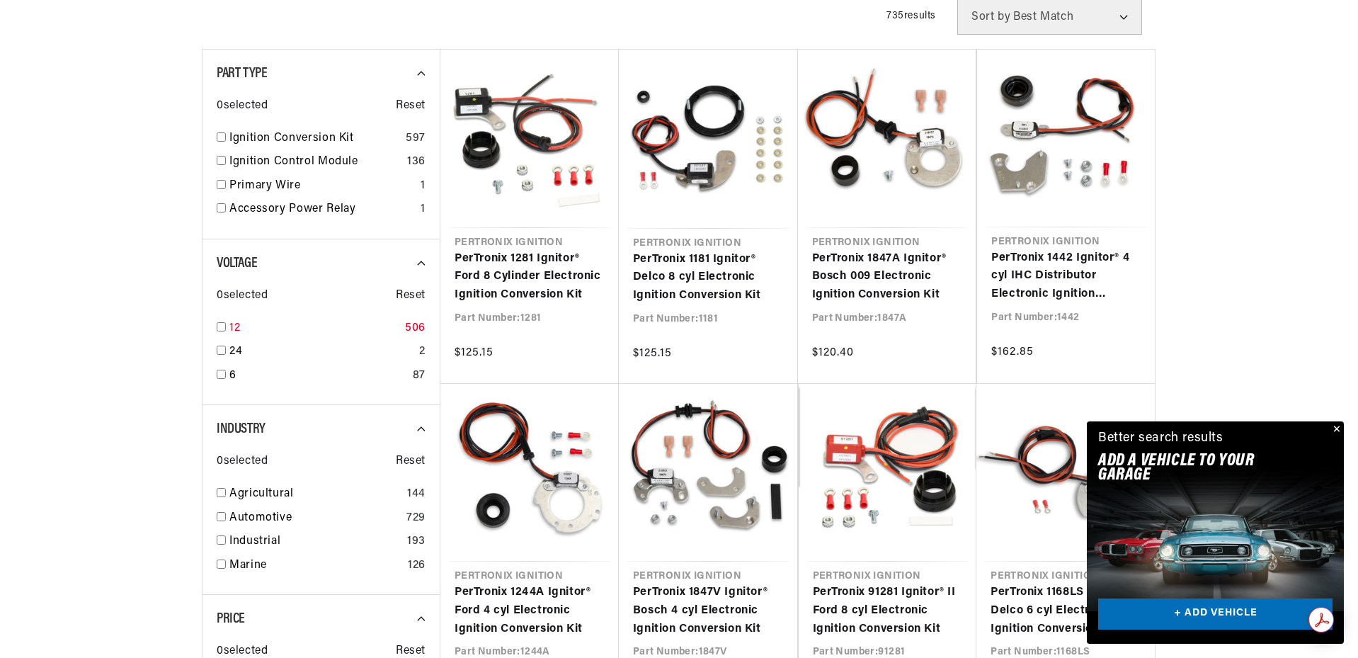
click at [219, 328] on input "checkbox" at bounding box center [221, 326] width 9 height 9
checkbox input "true"
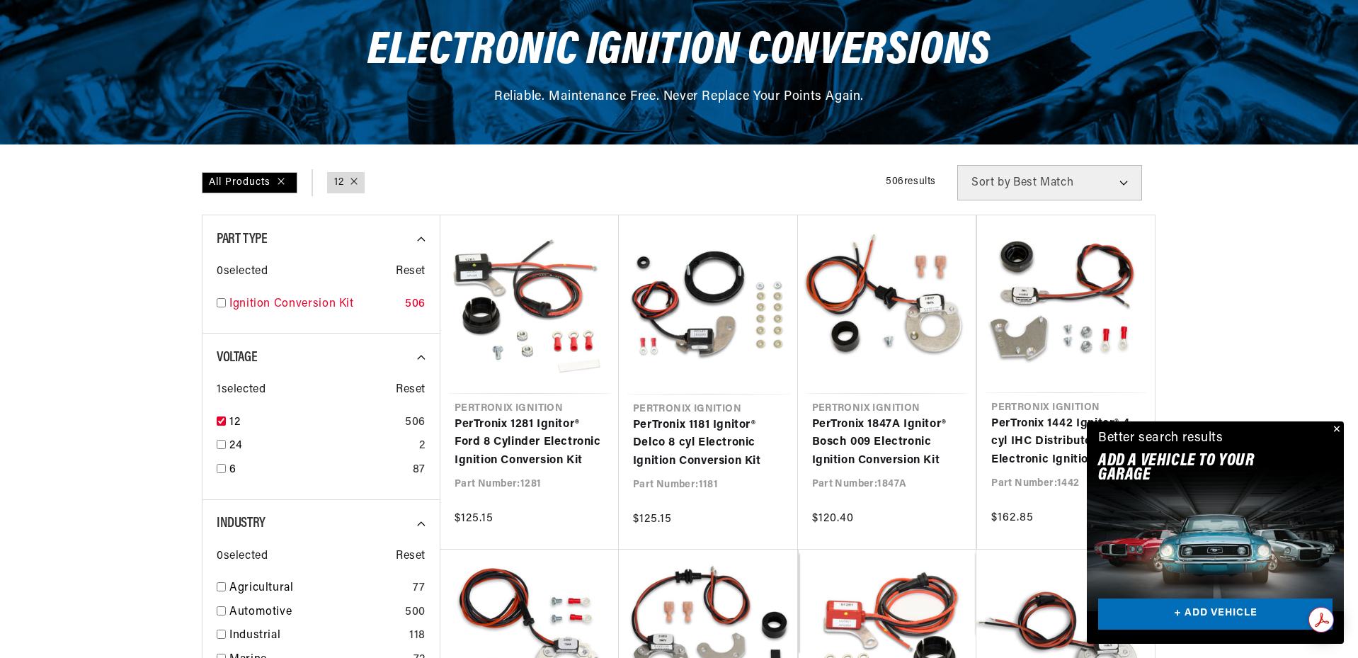
scroll to position [0, 529]
click at [222, 304] on input "checkbox" at bounding box center [221, 302] width 9 height 9
checkbox input "true"
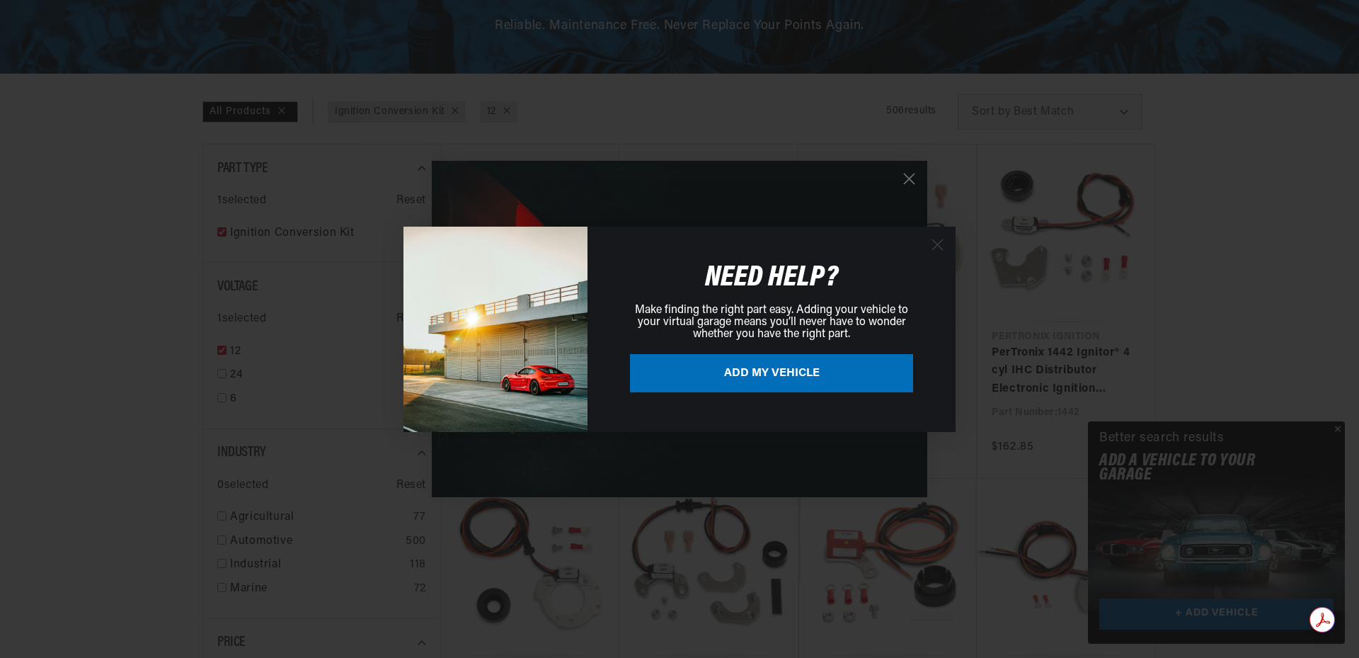
click at [935, 236] on circle "Close dialog" at bounding box center [937, 243] width 23 height 23
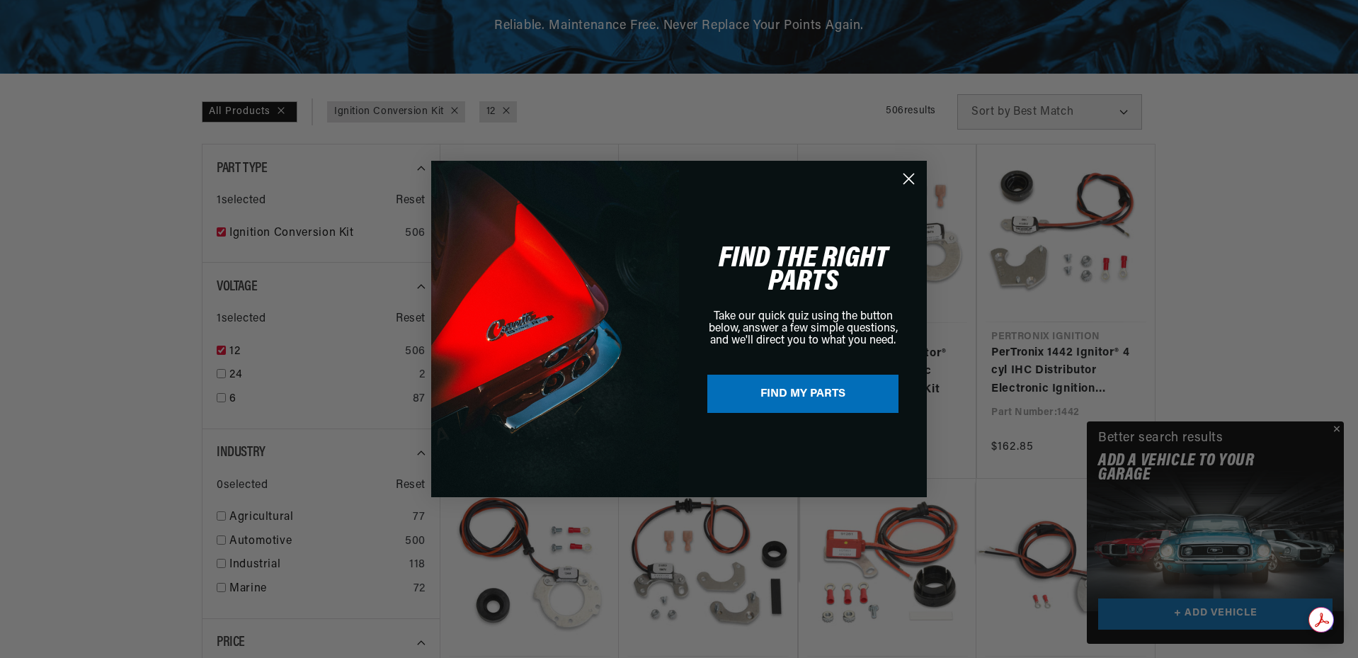
click at [913, 176] on circle "Close dialog" at bounding box center [908, 178] width 23 height 23
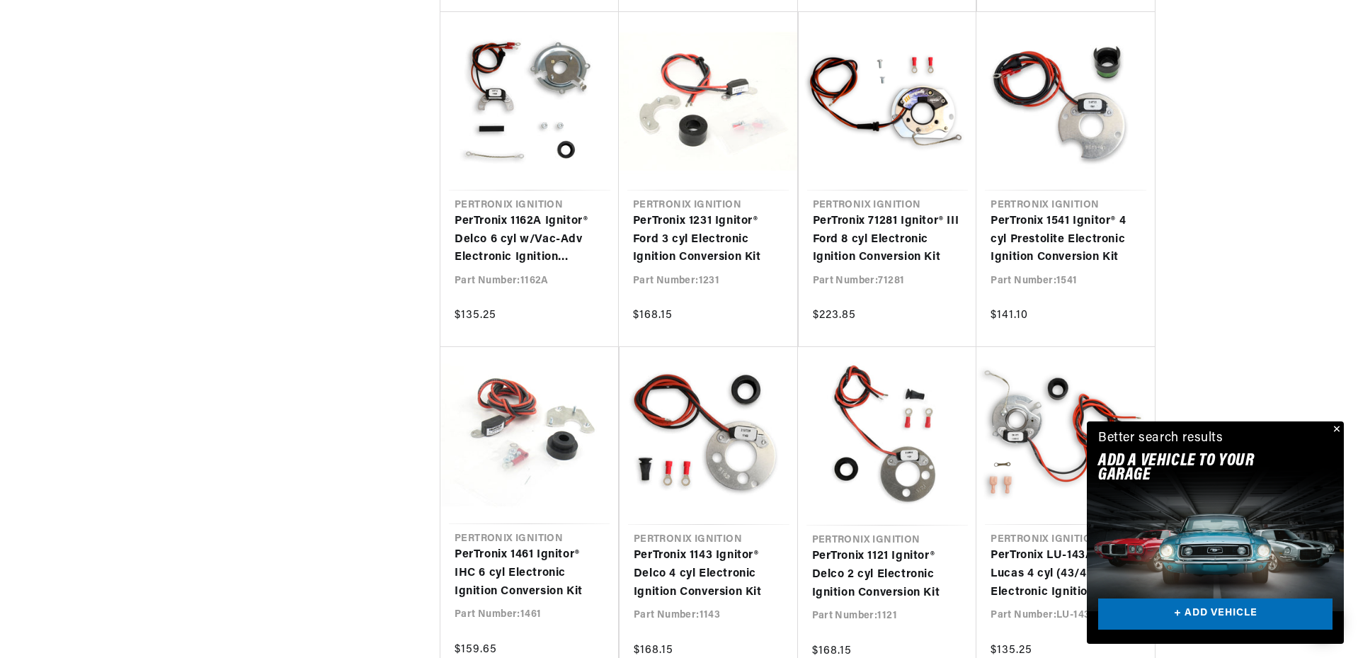
scroll to position [1723, 0]
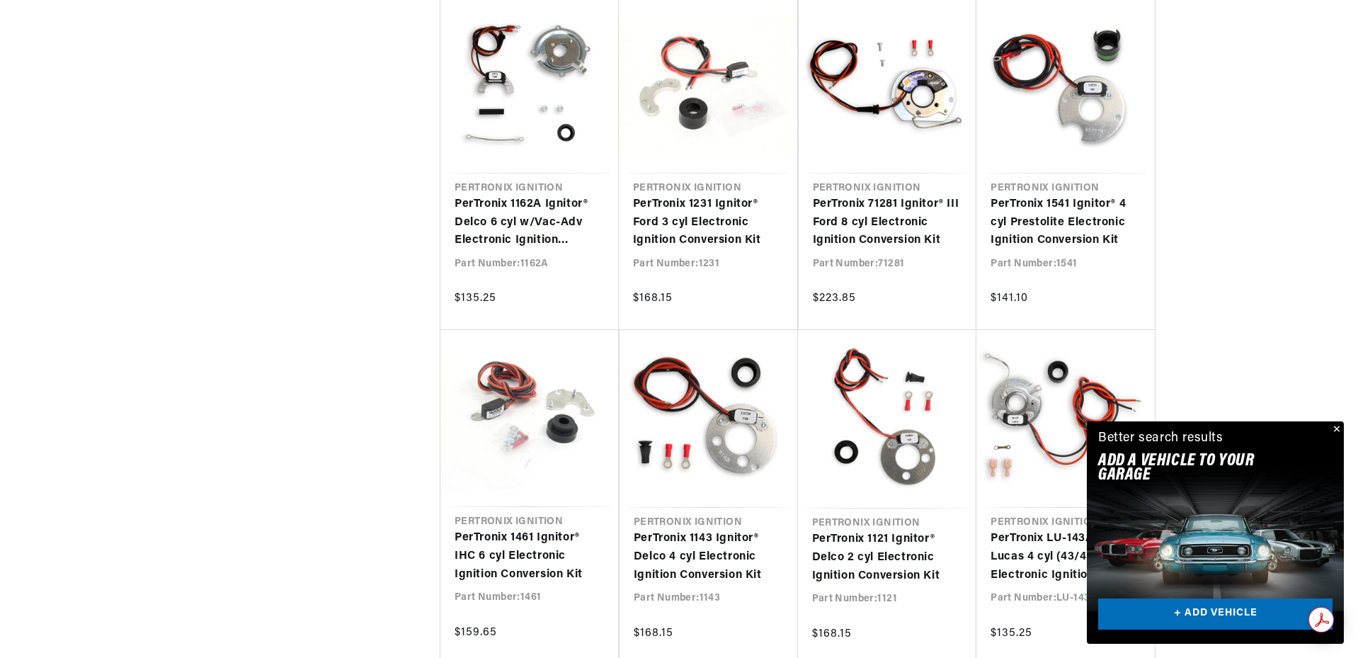
click at [1339, 428] on button "Close" at bounding box center [1335, 429] width 17 height 17
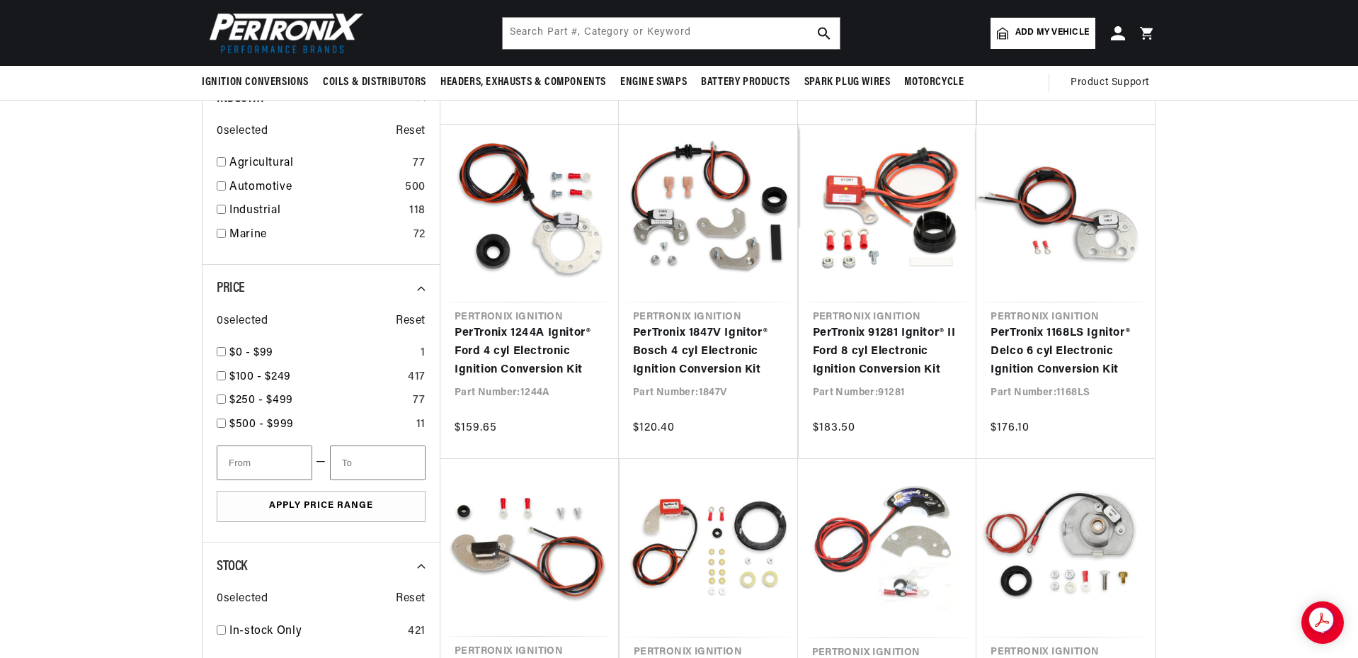
scroll to position [0, 529]
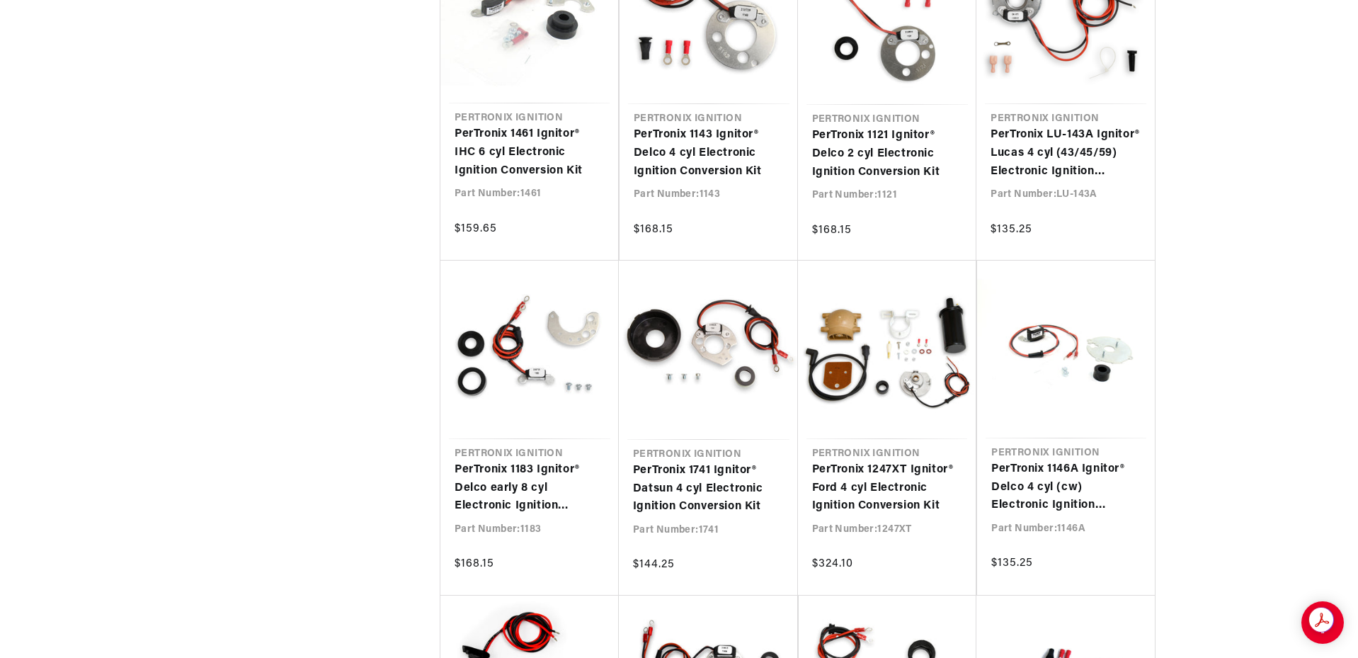
scroll to position [0, 0]
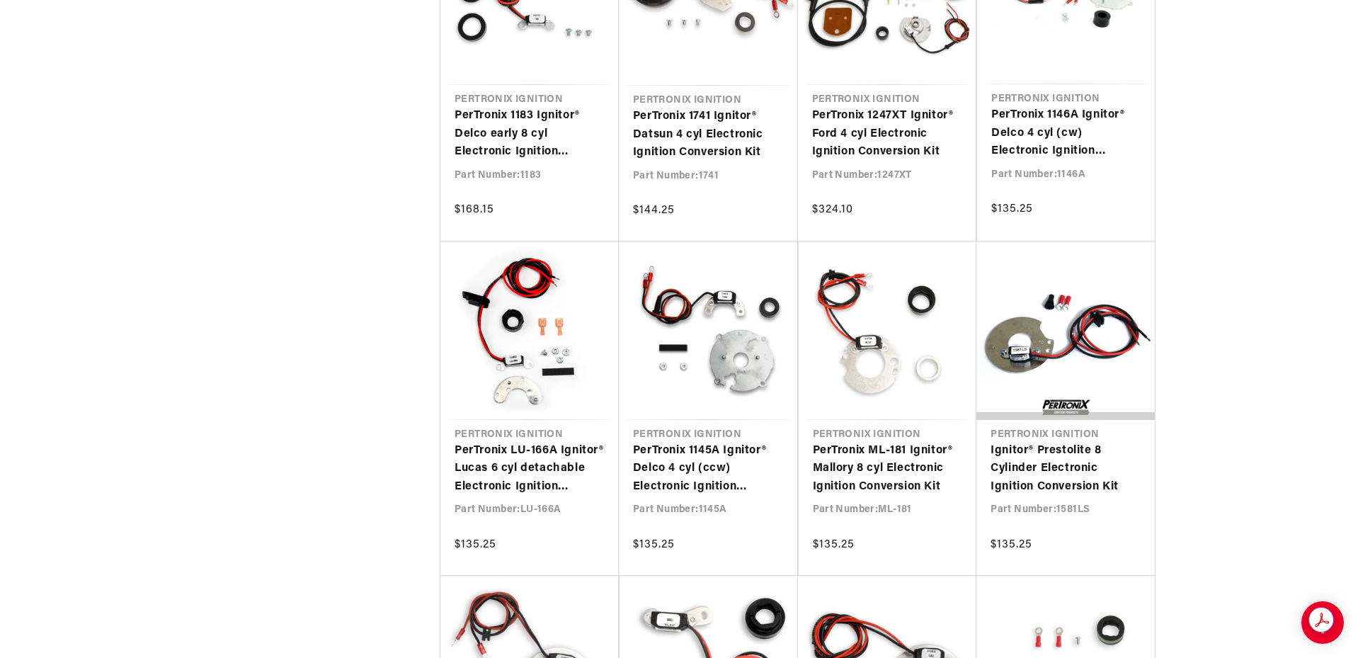
scroll to position [0, 529]
click at [1298, 443] on div at bounding box center [679, 420] width 1358 height 5140
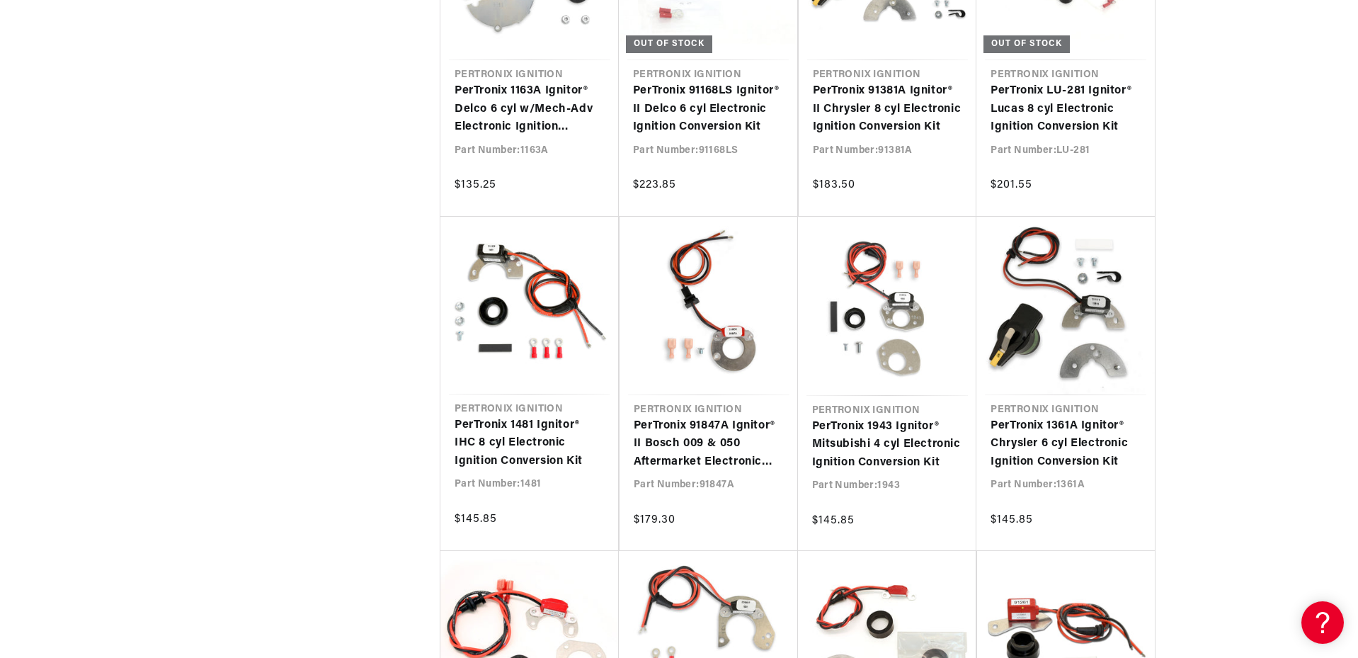
scroll to position [0, 0]
drag, startPoint x: 1357, startPoint y: 375, endPoint x: 1357, endPoint y: 393, distance: 18.4
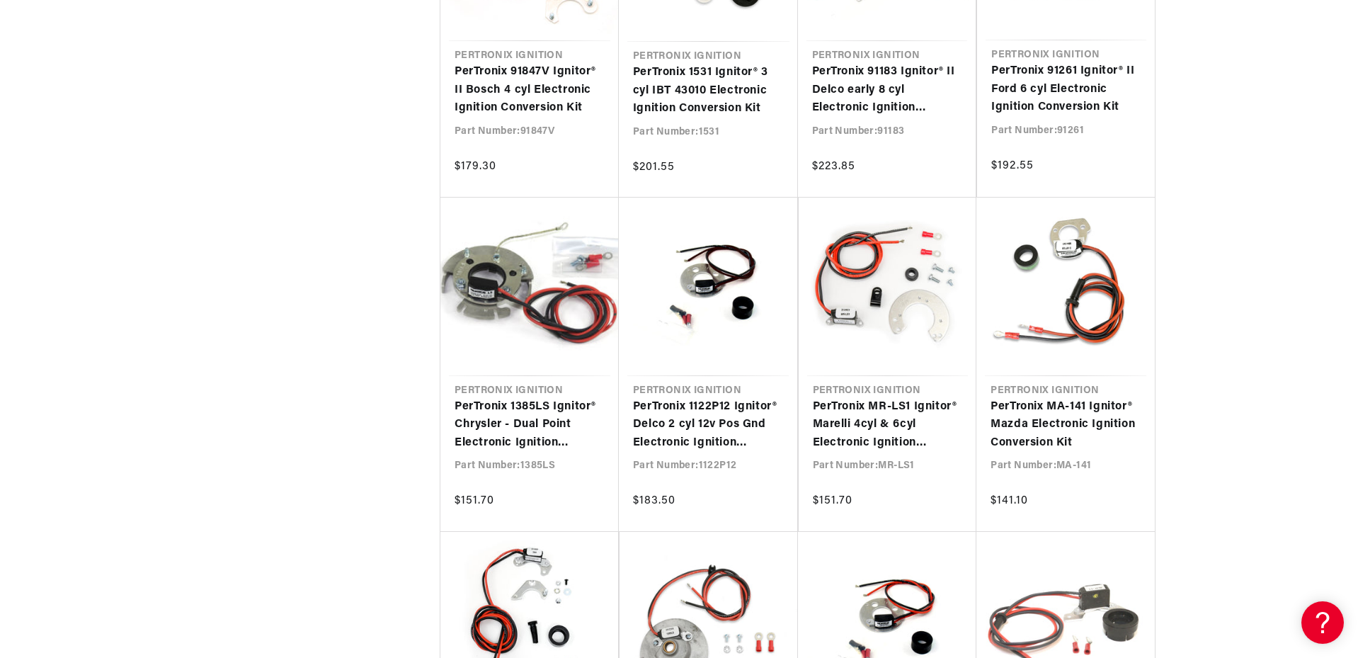
scroll to position [4547, 0]
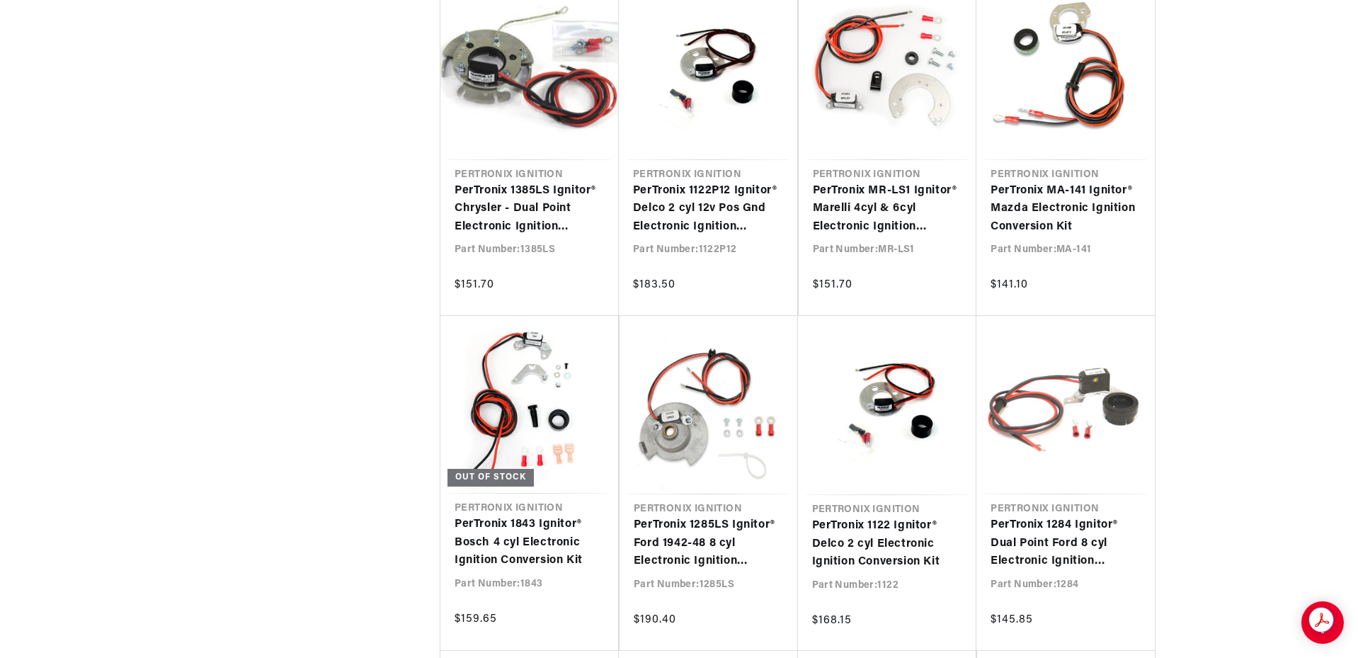
scroll to position [0, 529]
drag, startPoint x: 1357, startPoint y: 387, endPoint x: 1357, endPoint y: 404, distance: 17.0
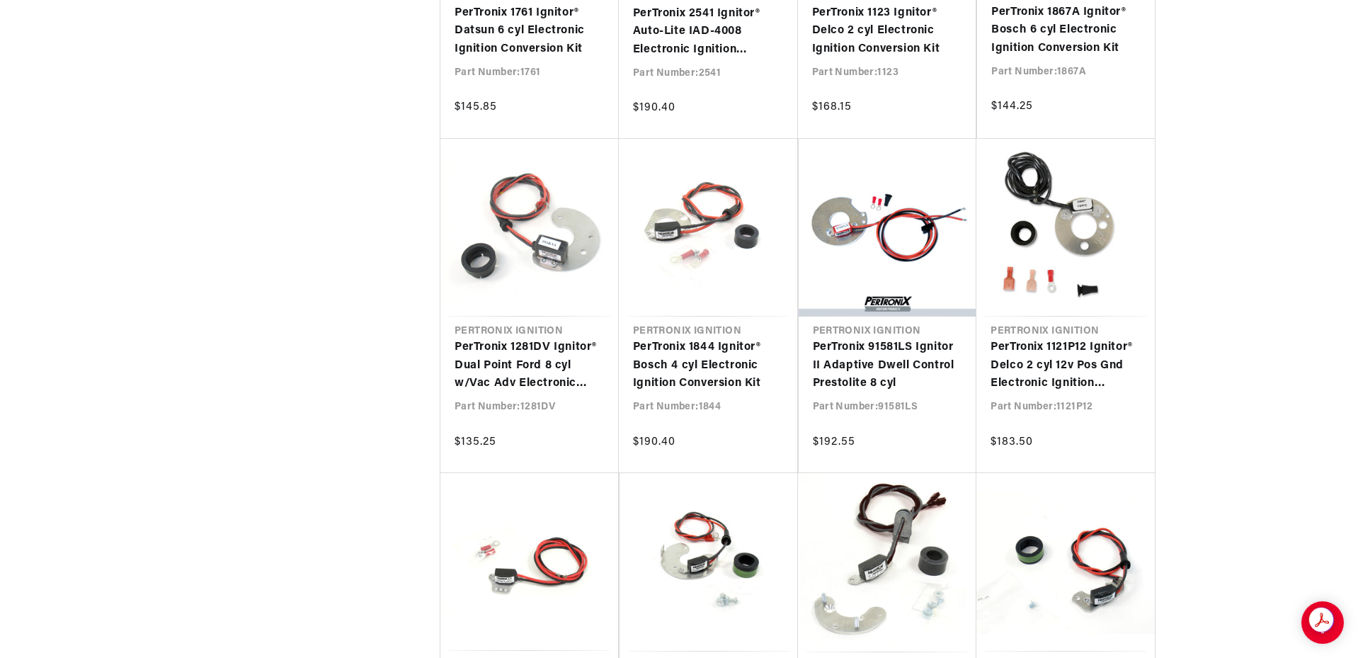
scroll to position [0, 0]
drag, startPoint x: 1357, startPoint y: 450, endPoint x: 1358, endPoint y: 461, distance: 11.3
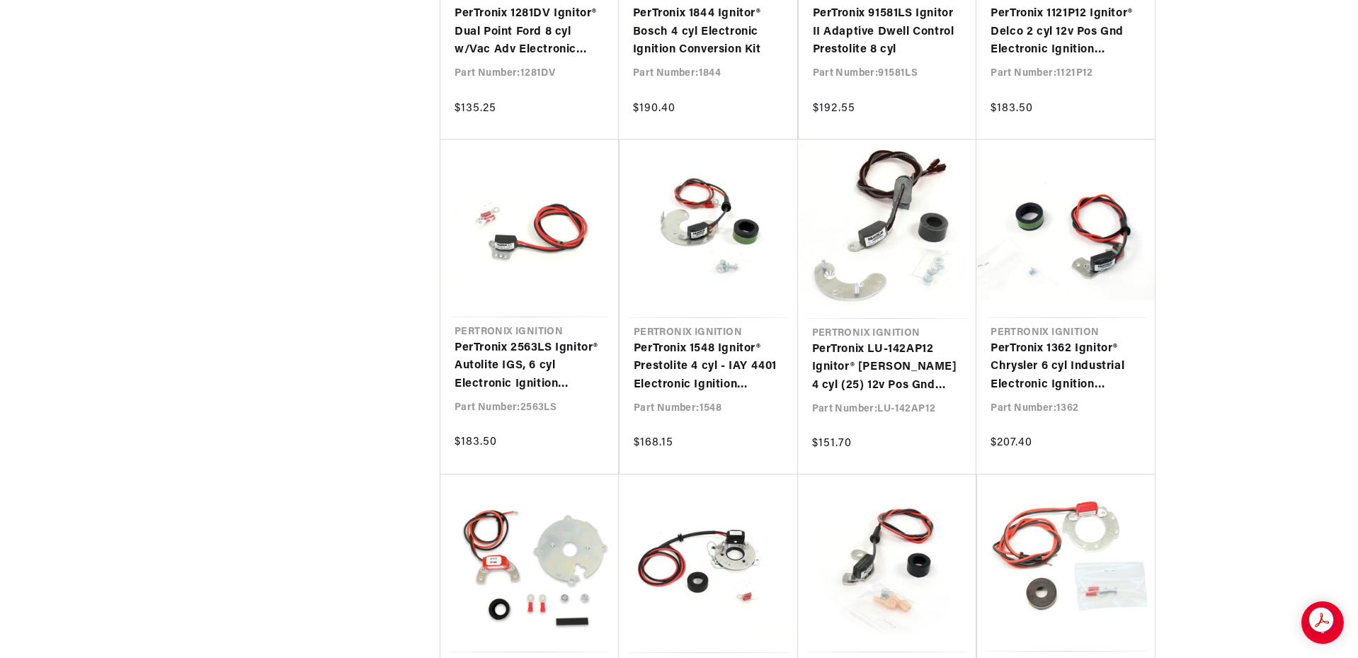
drag, startPoint x: 1357, startPoint y: 425, endPoint x: 1358, endPoint y: 435, distance: 10.0
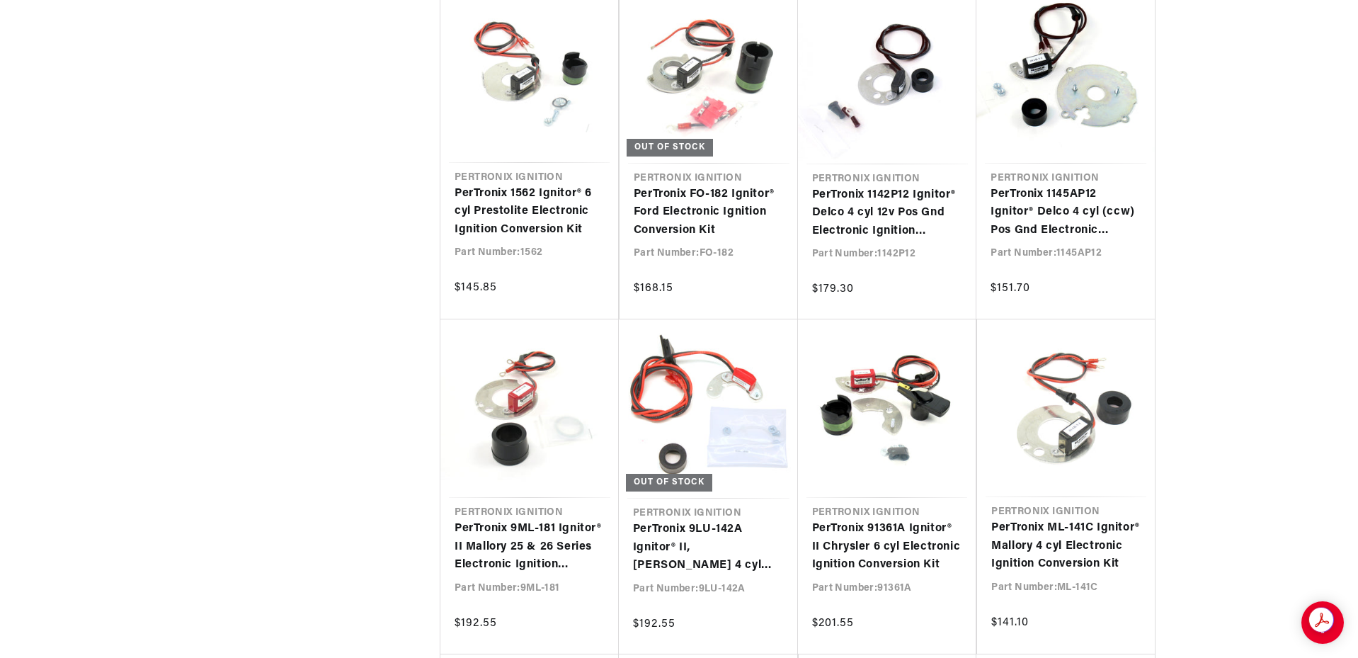
scroll to position [0, 529]
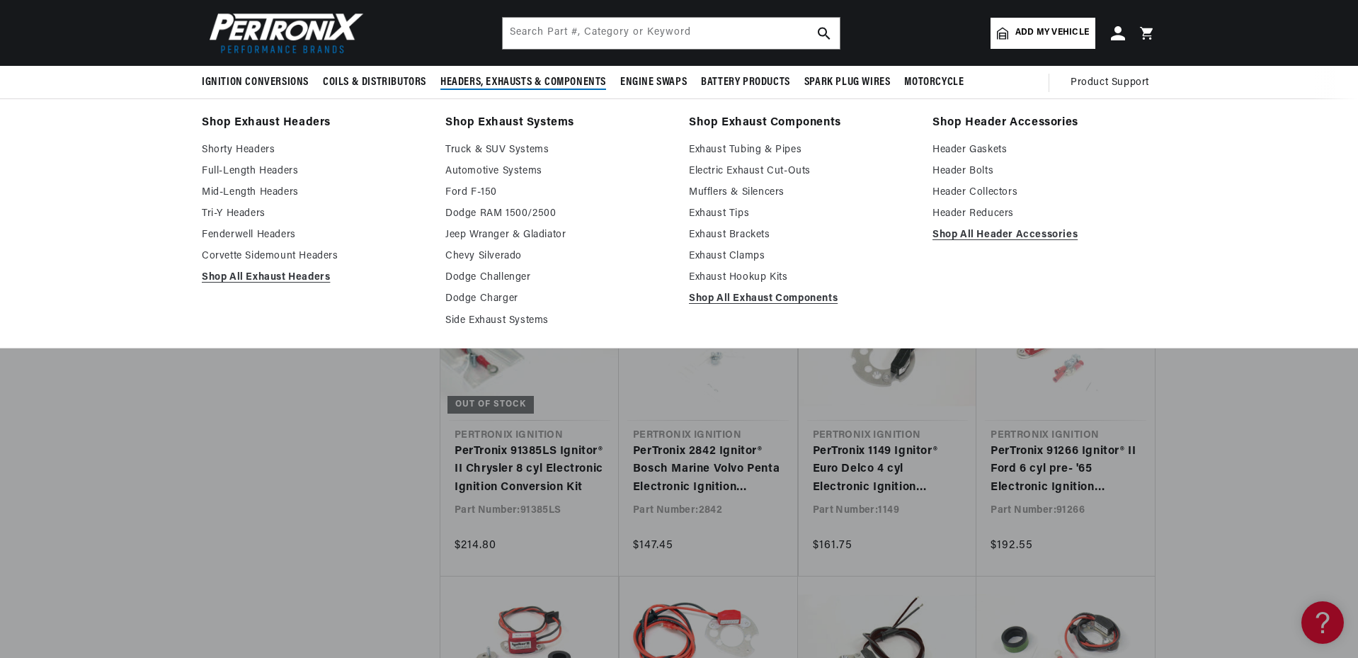
scroll to position [9491, 0]
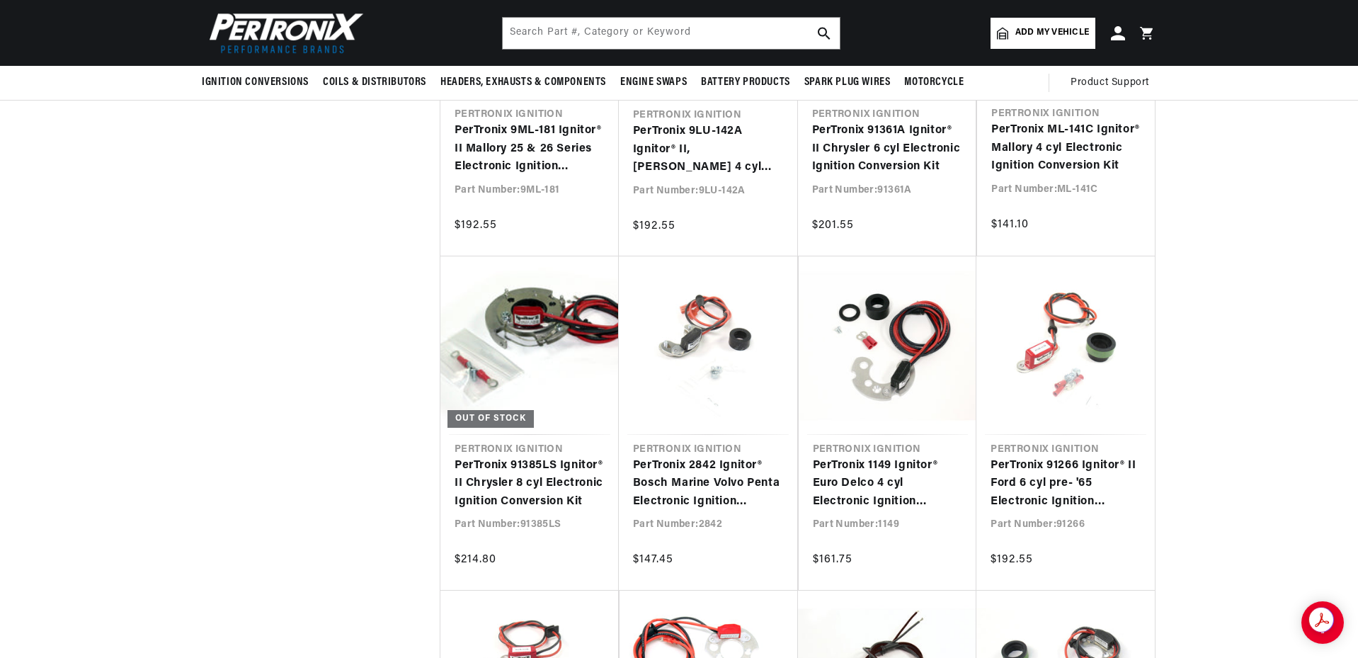
drag, startPoint x: 1357, startPoint y: 474, endPoint x: 1334, endPoint y: 353, distance: 123.3
drag, startPoint x: 1357, startPoint y: 469, endPoint x: 1359, endPoint y: 343, distance: 126.0
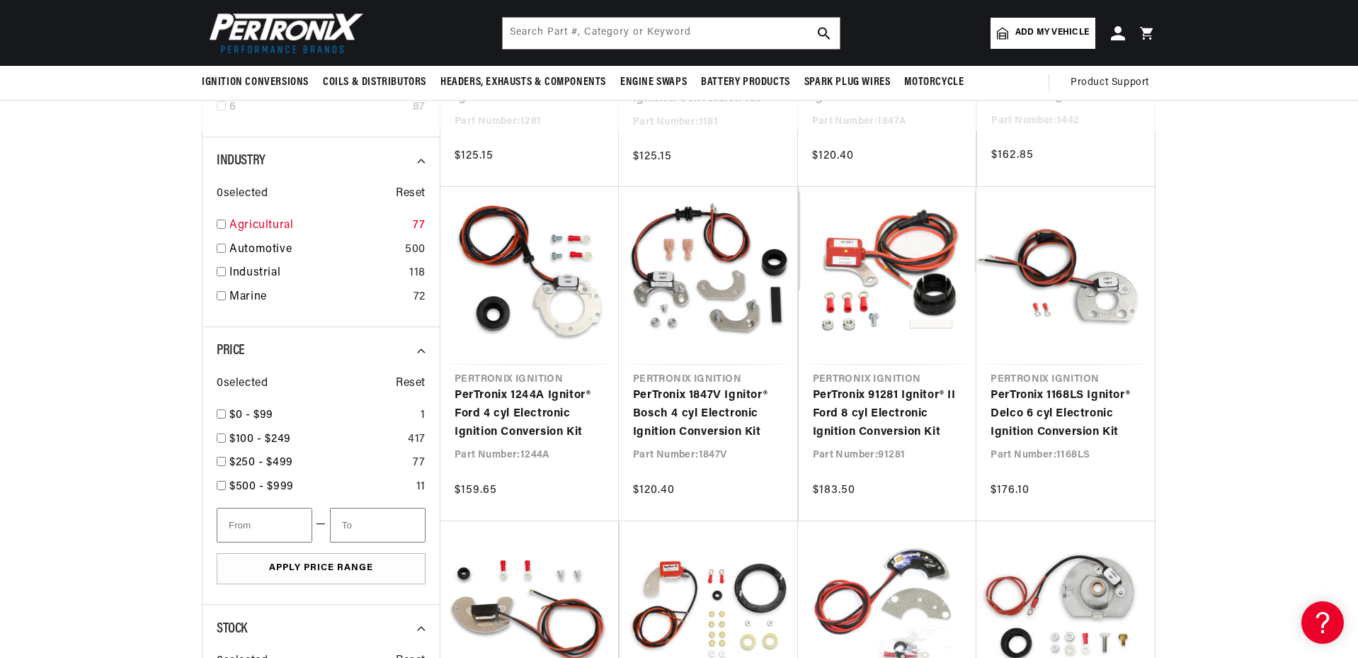
scroll to position [0, 529]
click at [219, 224] on input "checkbox" at bounding box center [221, 223] width 9 height 9
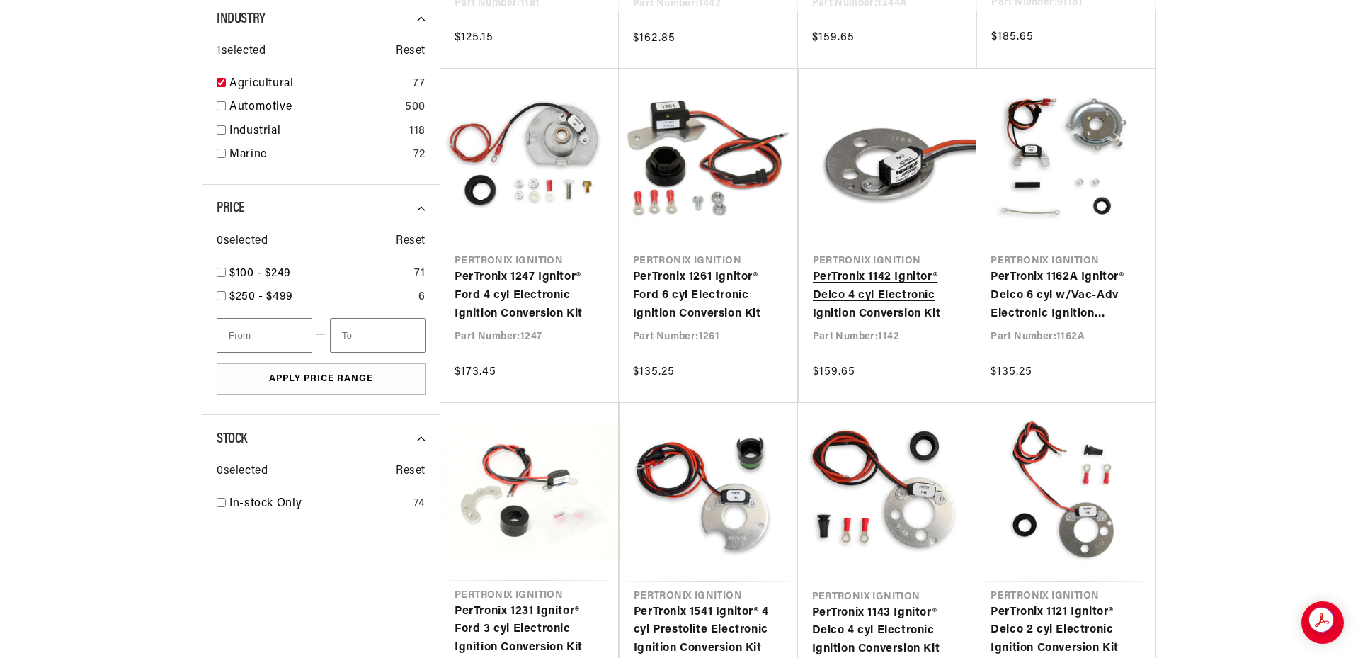
scroll to position [0, 529]
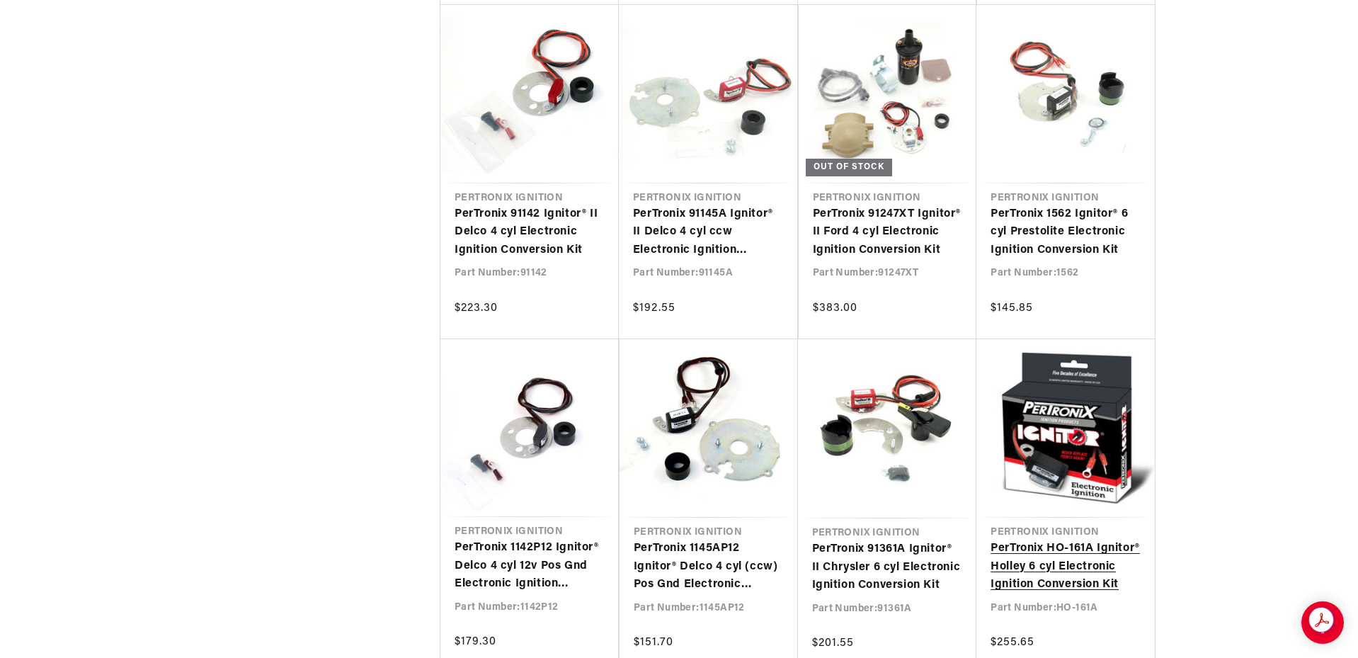
scroll to position [2722, 0]
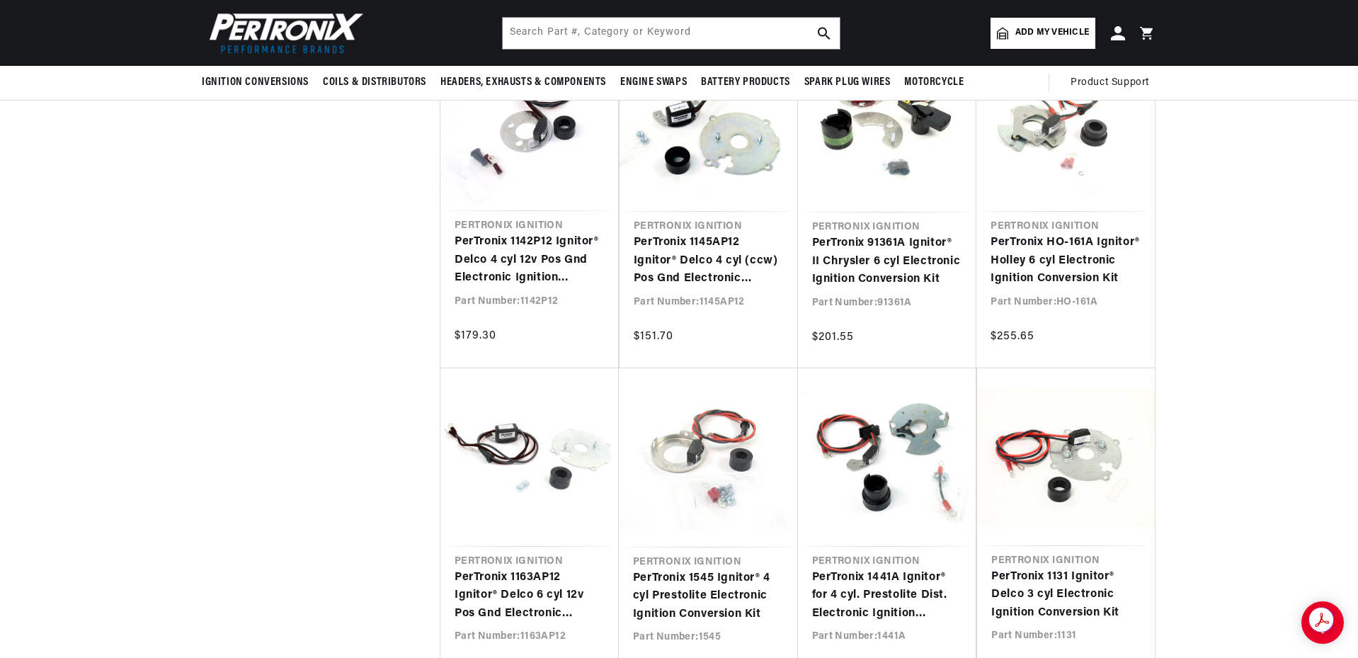
scroll to position [0, 460]
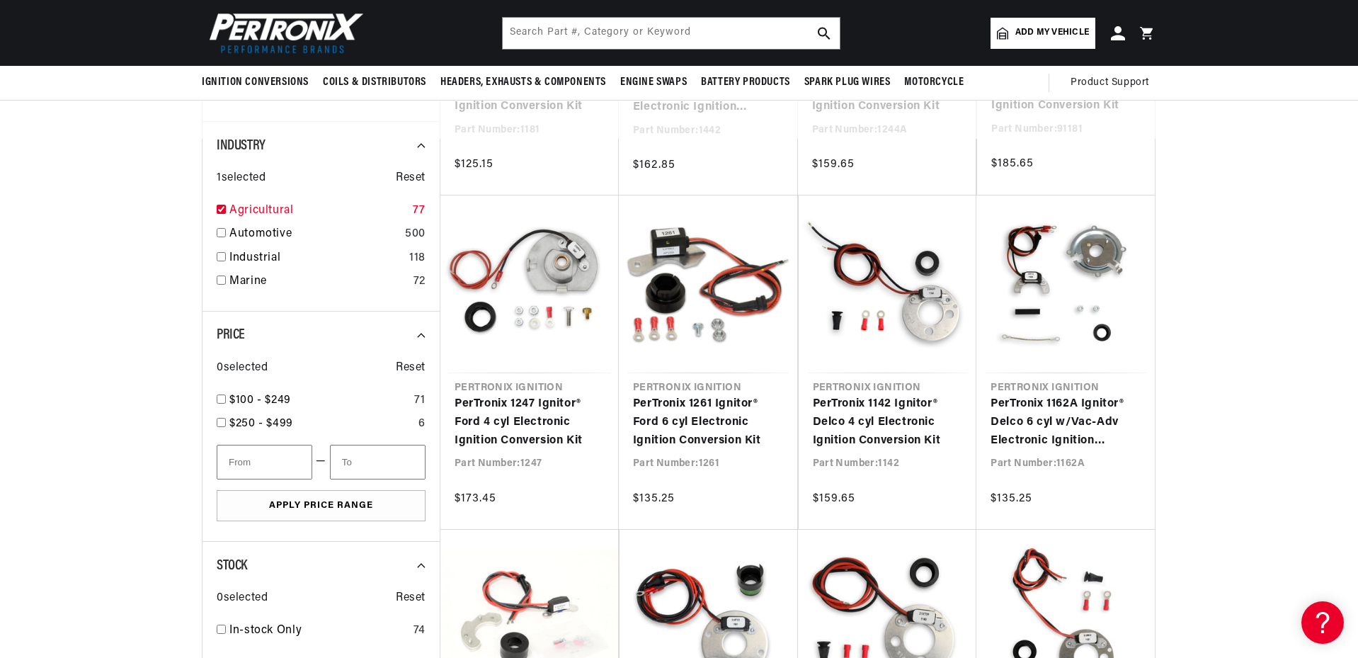
click at [222, 210] on input "checkbox" at bounding box center [221, 209] width 9 height 9
checkbox input "false"
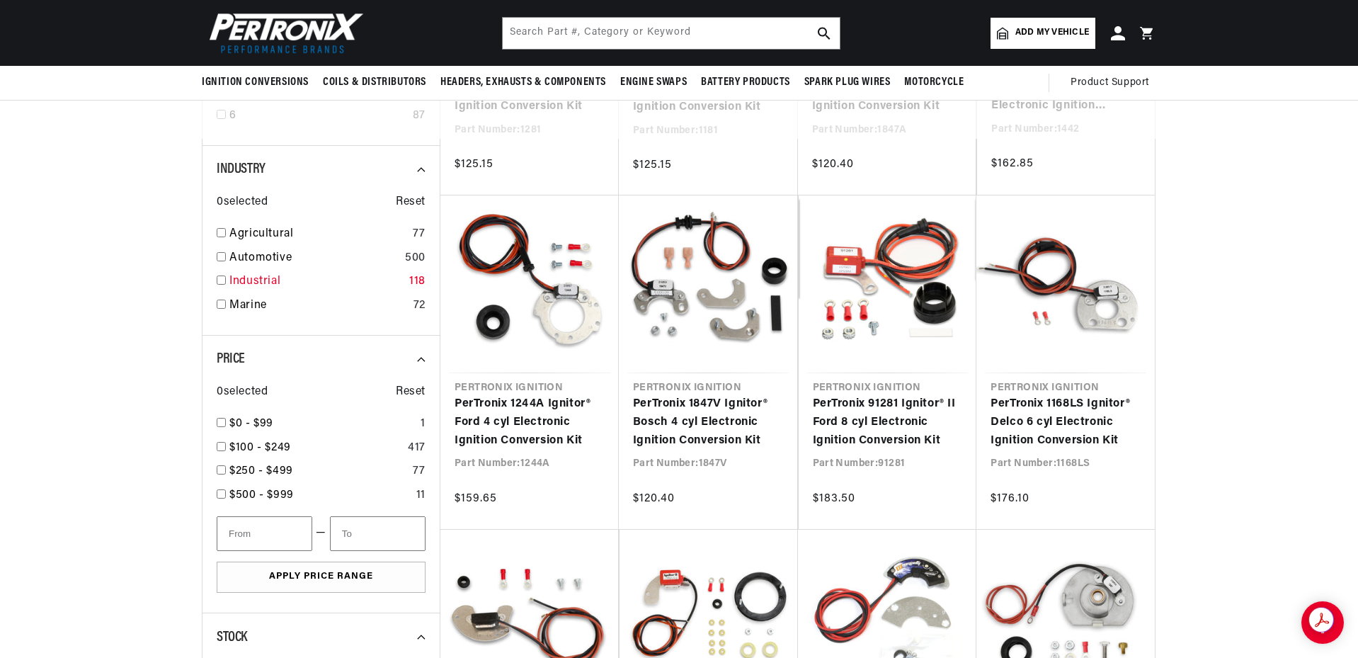
click at [226, 280] on div "Industrial 118" at bounding box center [321, 285] width 209 height 24
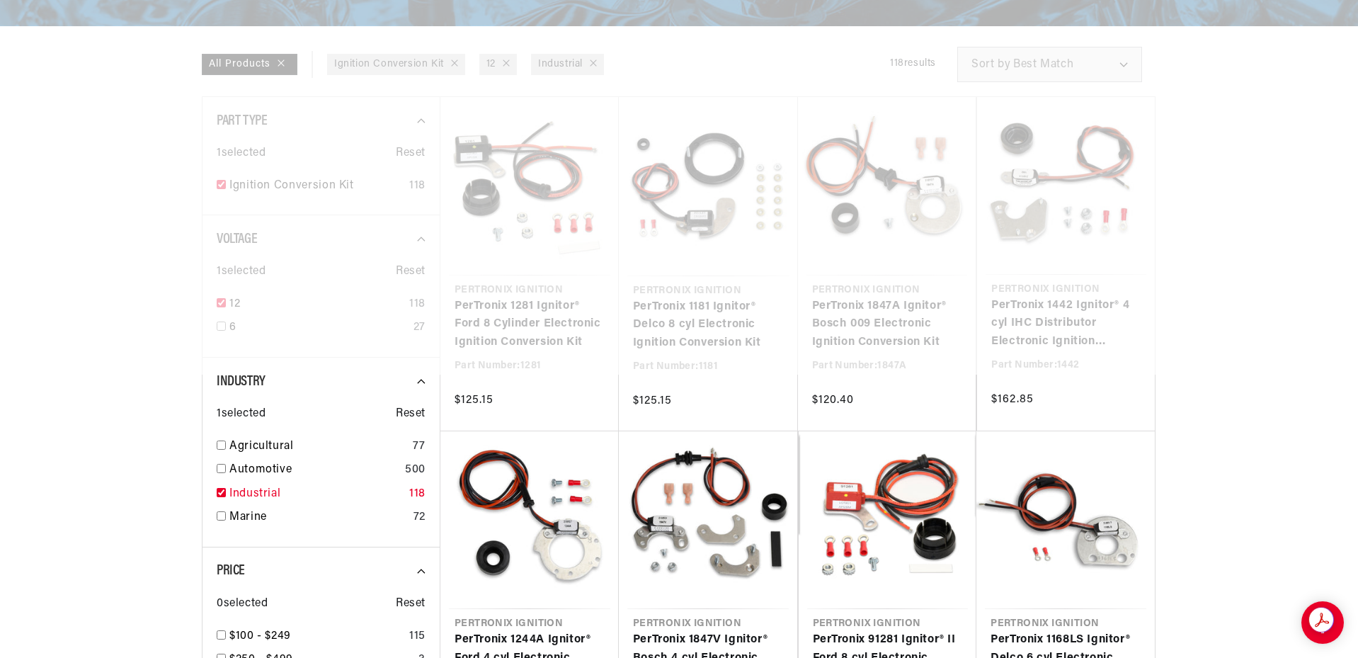
scroll to position [0, 529]
click at [221, 491] on input "checkbox" at bounding box center [221, 492] width 9 height 9
checkbox input "false"
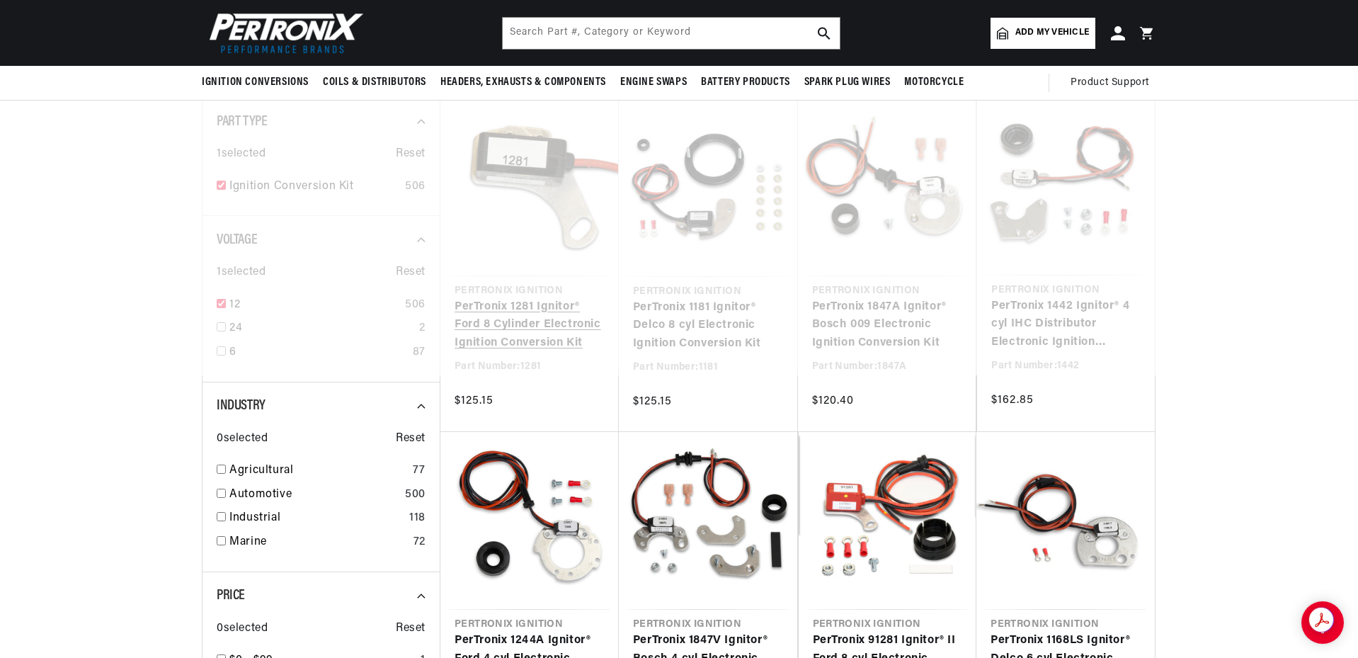
scroll to position [260, 0]
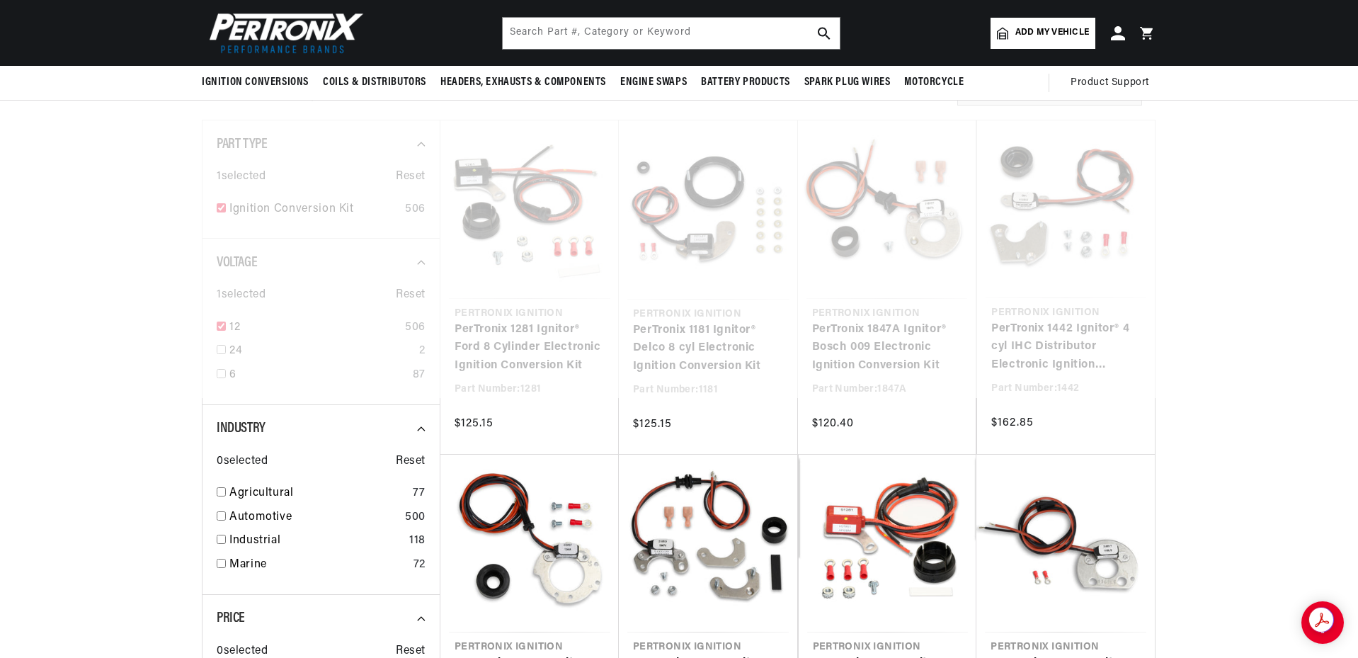
click at [1330, 396] on div at bounding box center [679, 69] width 1358 height 658
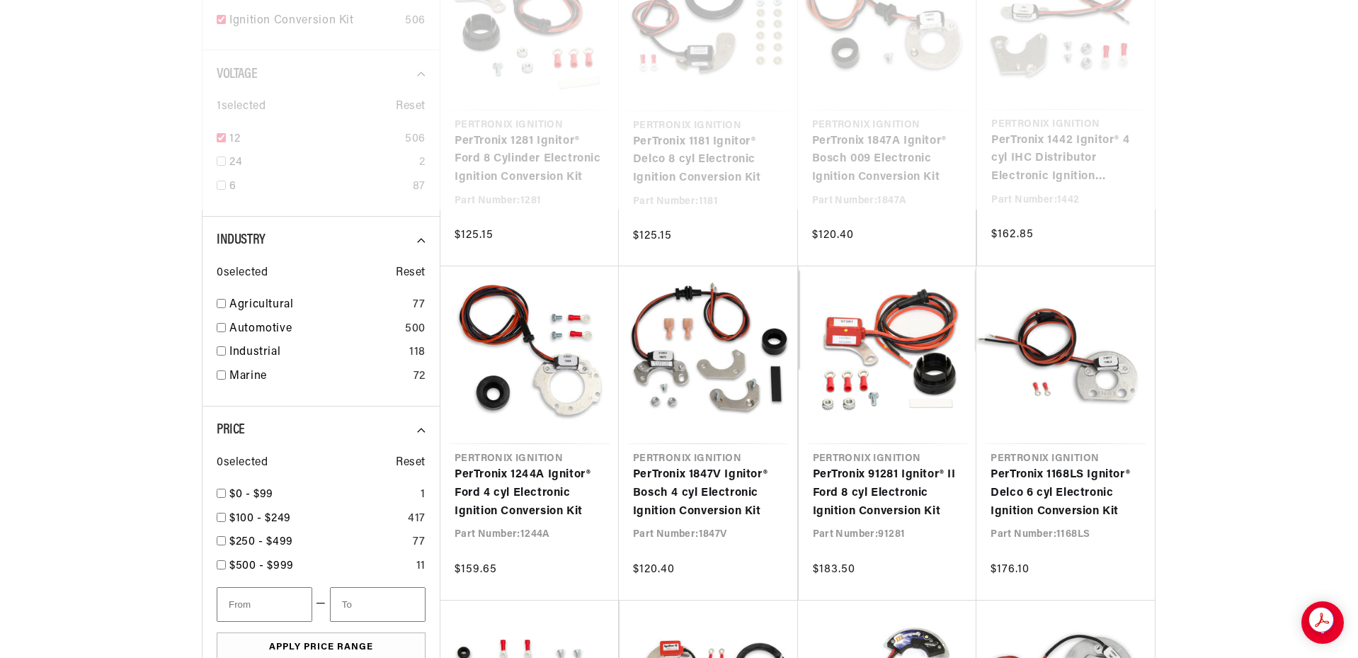
scroll to position [0, 301]
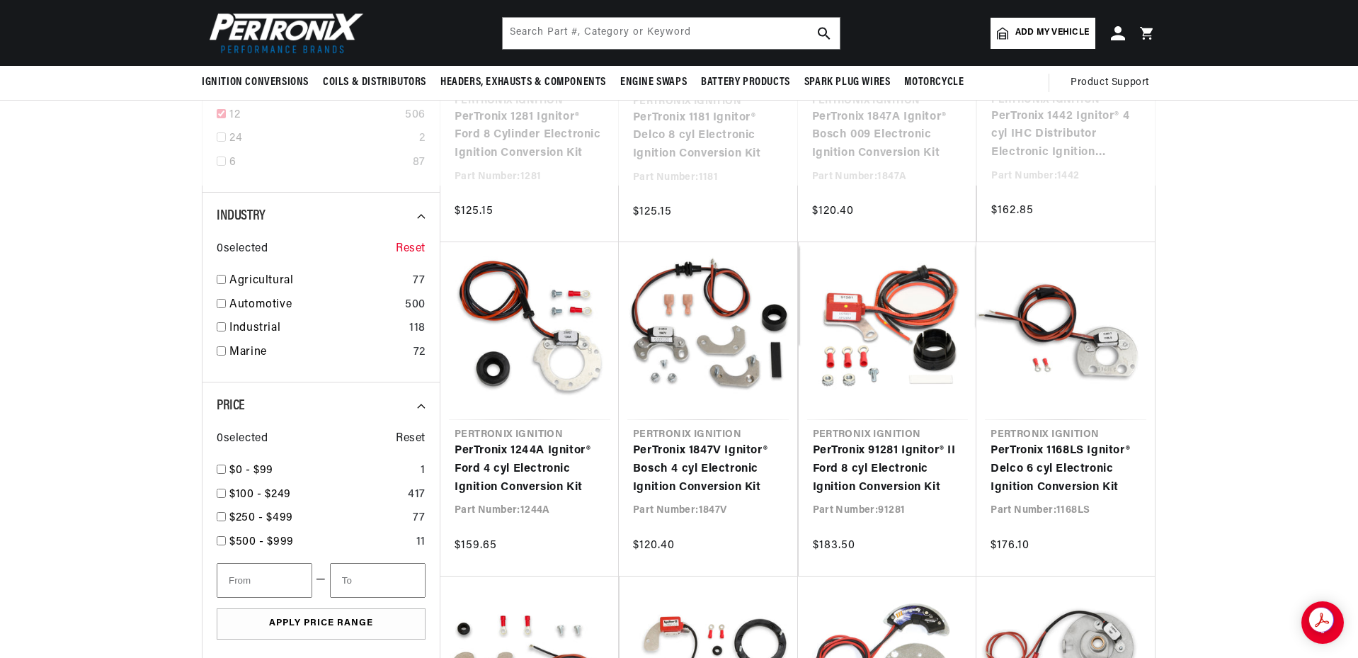
click at [413, 253] on span "Reset" at bounding box center [411, 249] width 30 height 18
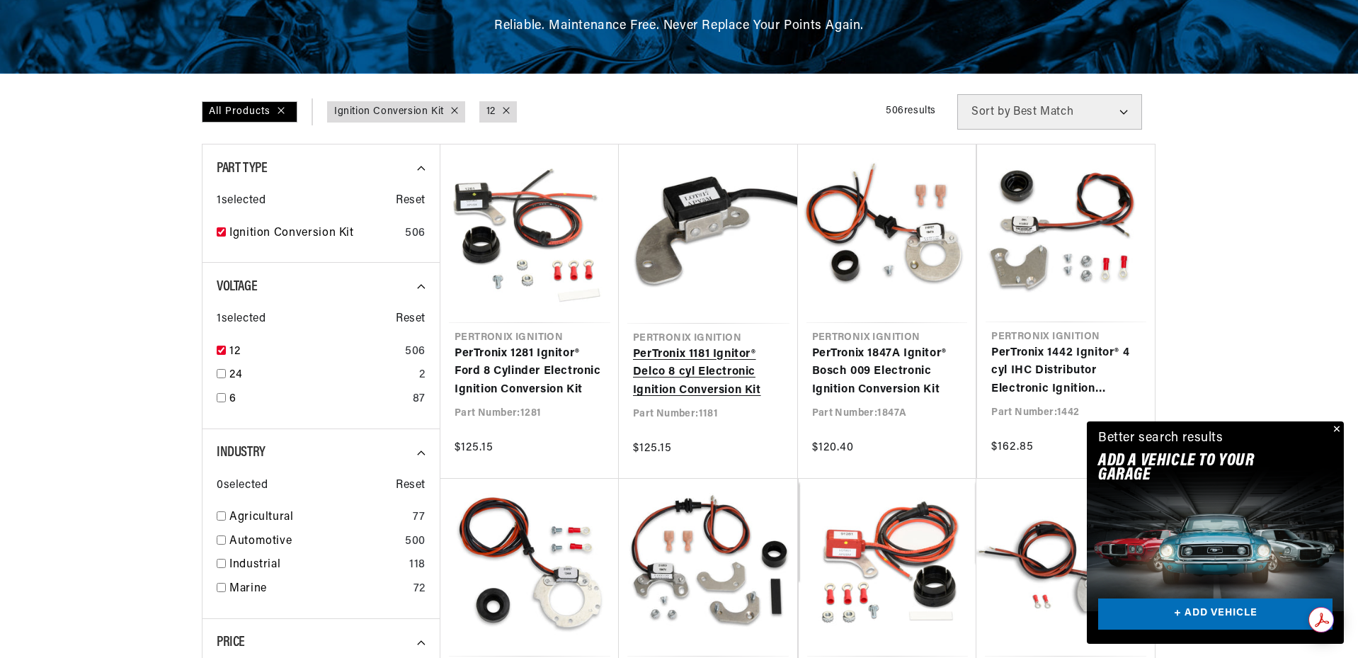
scroll to position [0, 529]
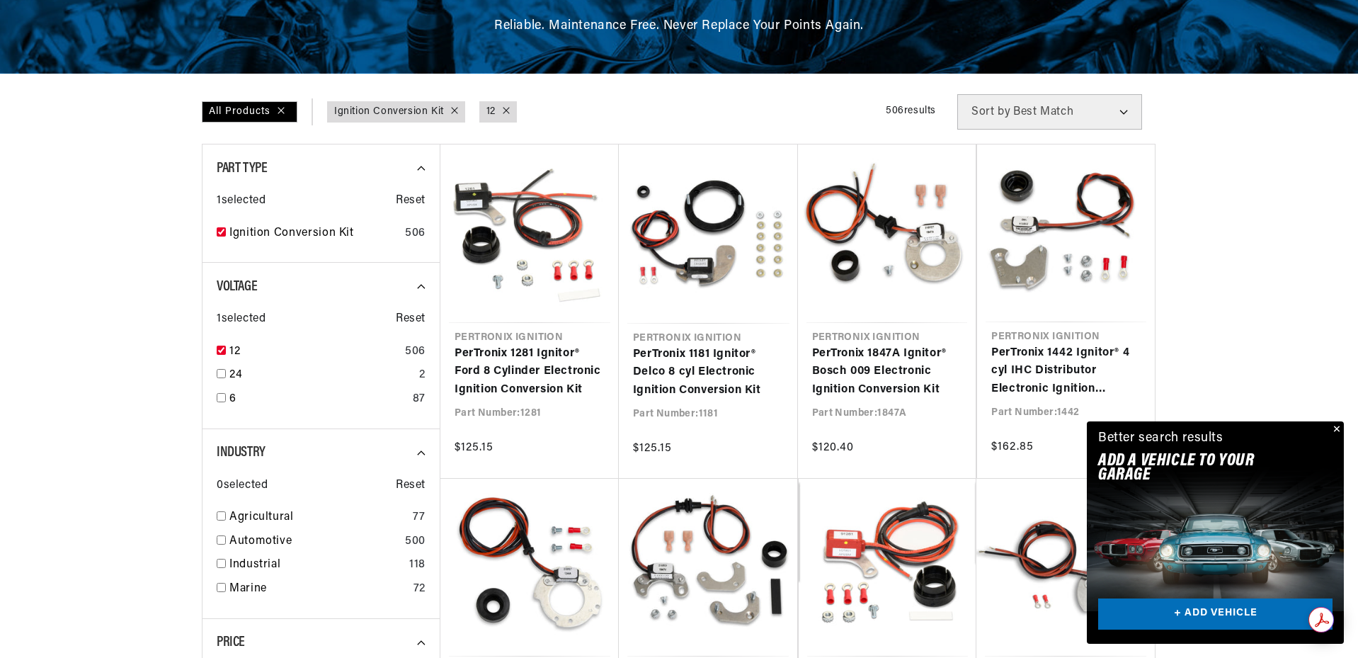
click at [1121, 111] on select "Best Match Featured Name, A-Z Name, Z-A Price, Low to High Price, High to Low" at bounding box center [1049, 111] width 185 height 35
click at [1230, 142] on div at bounding box center [679, 657] width 1358 height 1126
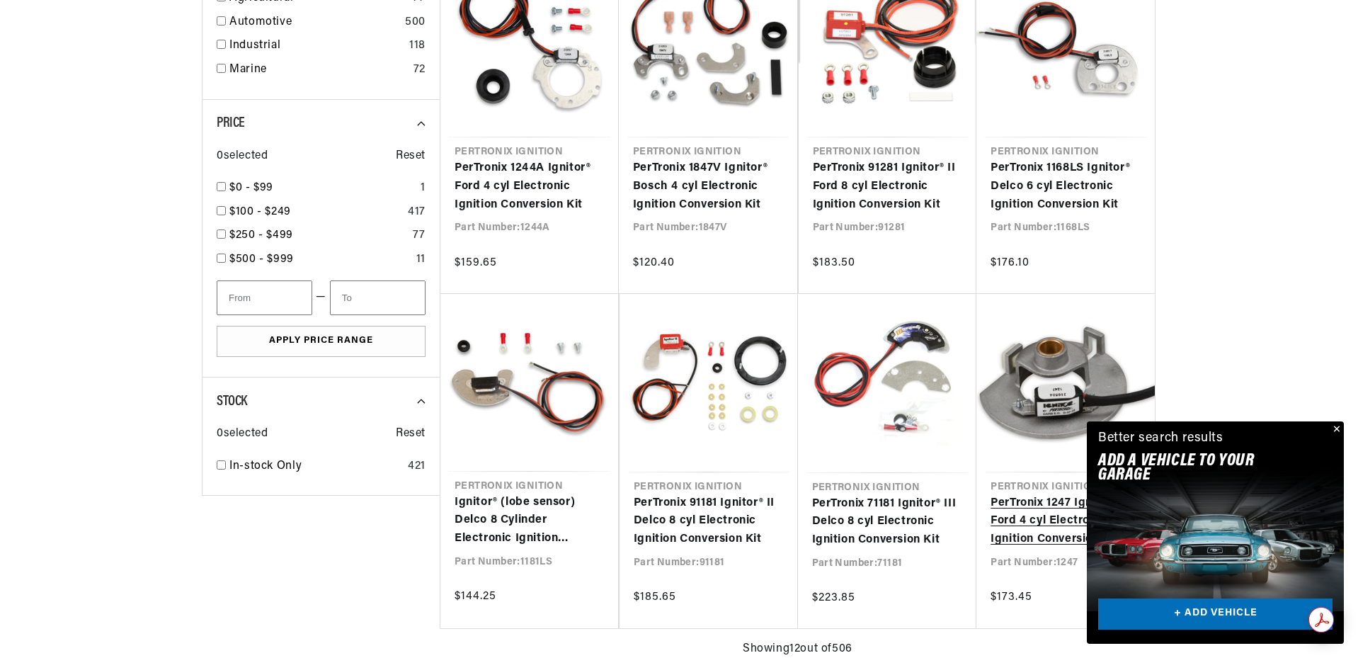
scroll to position [0, 0]
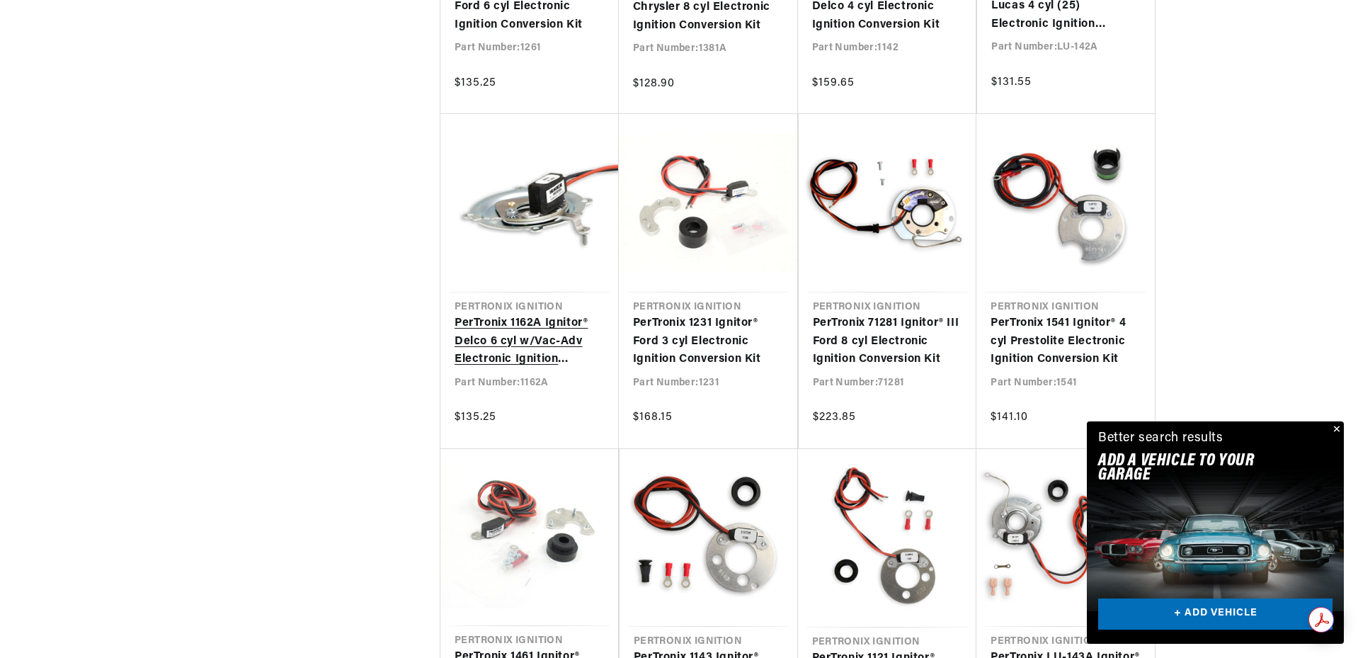
scroll to position [0, 529]
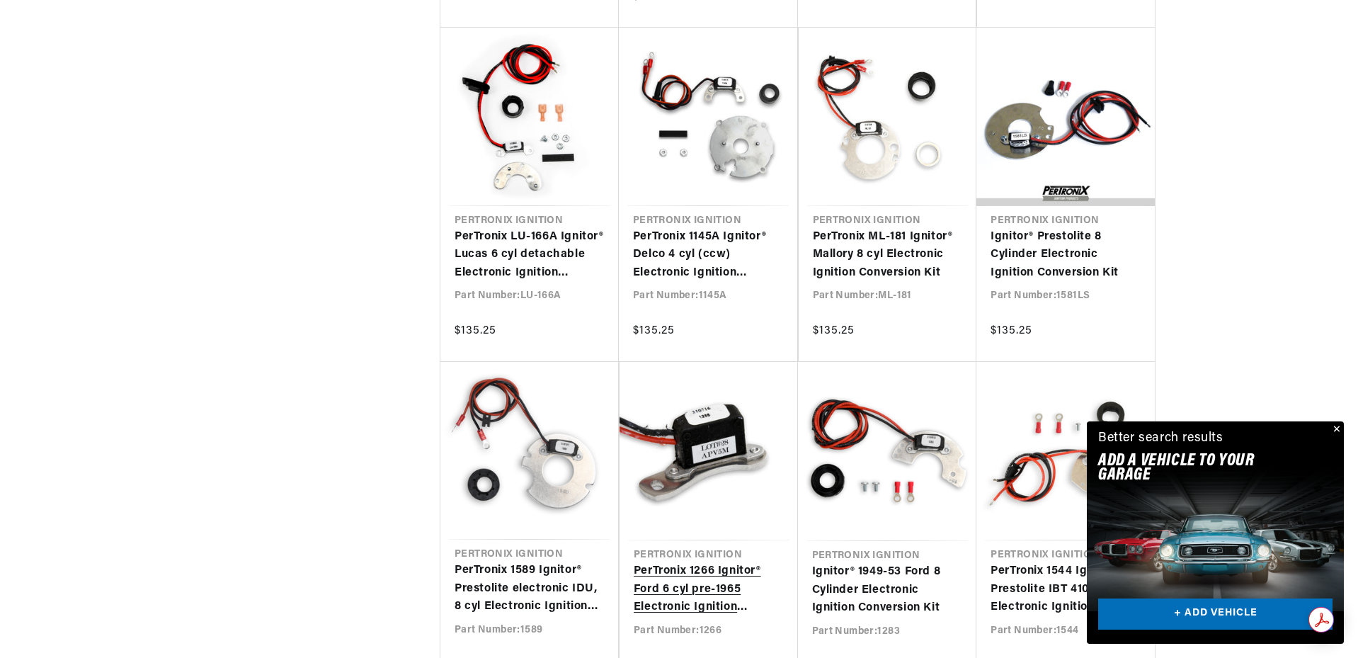
scroll to position [2775, 0]
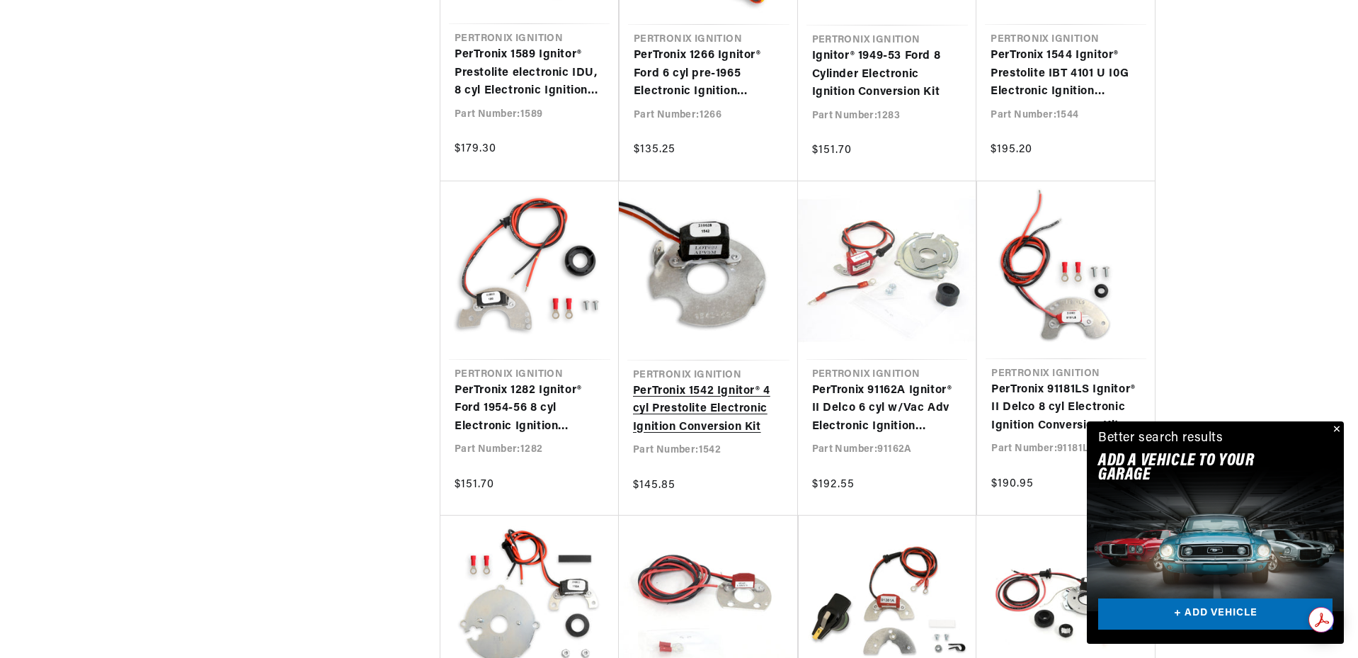
click at [745, 382] on link "PerTronix 1542 Ignitor® 4 cyl Prestolite Electronic Ignition Conversion Kit" at bounding box center [708, 409] width 151 height 55
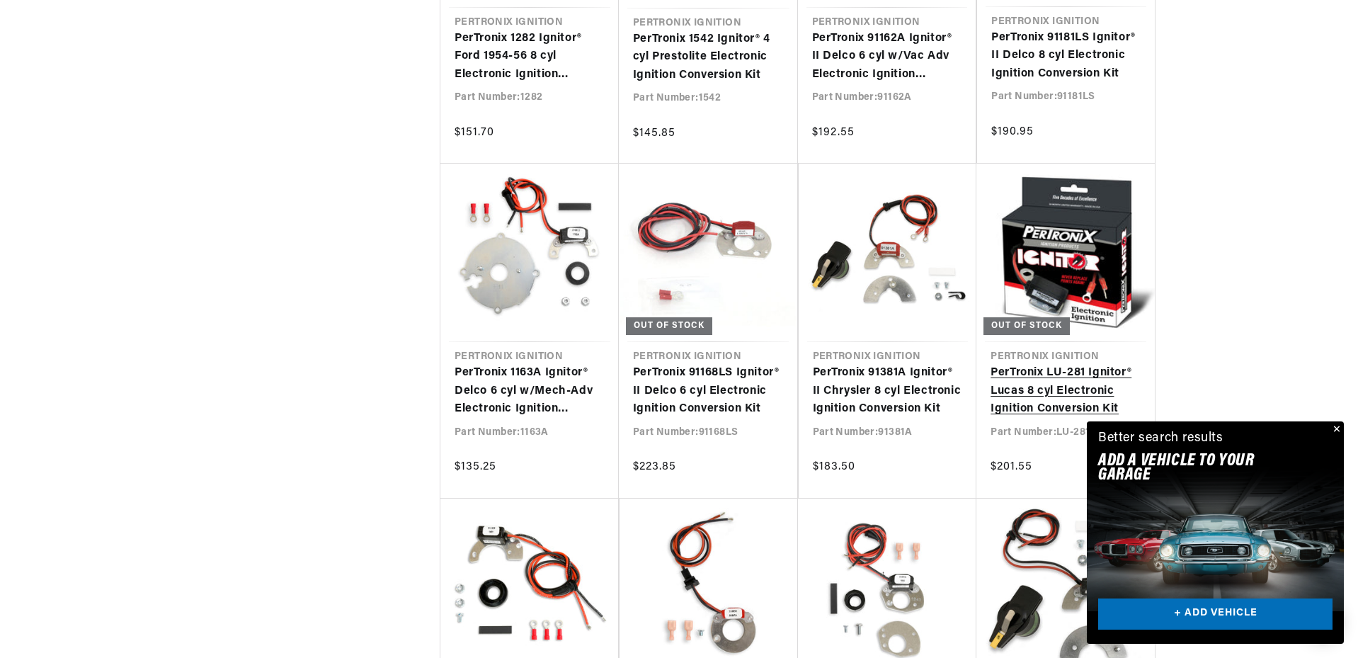
scroll to position [3587, 0]
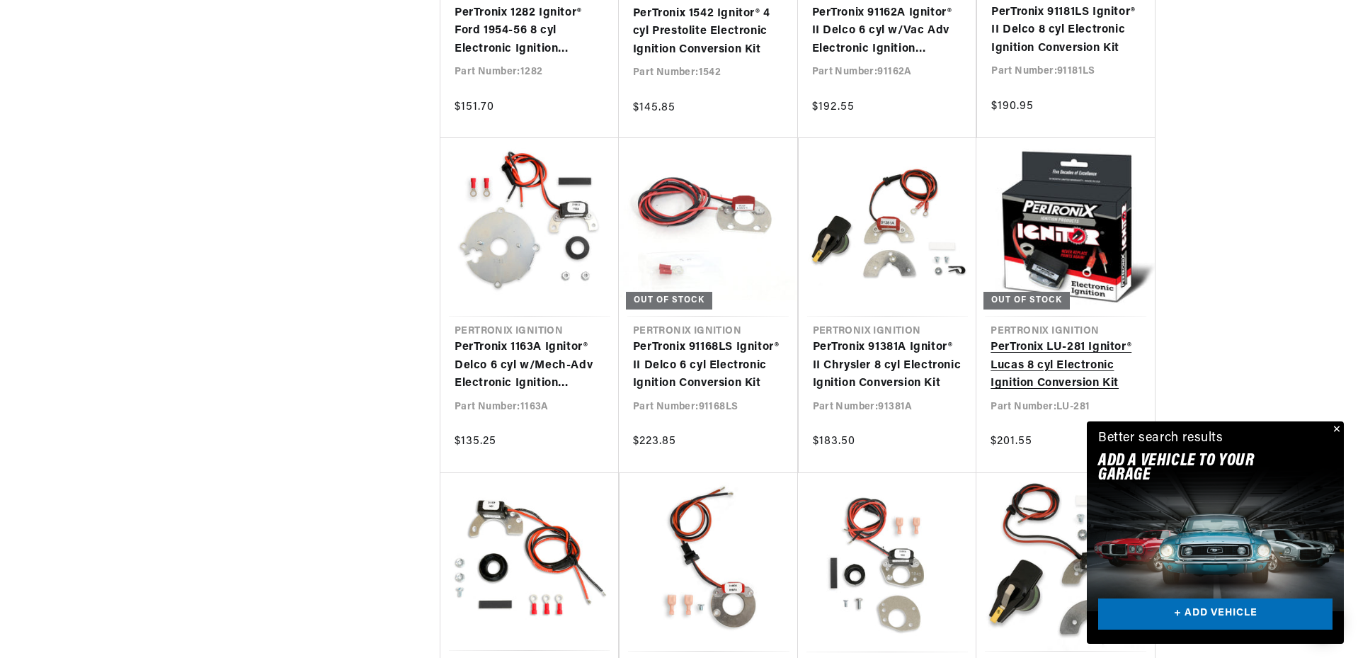
click at [1041, 338] on link "PerTronix LU-281 Ignitor® Lucas 8 cyl Electronic Ignition Conversion Kit" at bounding box center [1065, 365] width 150 height 55
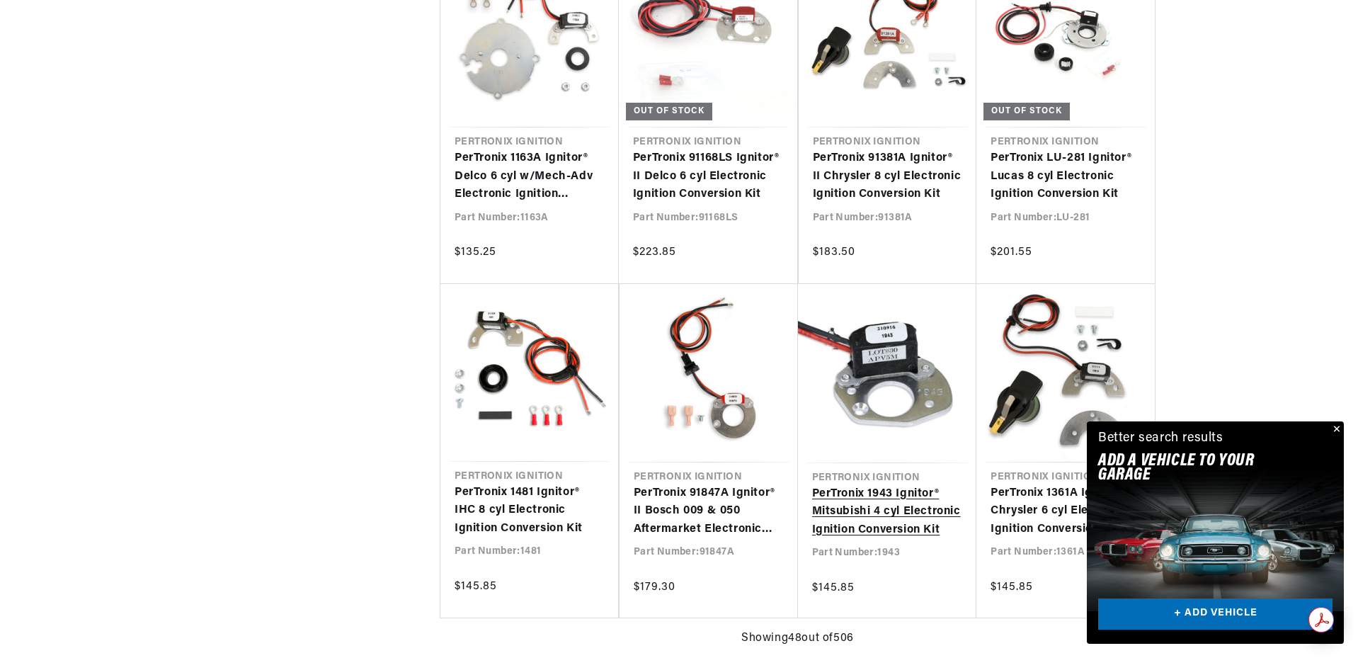
scroll to position [0, 427]
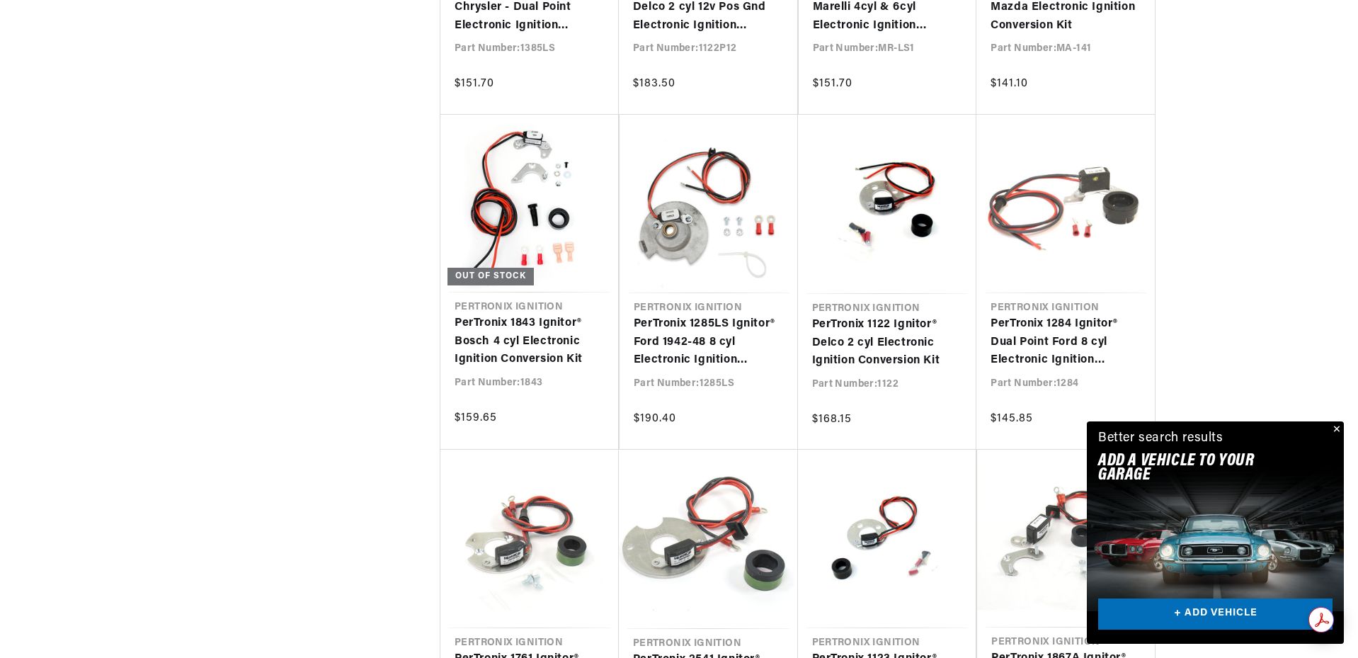
scroll to position [5019, 0]
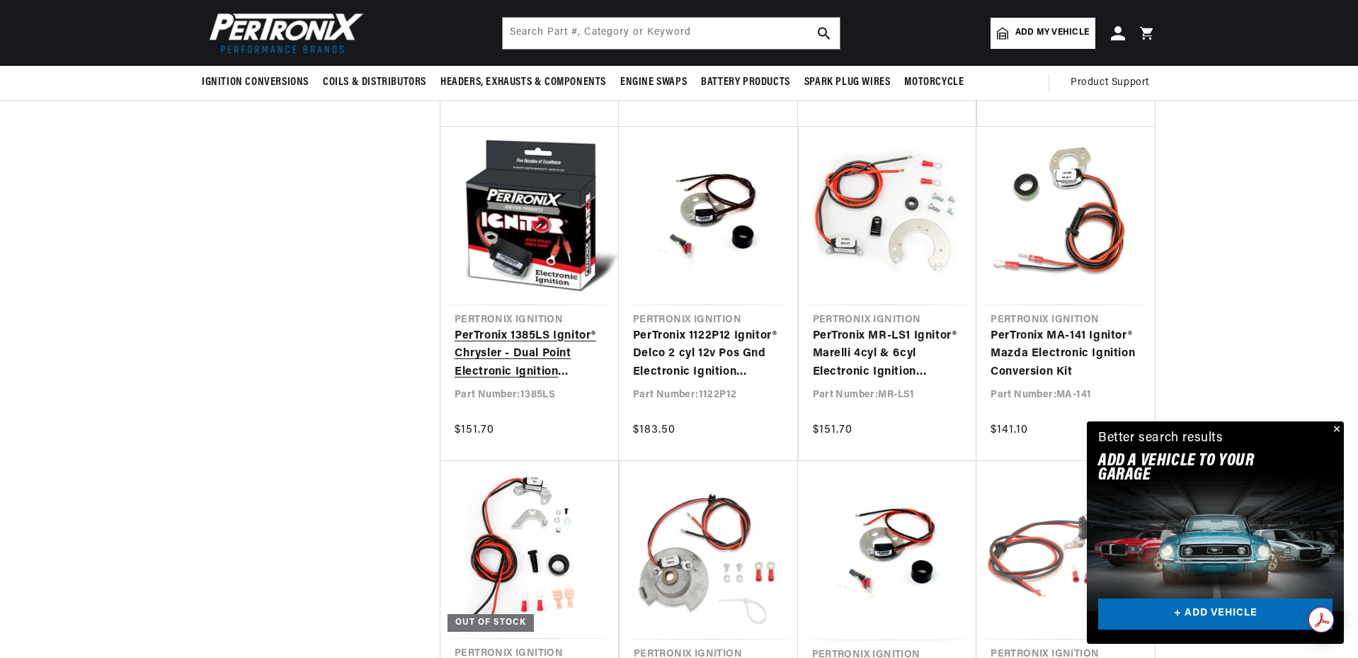
click at [513, 338] on link "PerTronix 1385LS Ignitor® Chrysler - Dual Point Electronic Ignition Conversion …" at bounding box center [530, 354] width 150 height 55
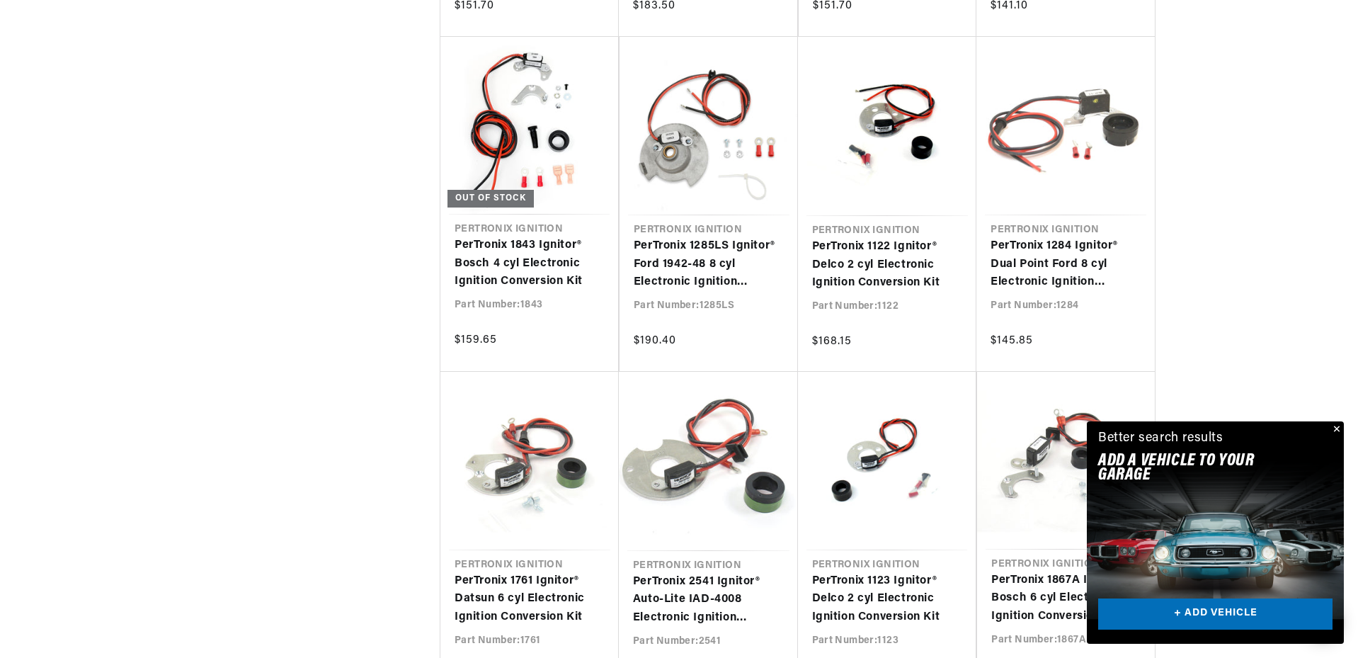
scroll to position [5121, 0]
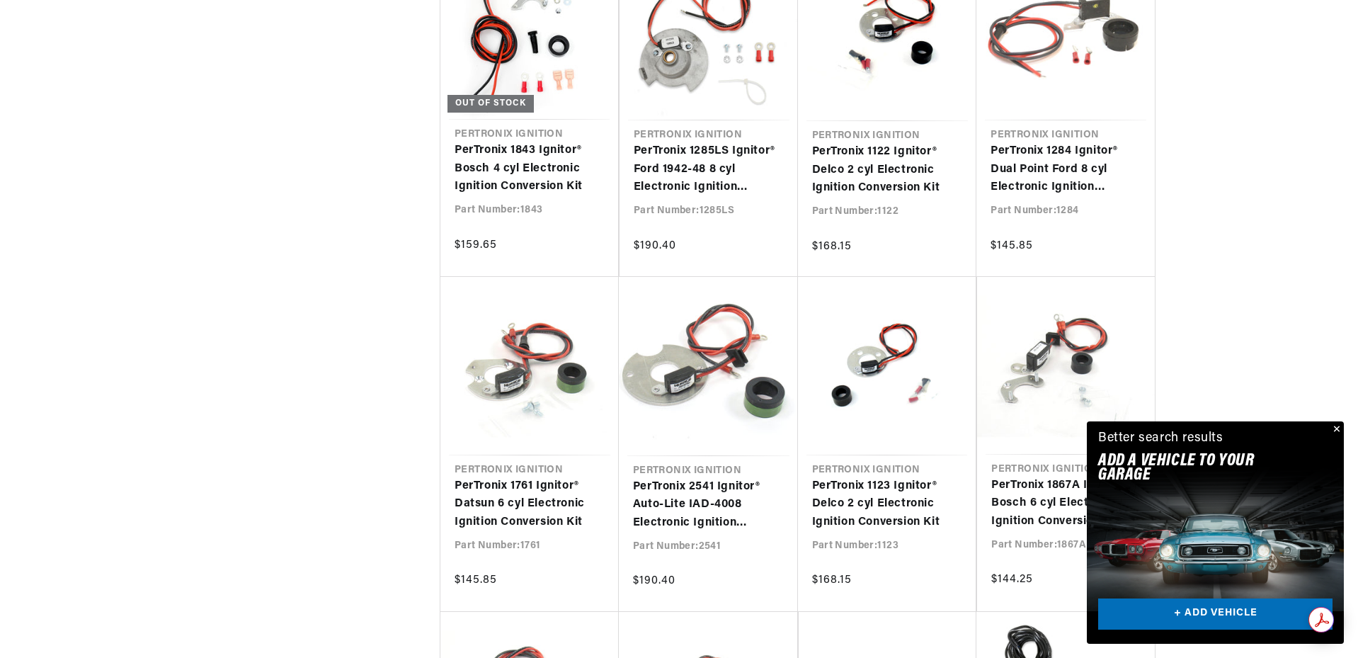
click at [1339, 428] on button "Close" at bounding box center [1335, 429] width 17 height 17
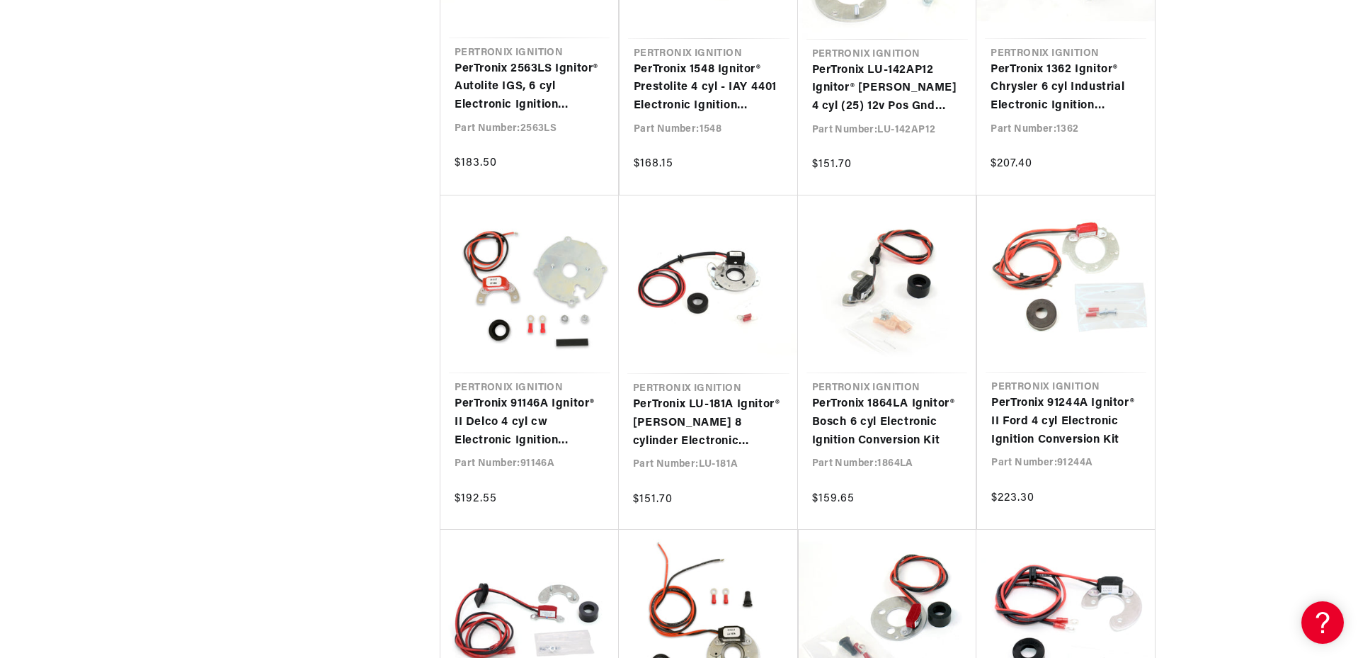
scroll to position [0, 529]
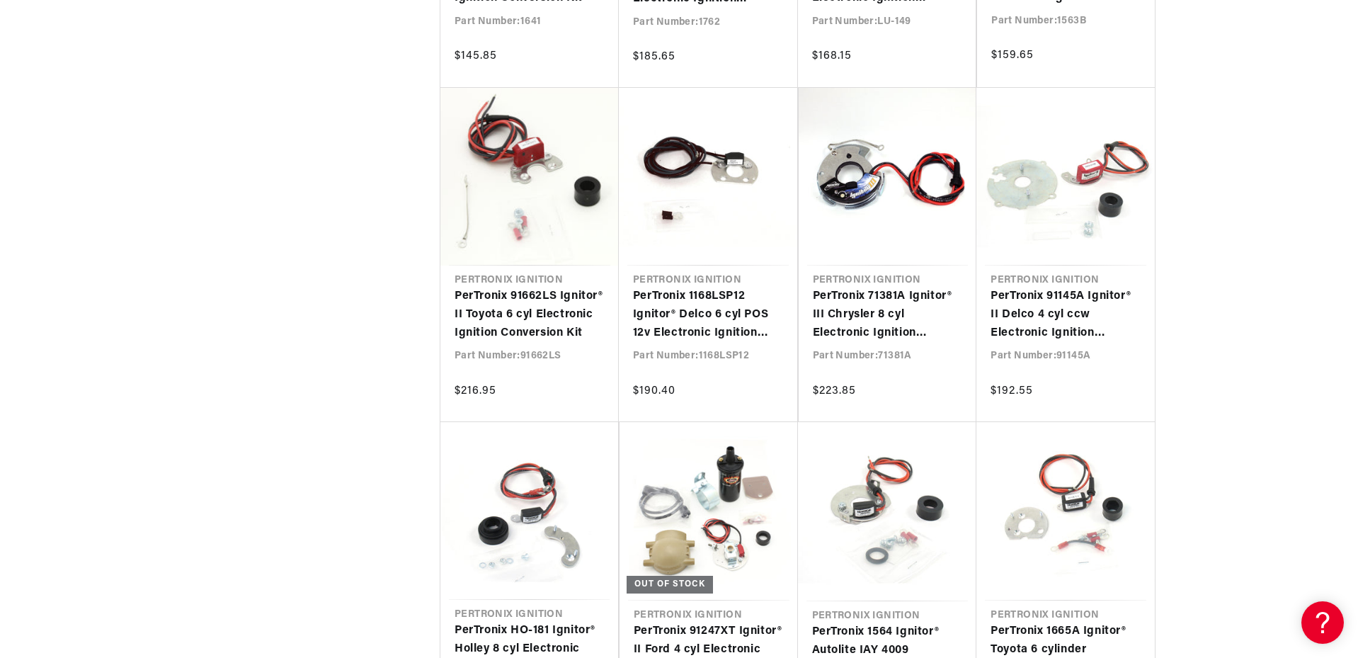
scroll to position [7693, 0]
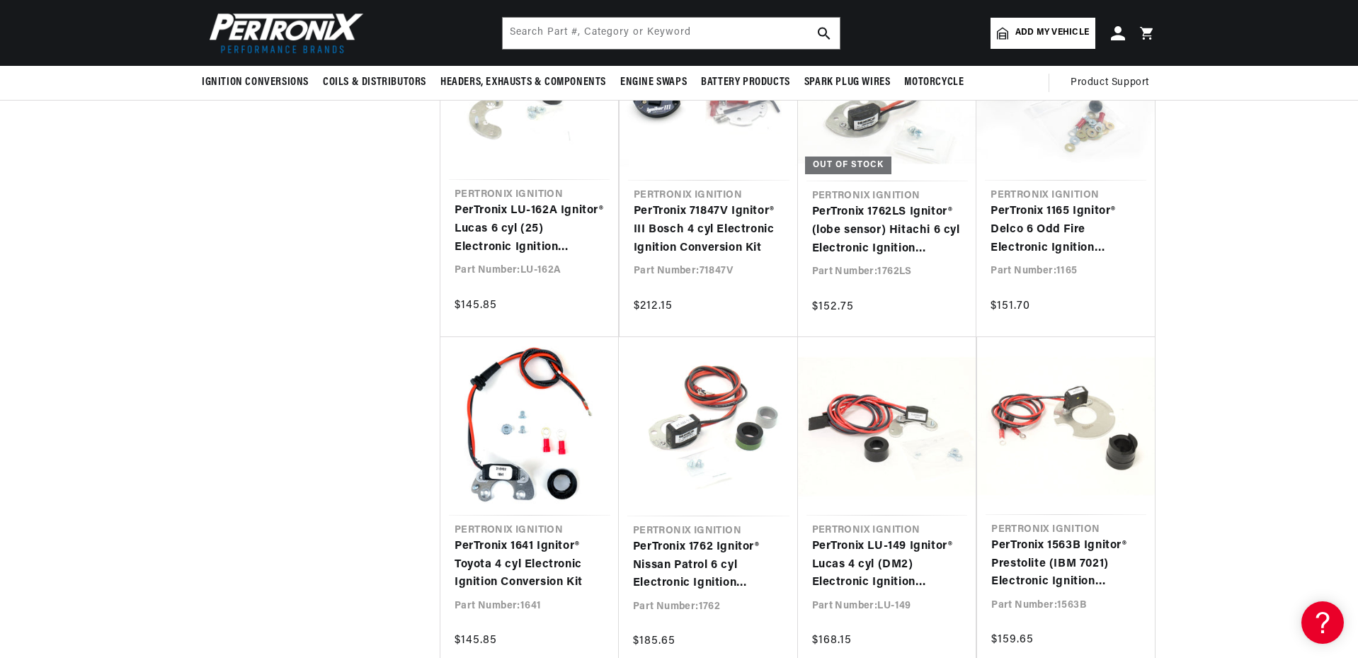
scroll to position [7021, 0]
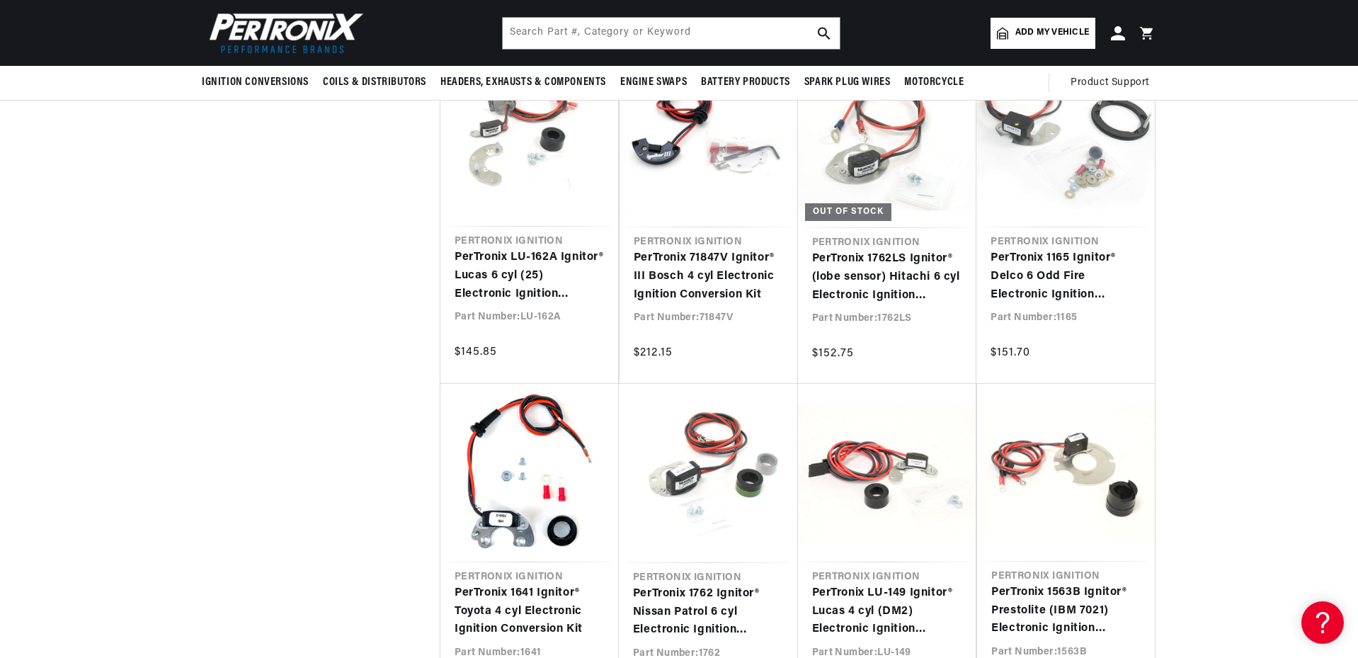
drag, startPoint x: 1357, startPoint y: 384, endPoint x: 1359, endPoint y: 353, distance: 30.5
click at [672, 40] on input "text" at bounding box center [671, 33] width 337 height 31
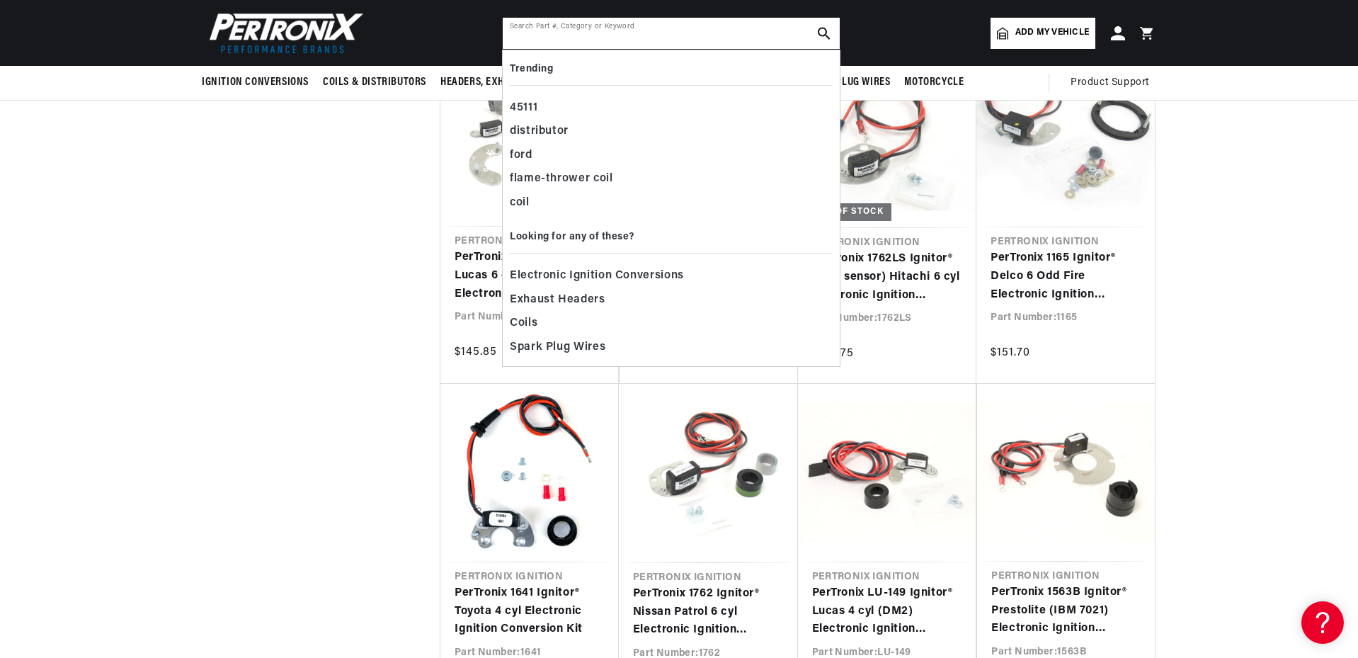
paste input "91847V"
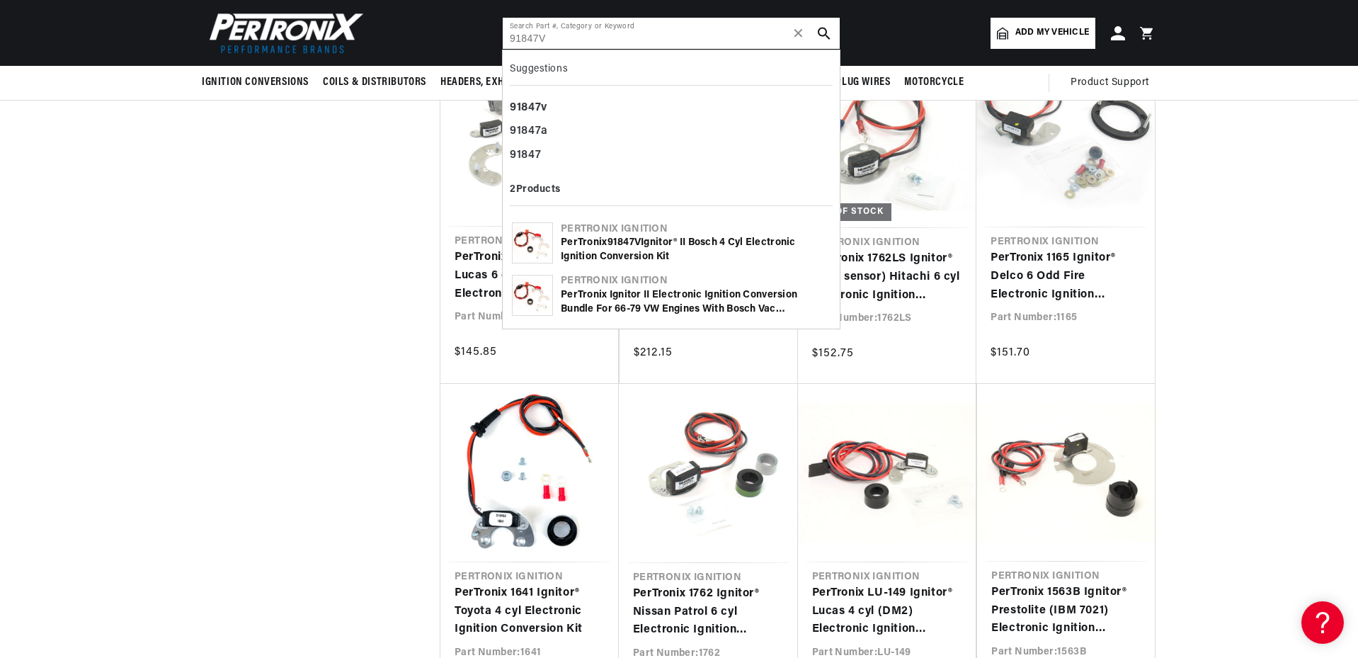
scroll to position [0, 529]
type input "91847V"
click at [829, 31] on icon "search button" at bounding box center [824, 33] width 13 height 13
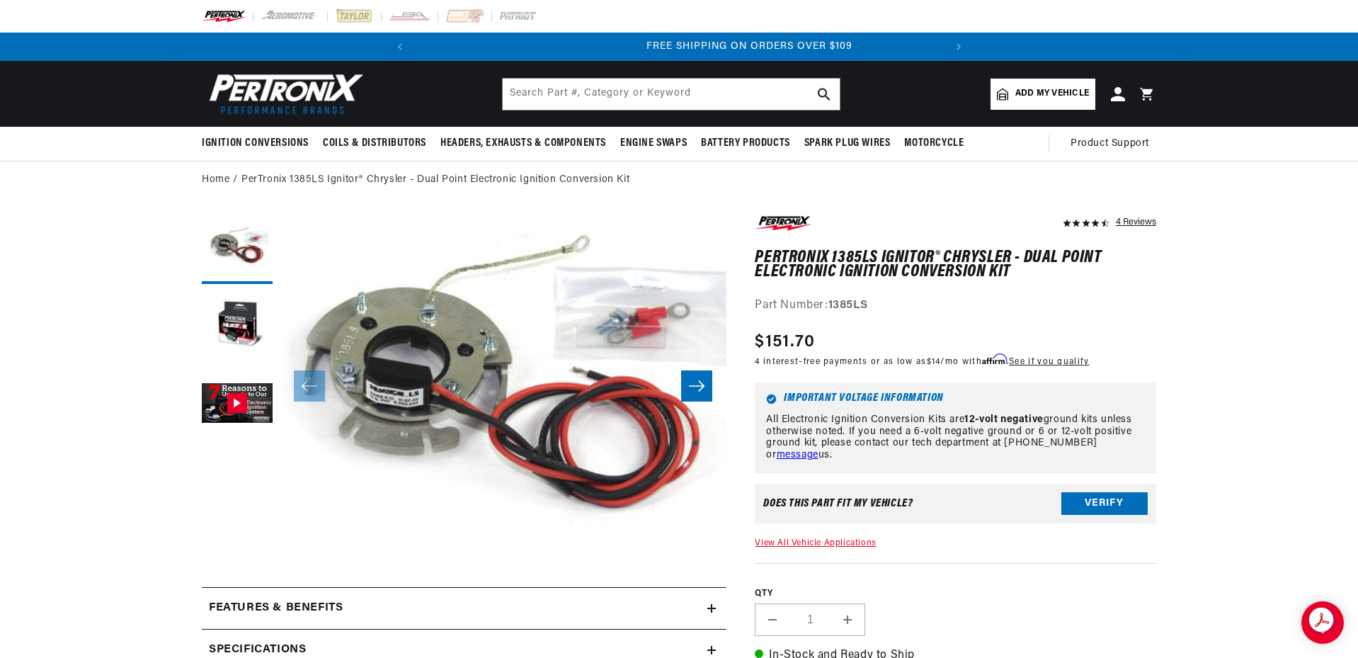
scroll to position [0, 529]
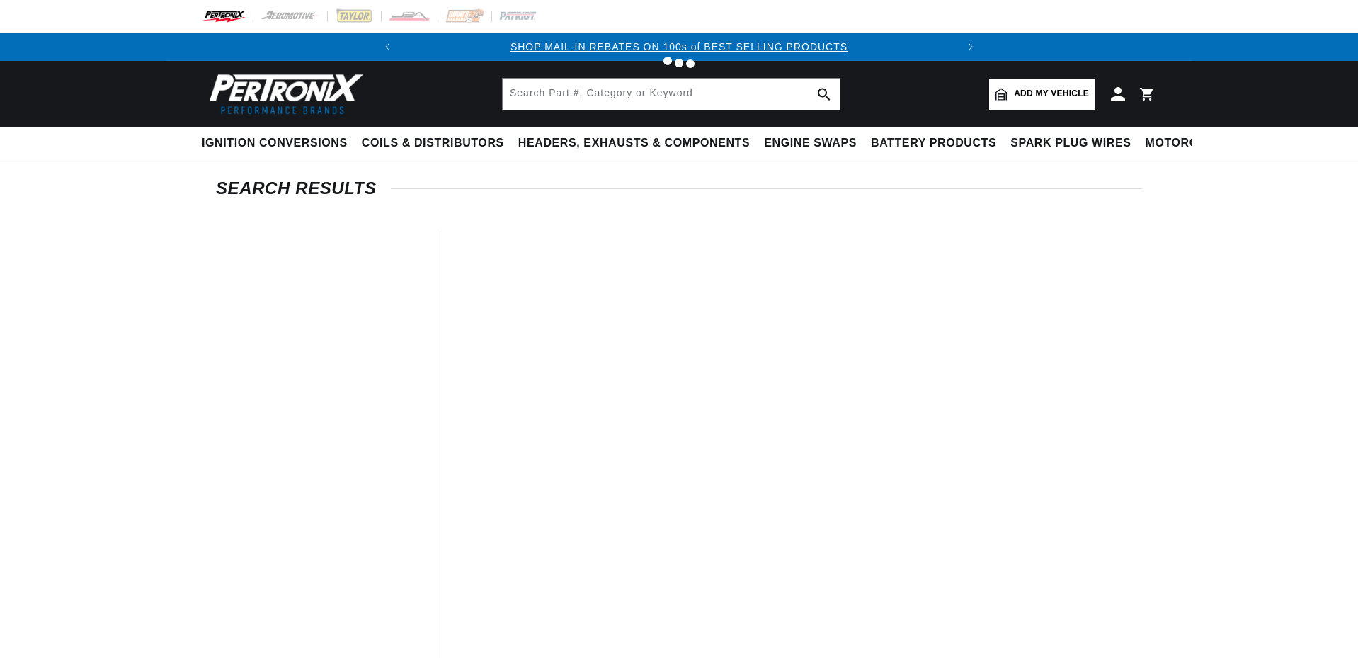
type input "91847V"
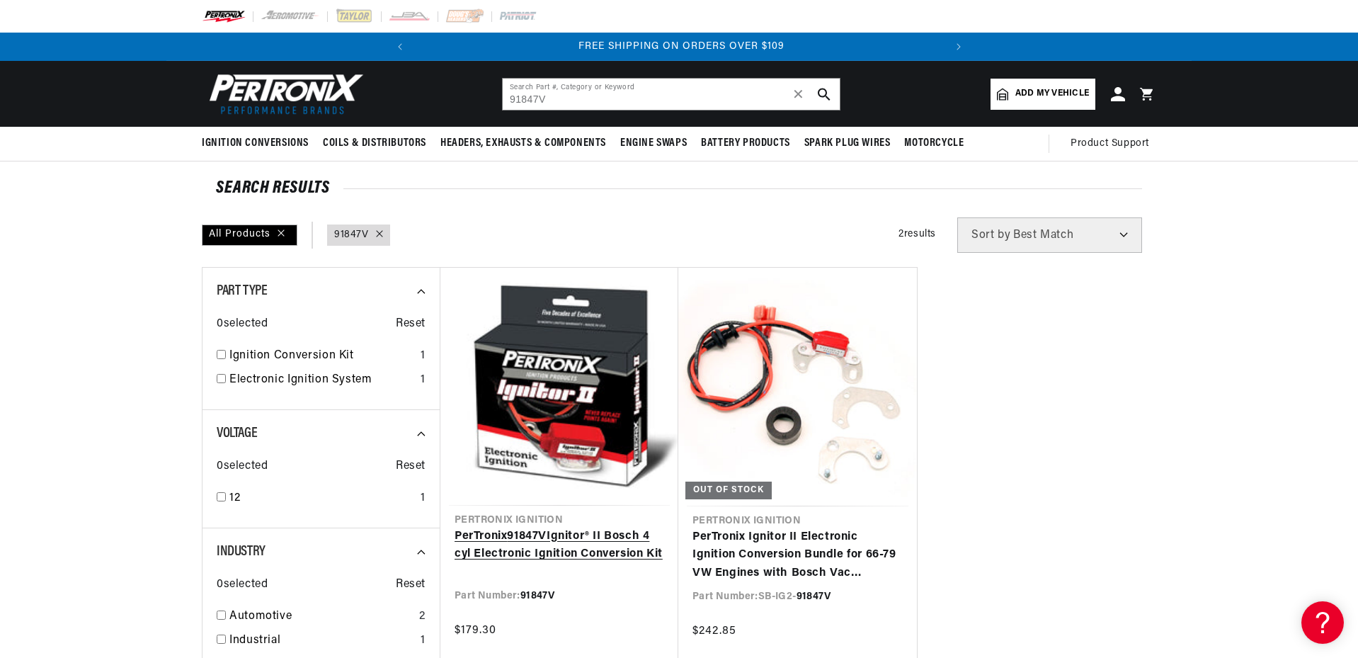
scroll to position [0, 529]
click at [588, 527] on link "PerTronix 91847V Ignitor® II Bosch 4 cyl Electronic Ignition Conversion Kit" at bounding box center [560, 545] width 210 height 36
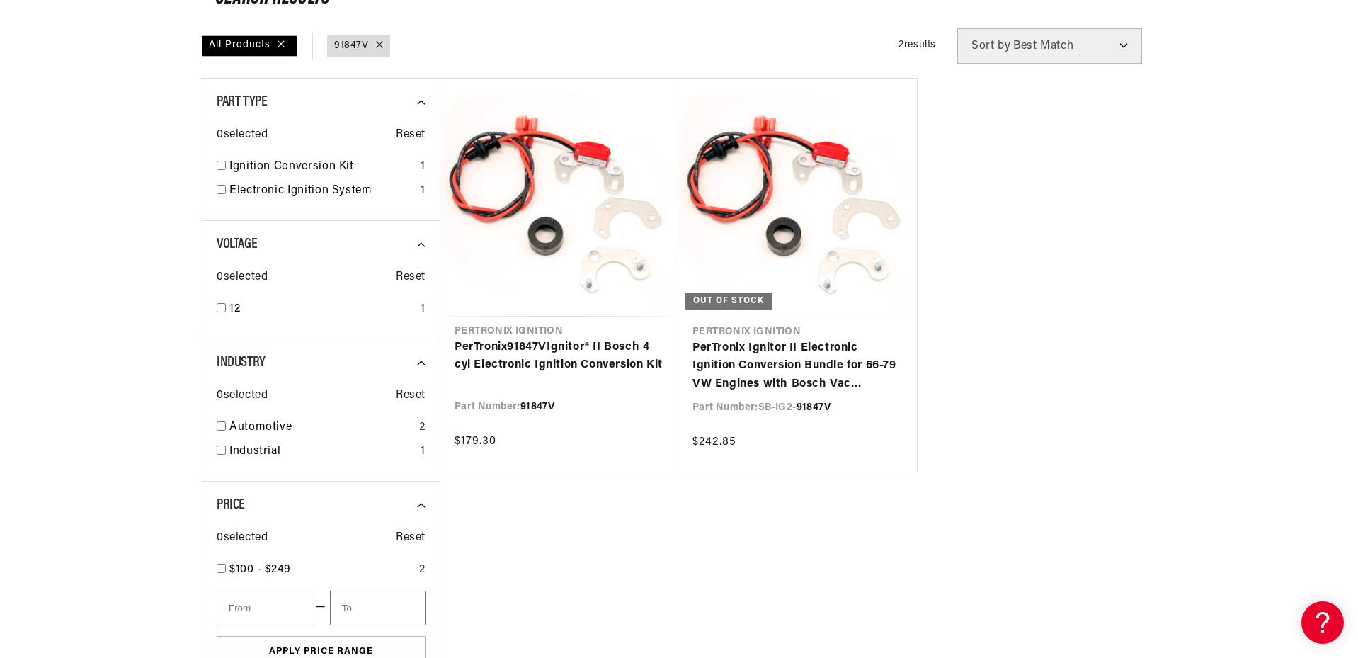
click at [1114, 201] on ul "Pertronix Ignition PerTronix 91847V Ignitor® II Bosch 4 cyl Electronic Ignition…" at bounding box center [798, 275] width 716 height 394
